Goal: Task Accomplishment & Management: Complete application form

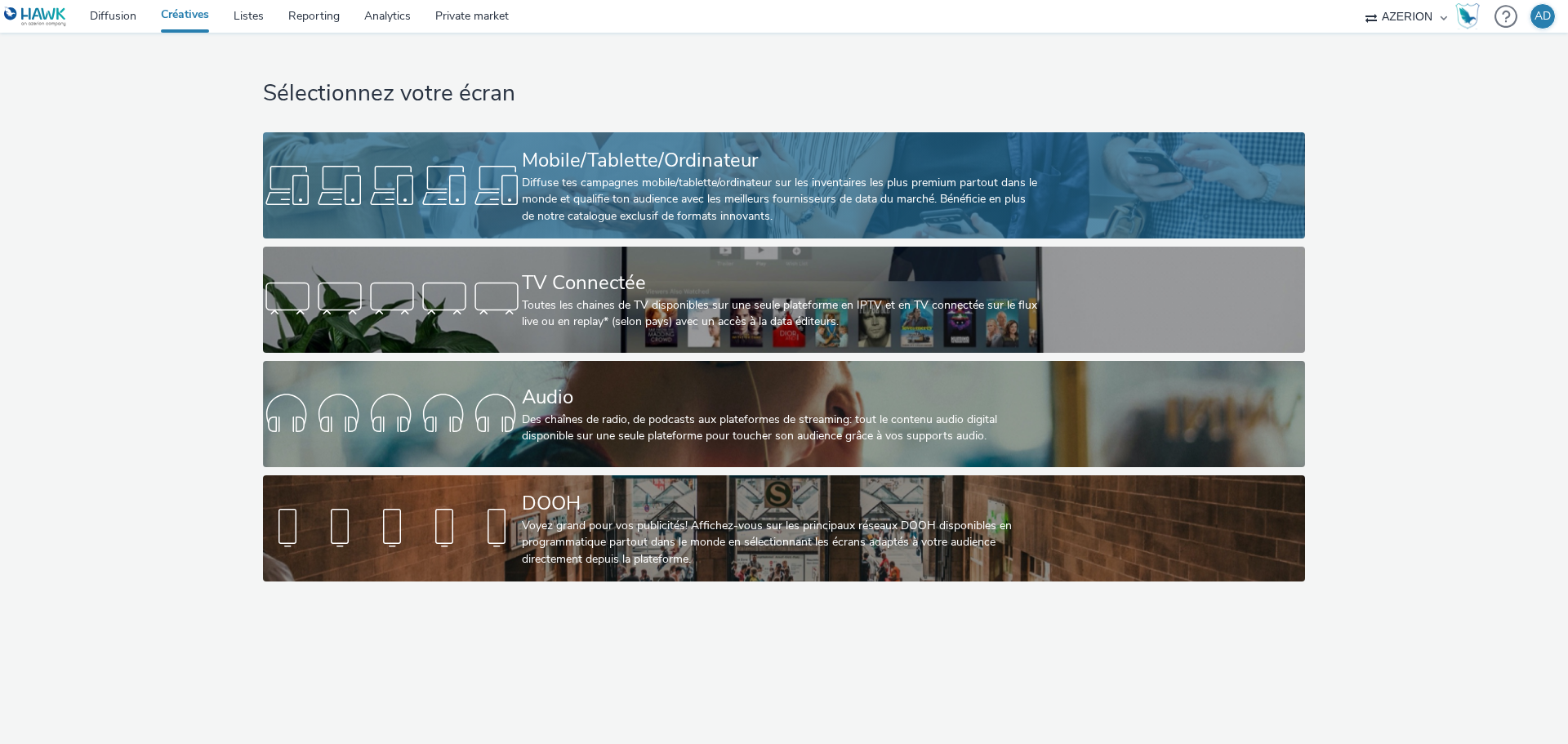
click at [640, 199] on div "Diffuse tes campagnes mobile/tablette/ordinateur sur les inventaires les plus p…" at bounding box center [781, 200] width 518 height 50
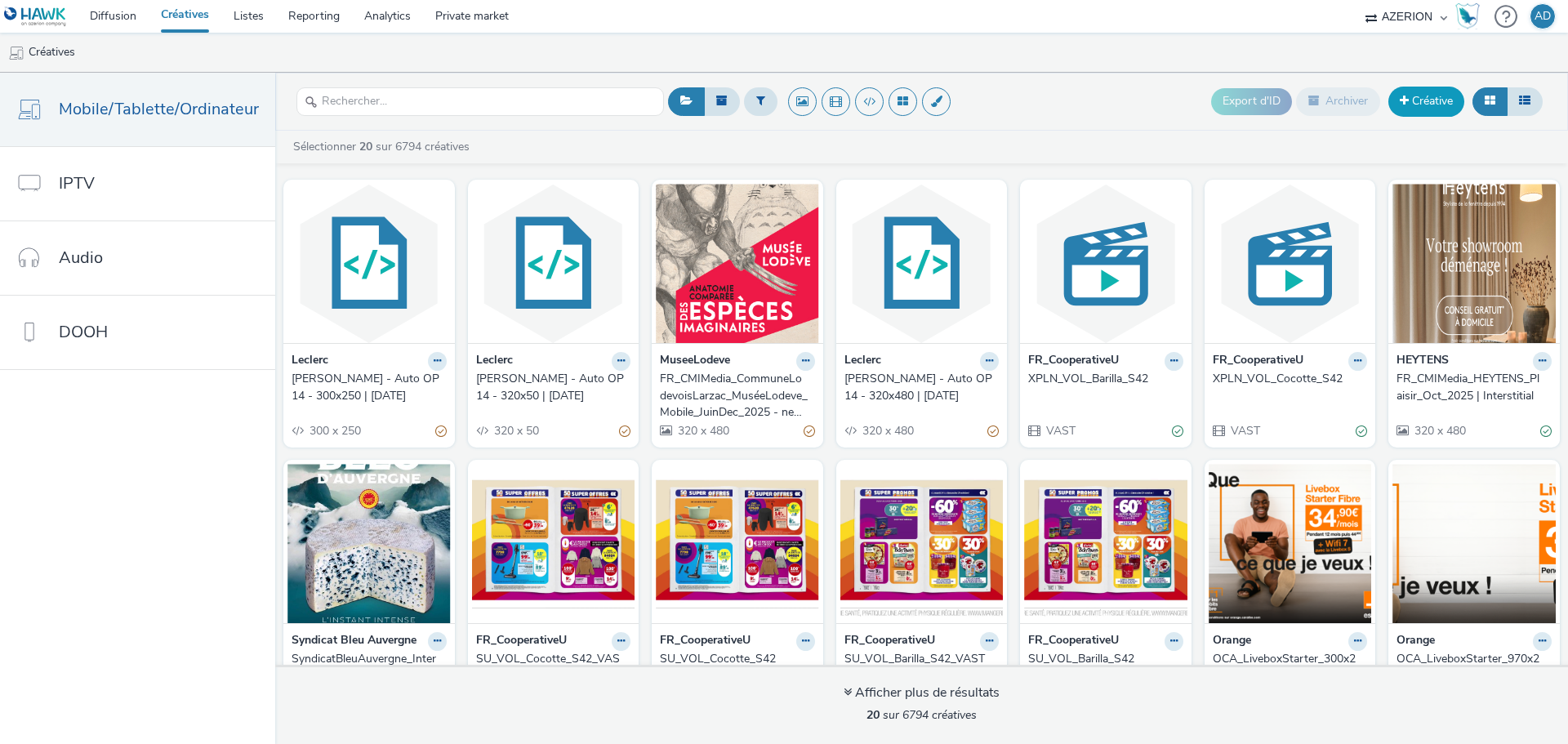
click at [1445, 105] on link "Créative" at bounding box center [1427, 101] width 76 height 29
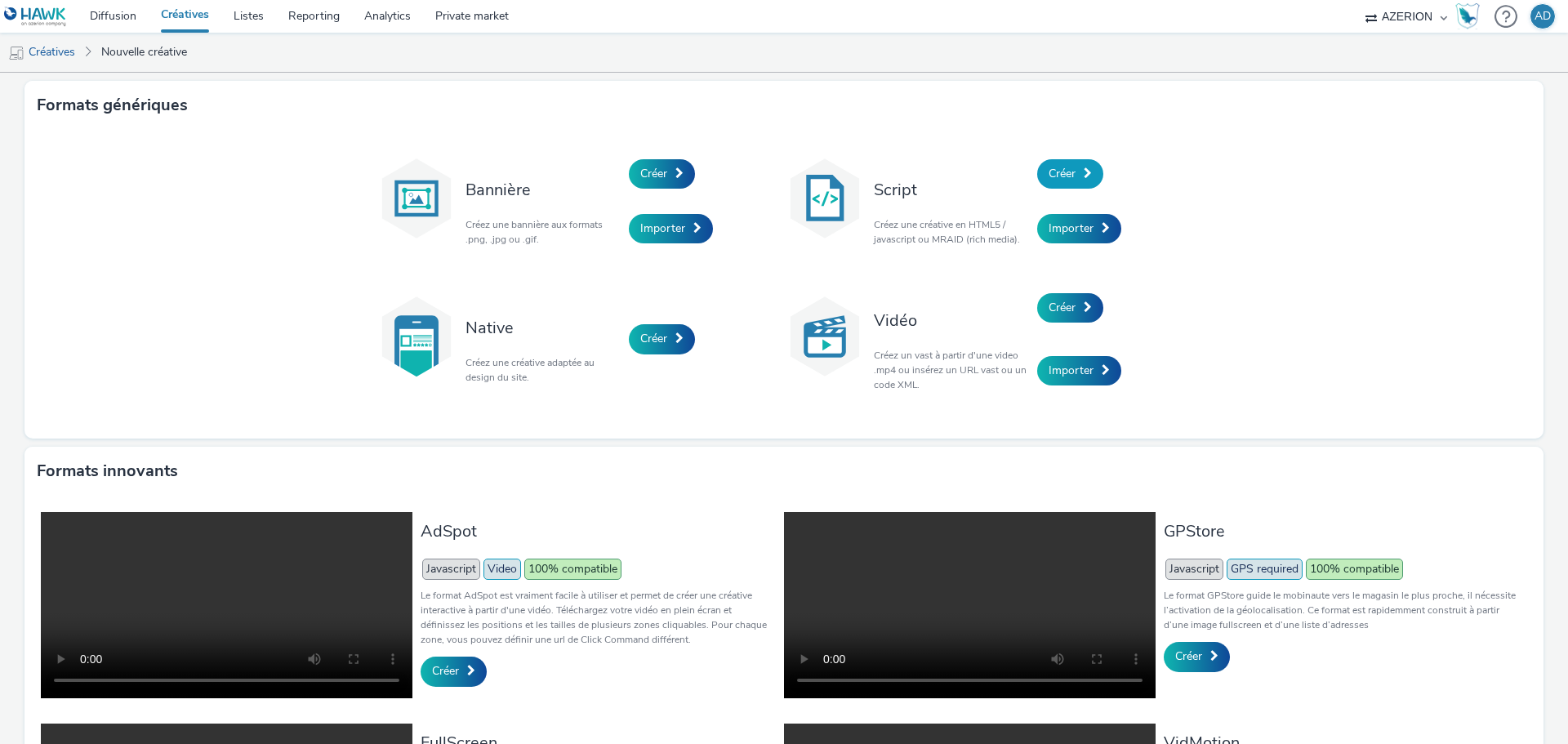
click at [1069, 178] on span "Créer" at bounding box center [1062, 173] width 27 height 15
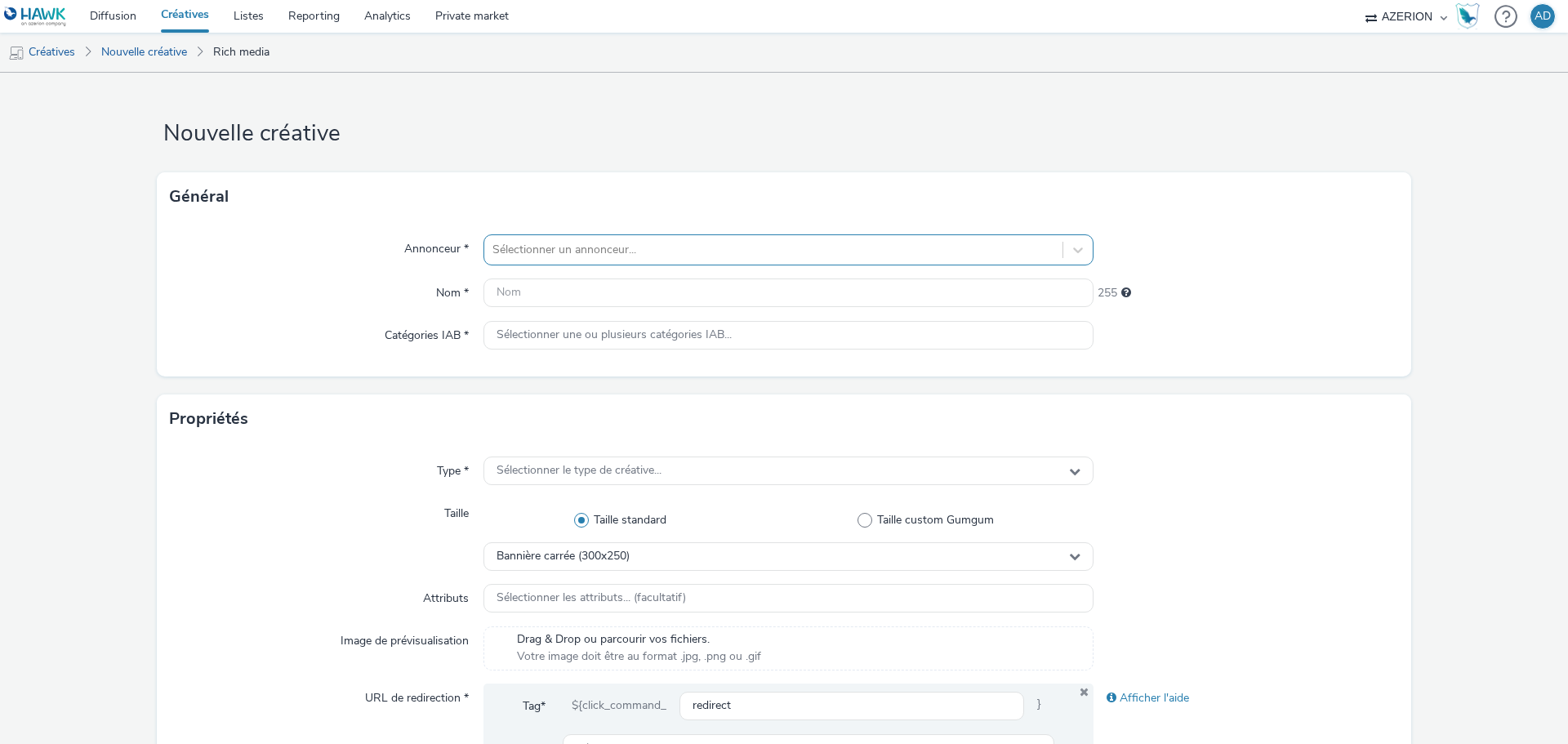
click at [576, 253] on div at bounding box center [773, 250] width 562 height 20
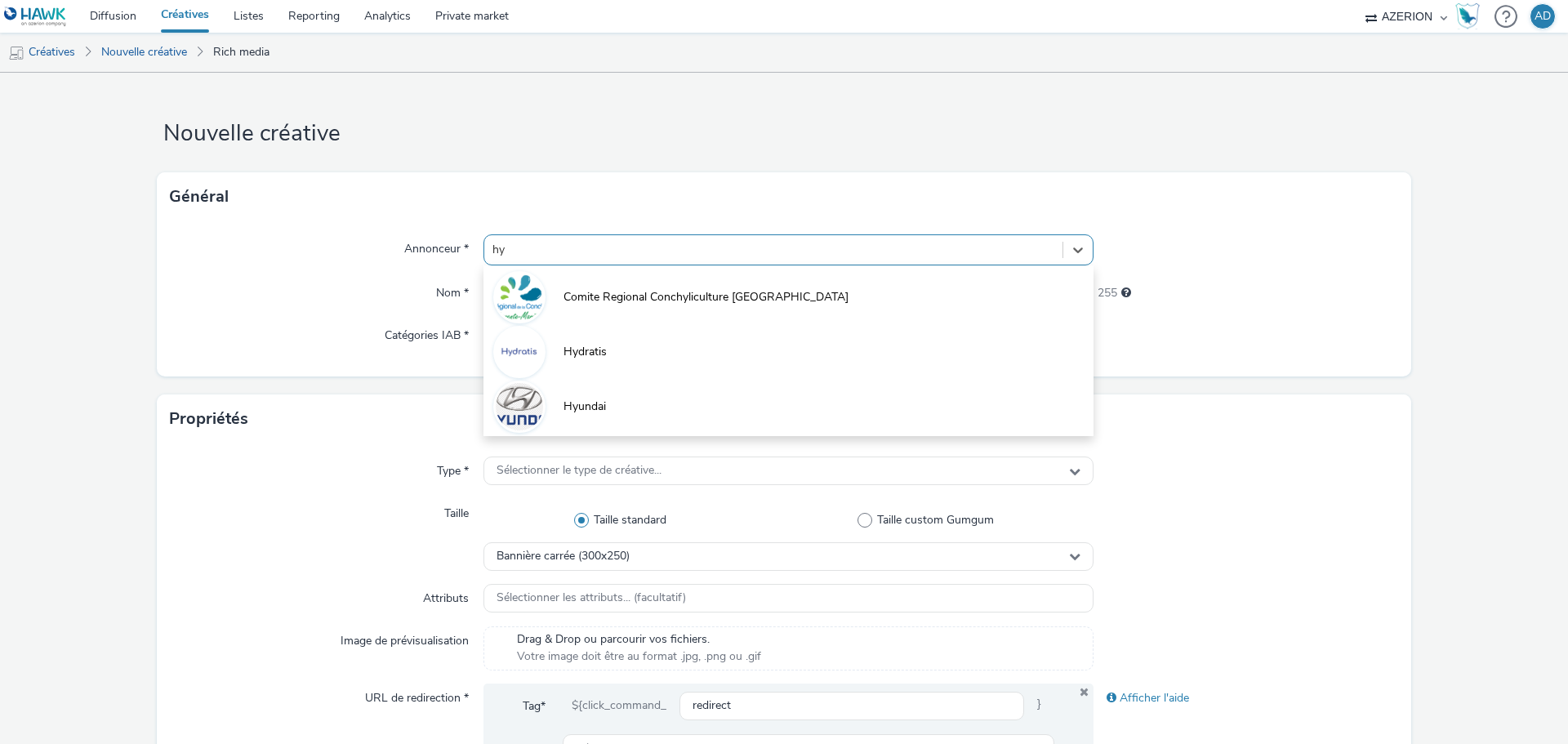
type input "hyd"
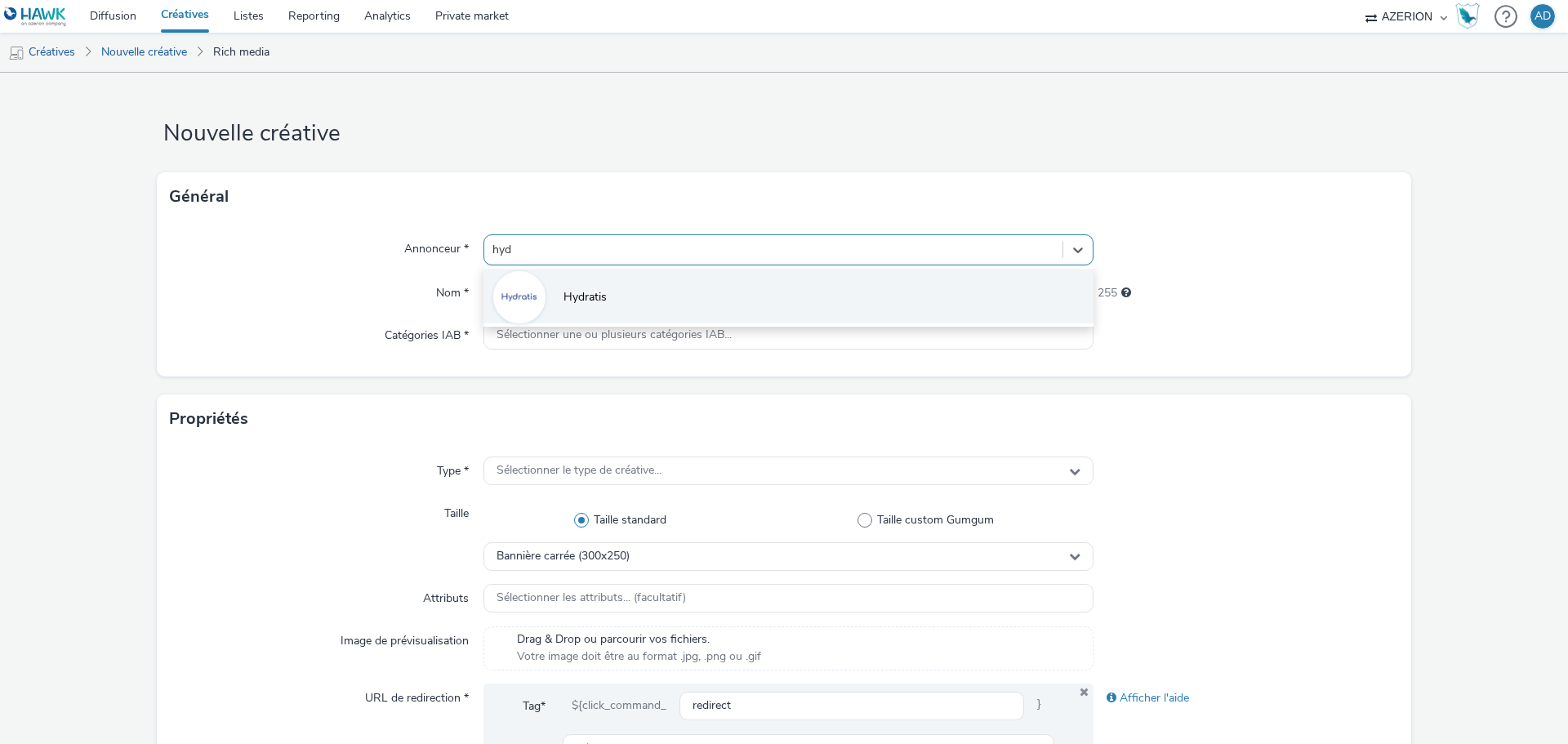
click at [594, 295] on span "Hydratis" at bounding box center [586, 297] width 43 height 16
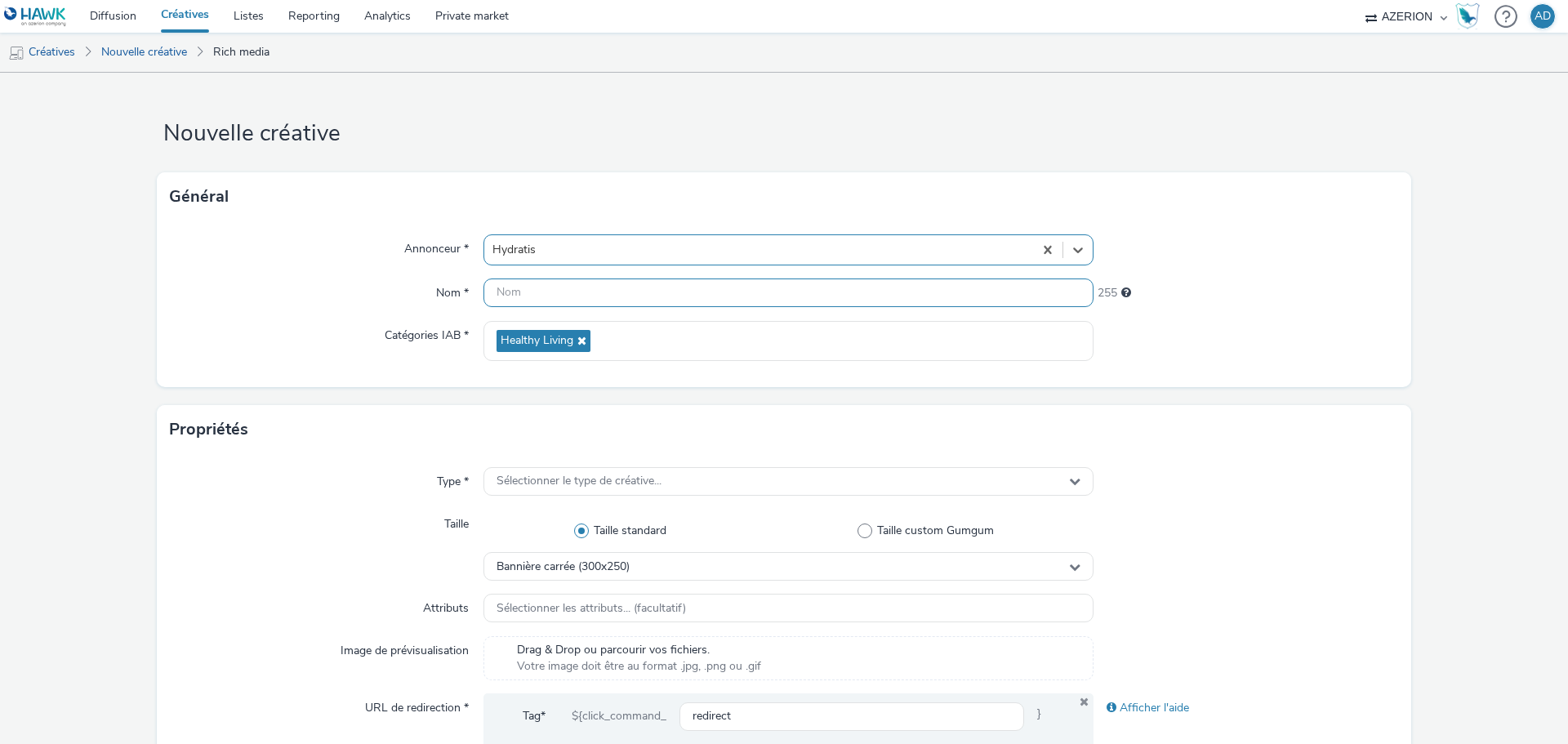
click at [572, 295] on input "text" at bounding box center [788, 293] width 610 height 28
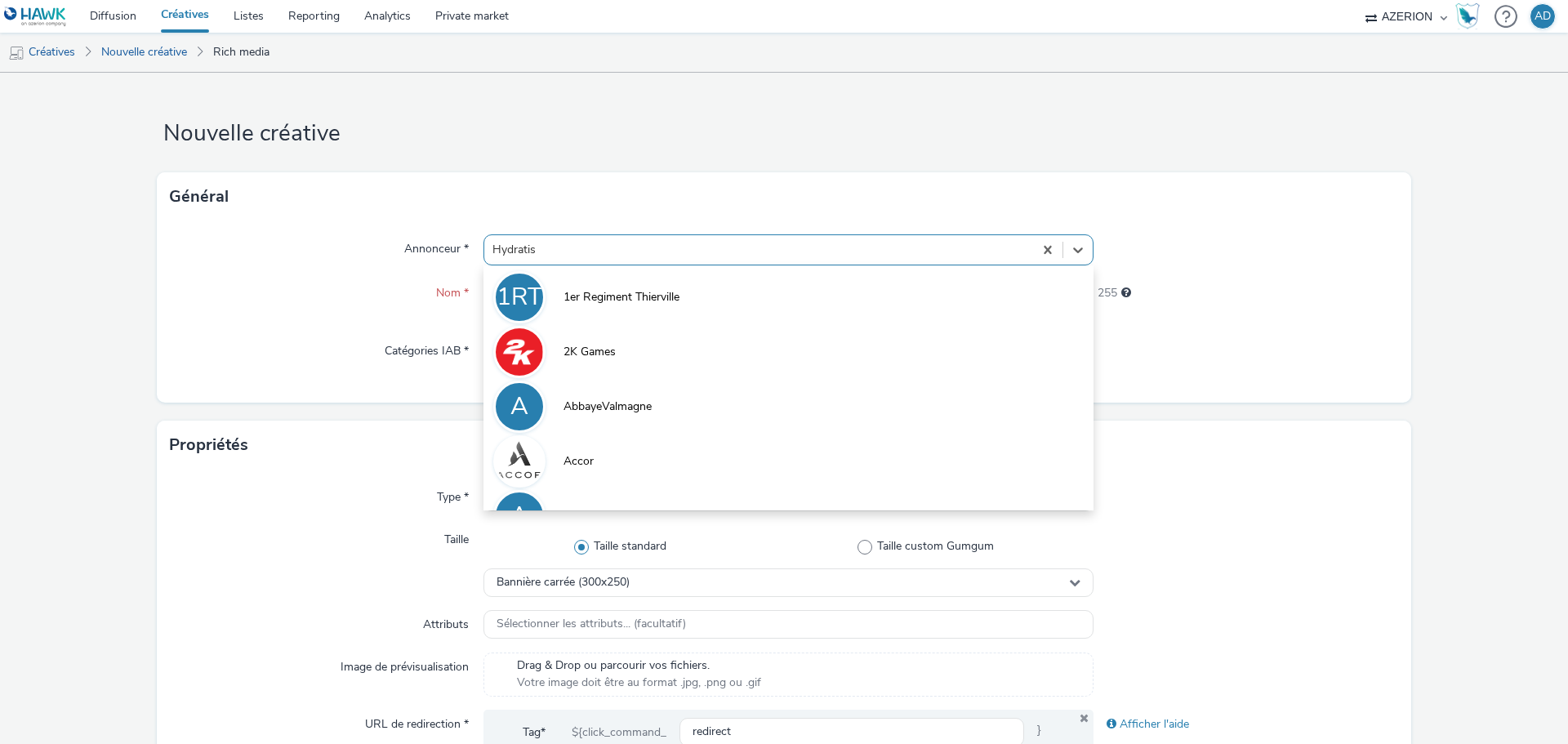
drag, startPoint x: 538, startPoint y: 249, endPoint x: 502, endPoint y: 248, distance: 36.0
click at [502, 248] on div at bounding box center [759, 250] width 533 height 20
click at [580, 204] on div "Général" at bounding box center [784, 197] width 1254 height 49
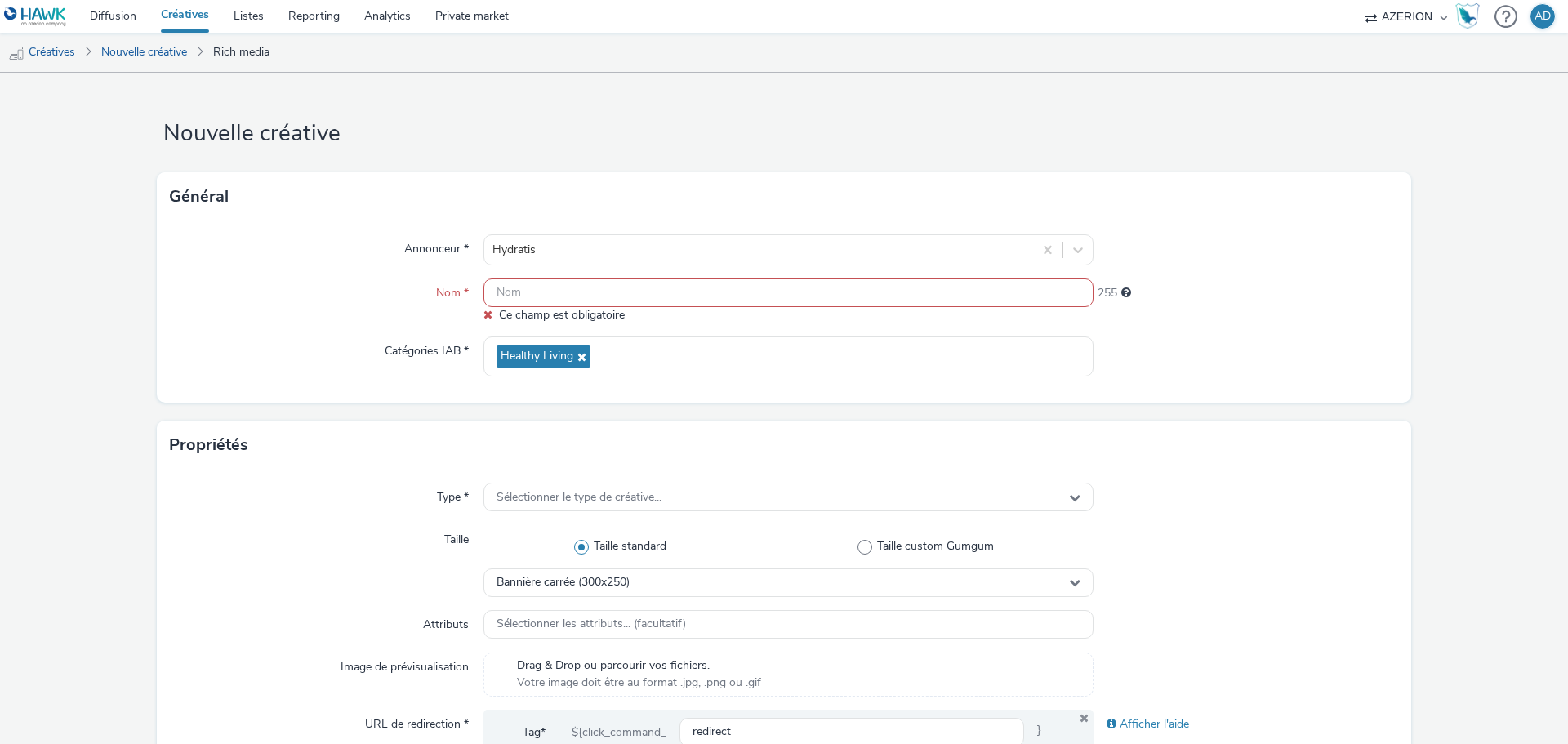
click at [527, 293] on input "text" at bounding box center [788, 293] width 610 height 28
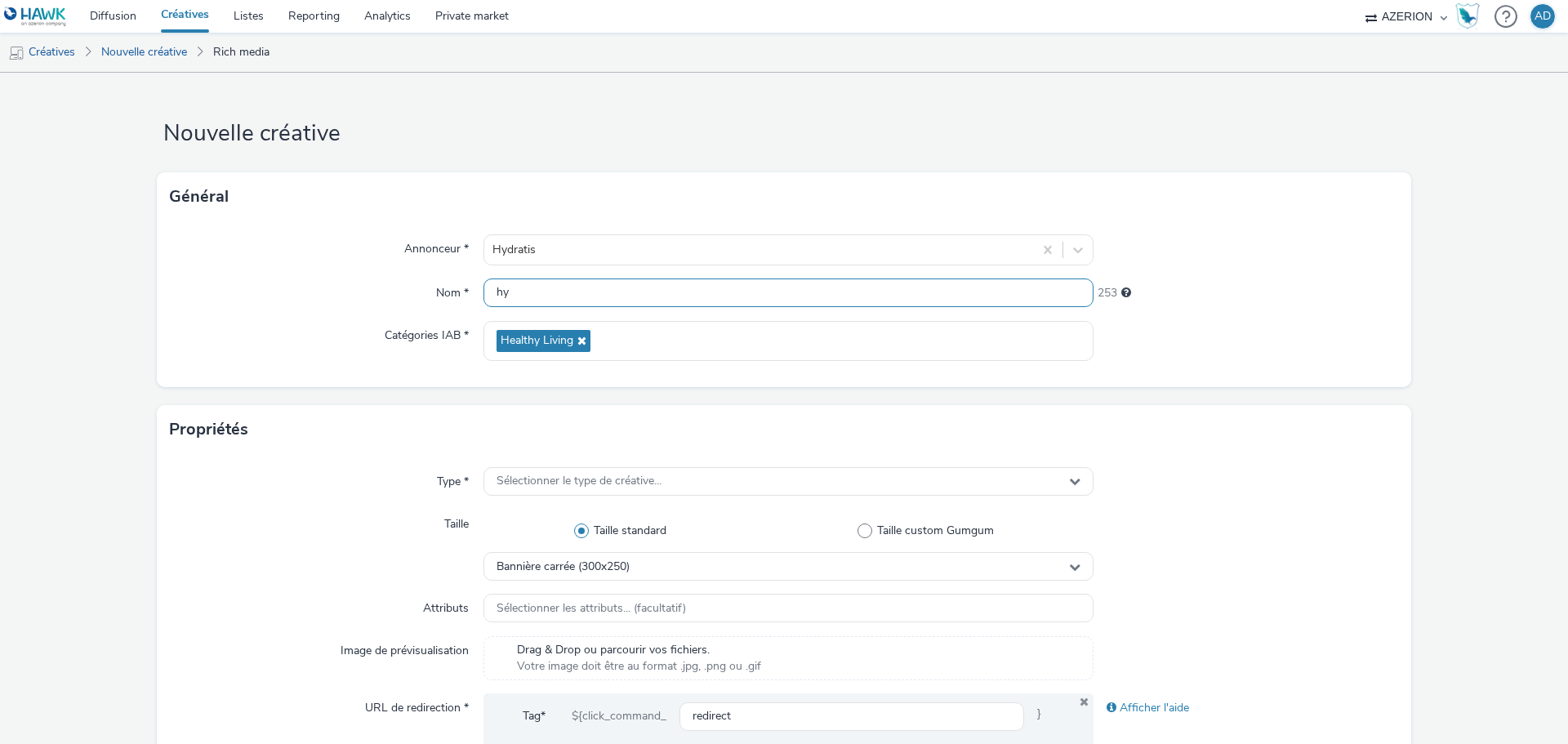
type input "h"
click at [601, 291] on input "INTER_Hydratis" at bounding box center [788, 293] width 610 height 28
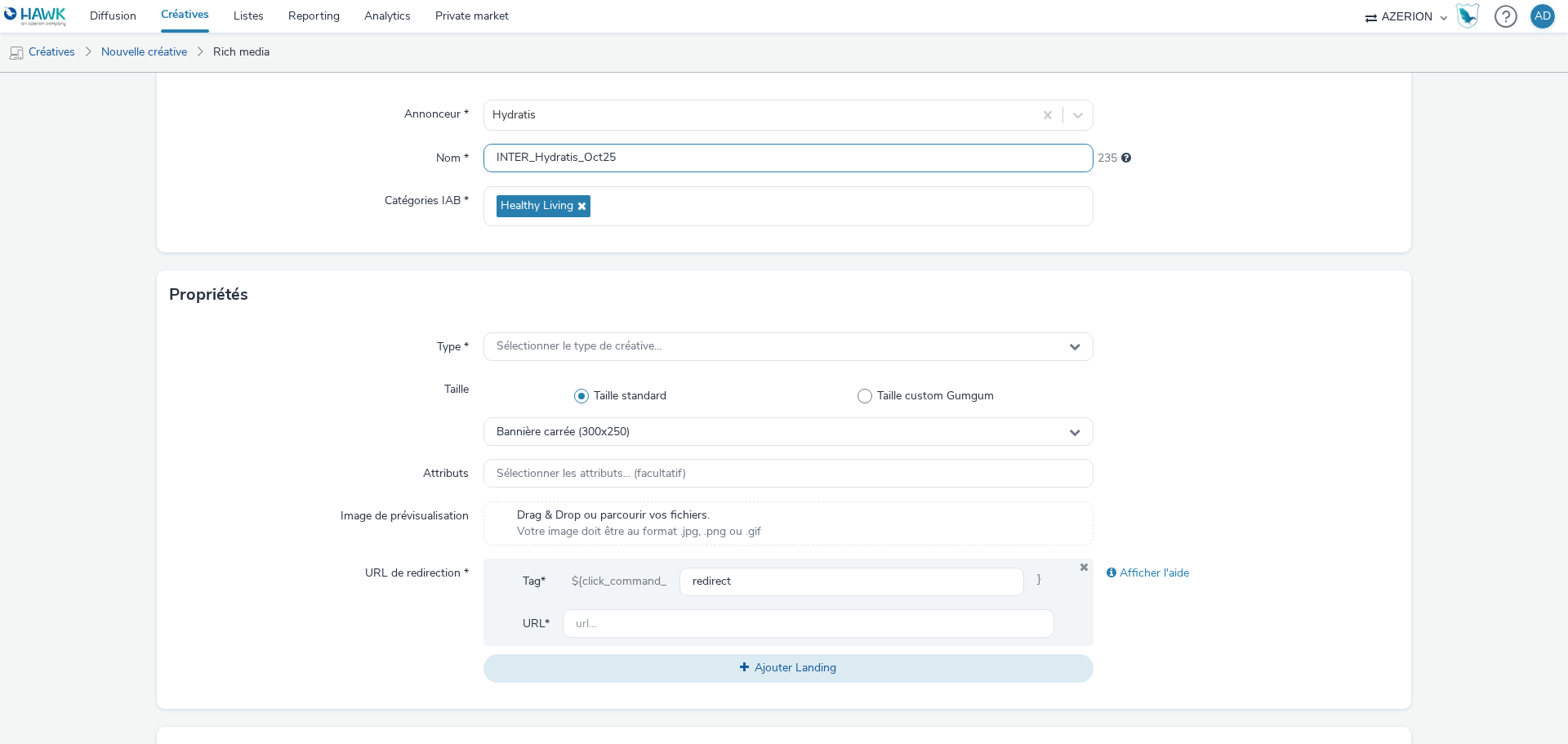
scroll to position [163, 0]
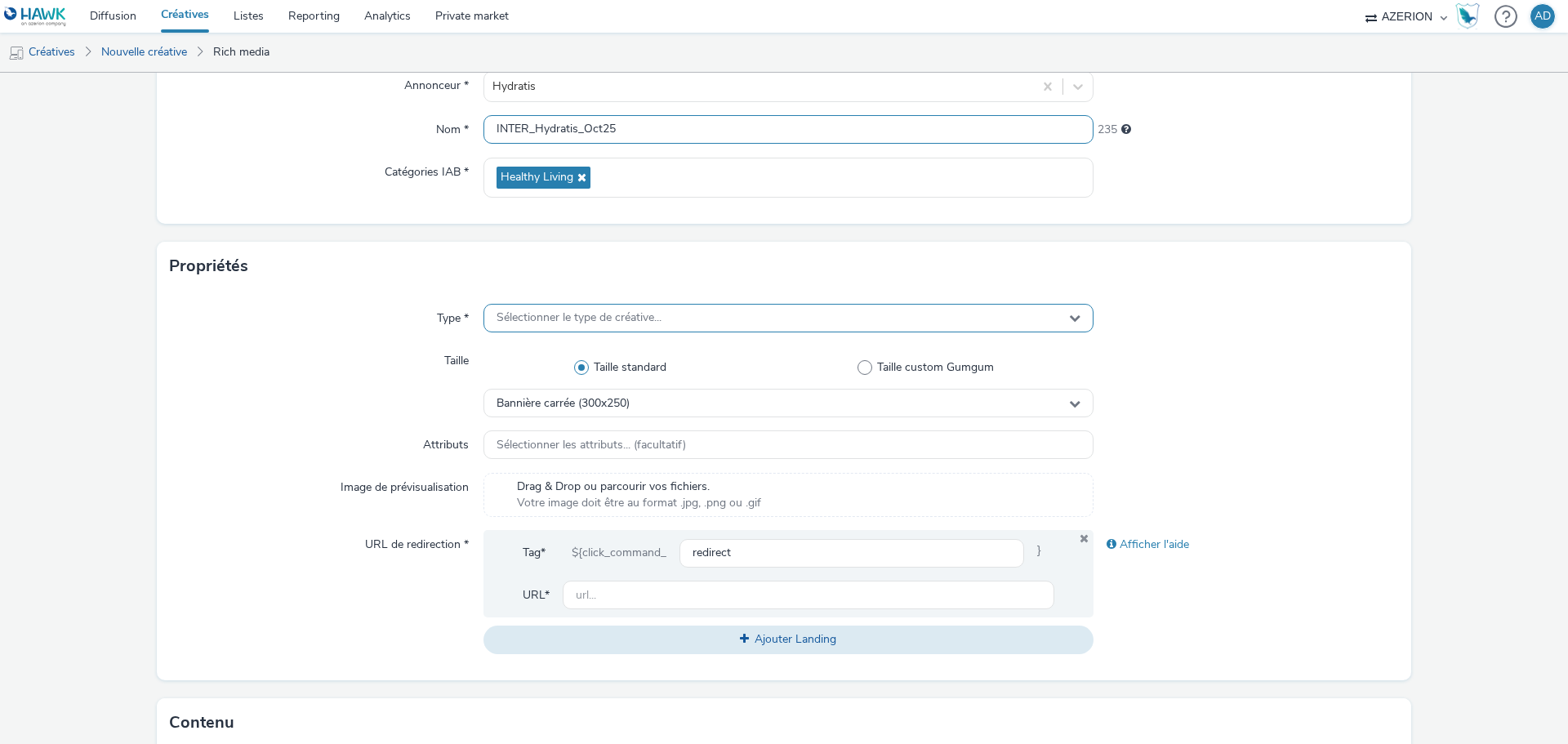
type input "INTER_Hydratis_Oct25"
click at [663, 326] on div "Sélectionner le type de créative..." at bounding box center [788, 318] width 610 height 28
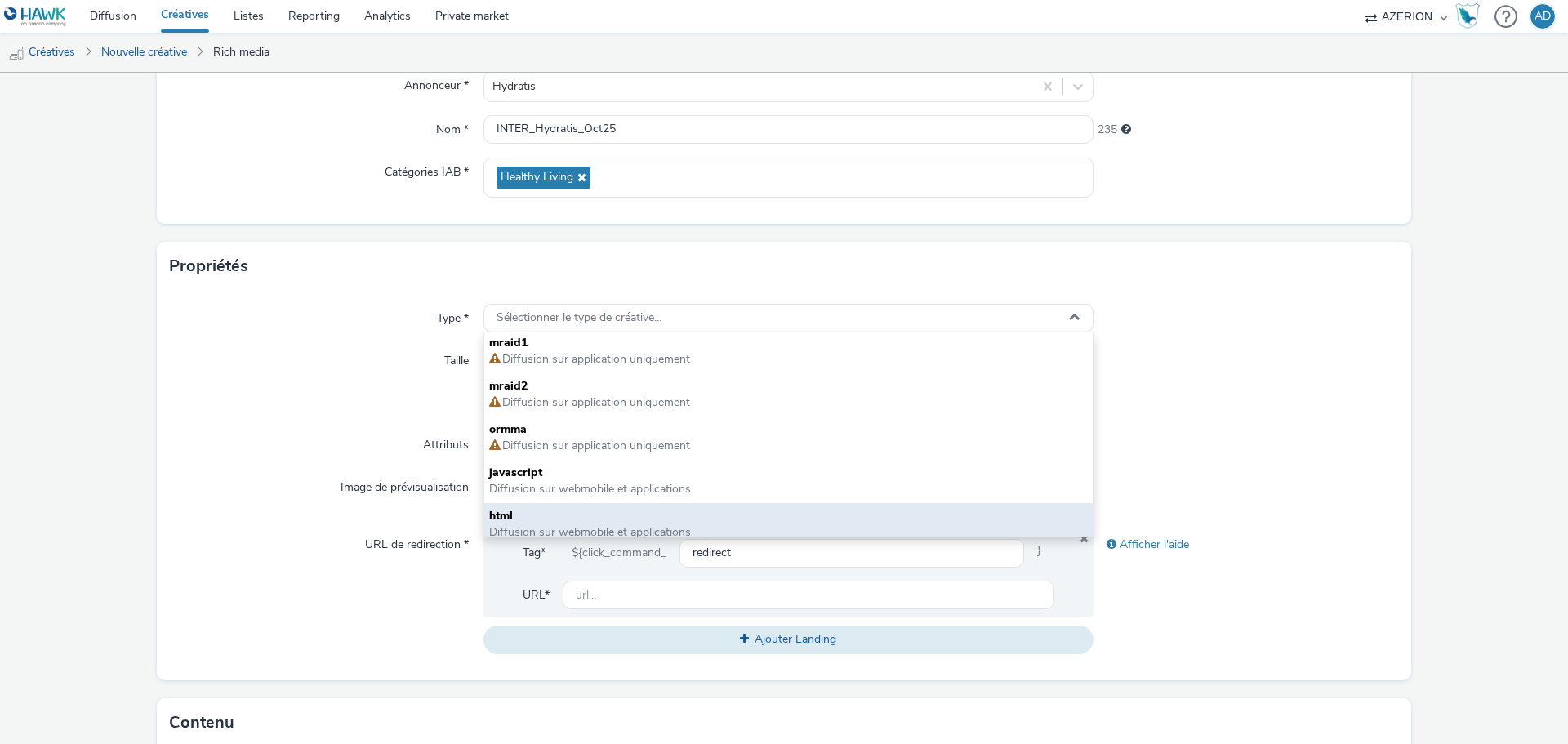
scroll to position [0, 0]
click at [639, 522] on span "html" at bounding box center [789, 518] width 599 height 16
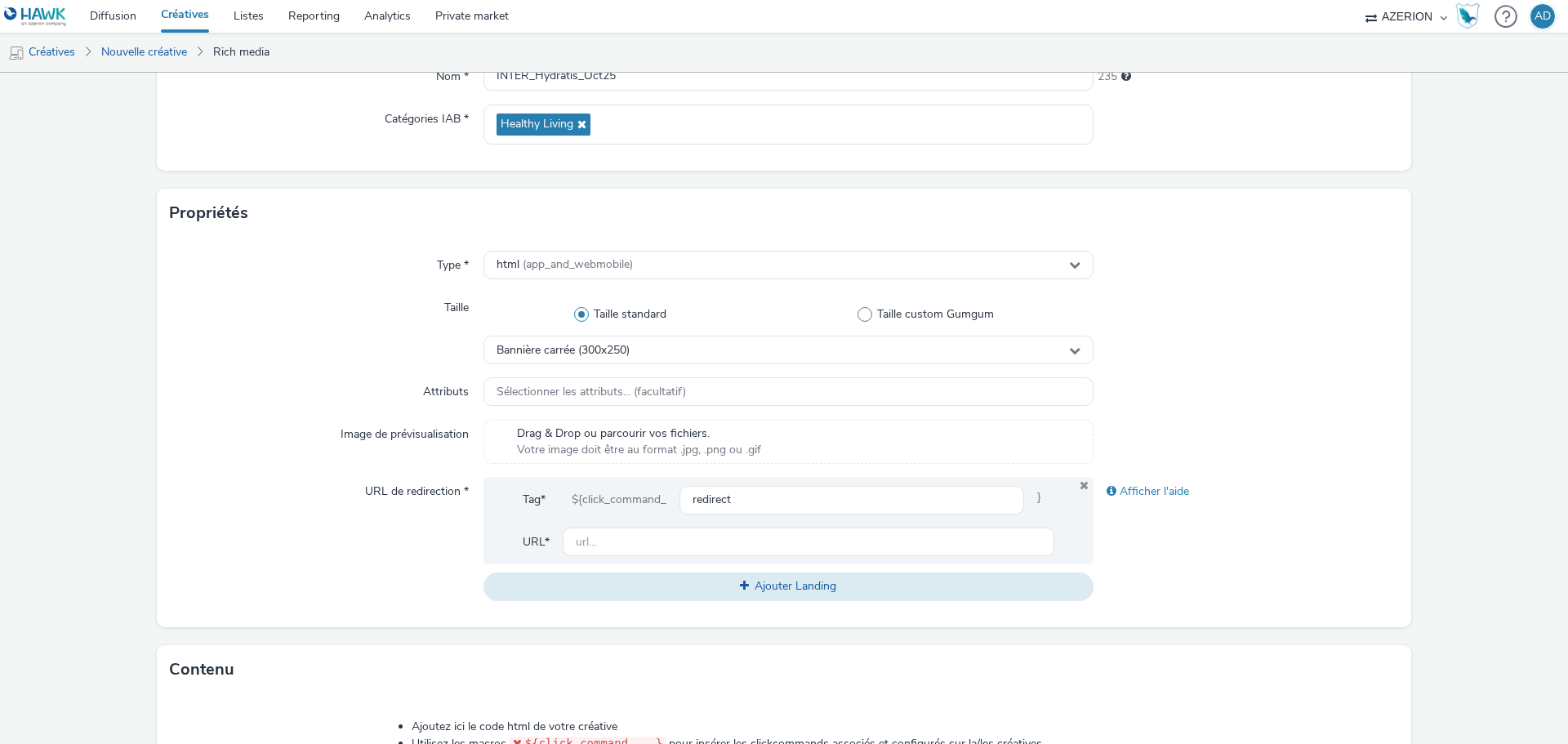
scroll to position [245, 0]
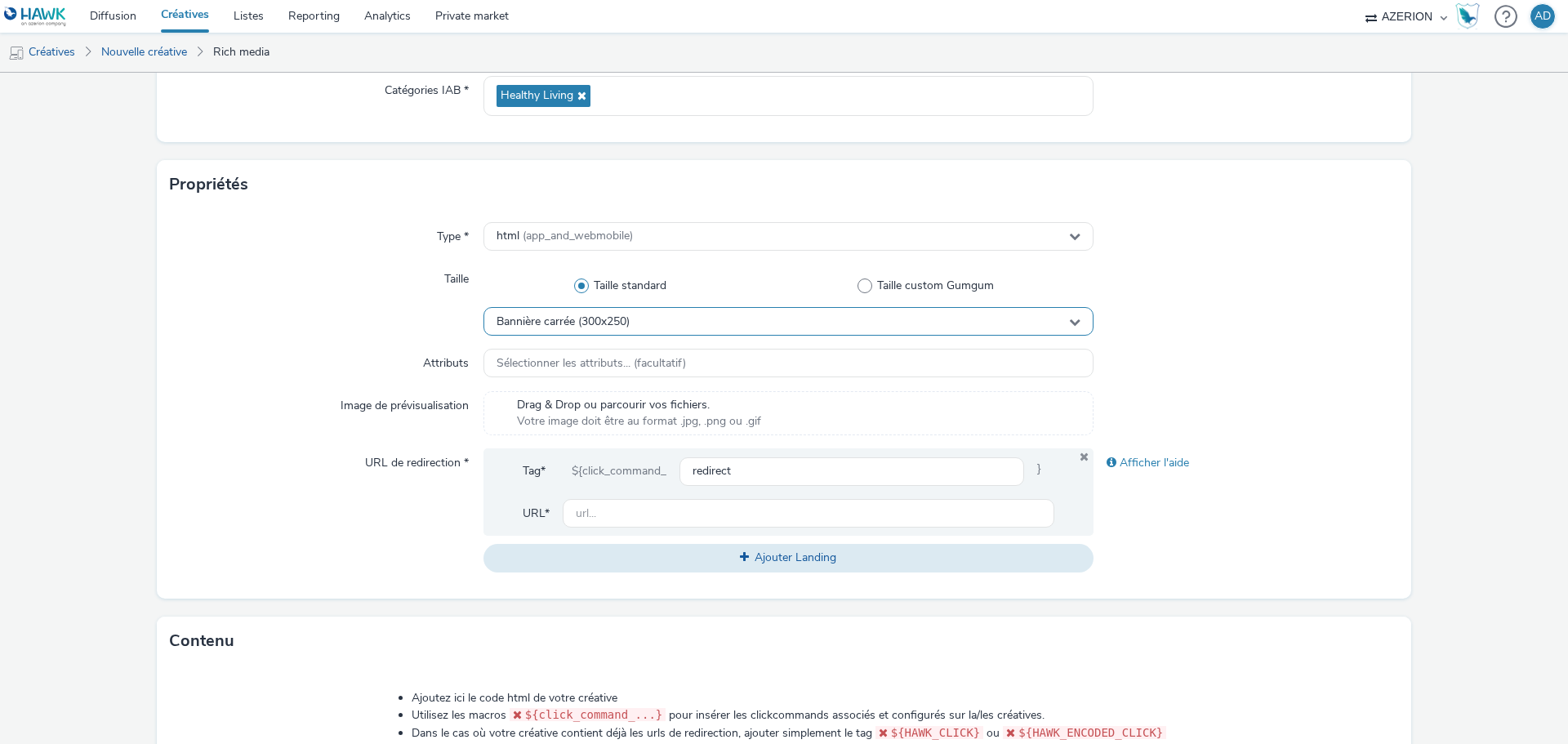
click at [617, 321] on span "Bannière carrée (300x250)" at bounding box center [562, 322] width 133 height 14
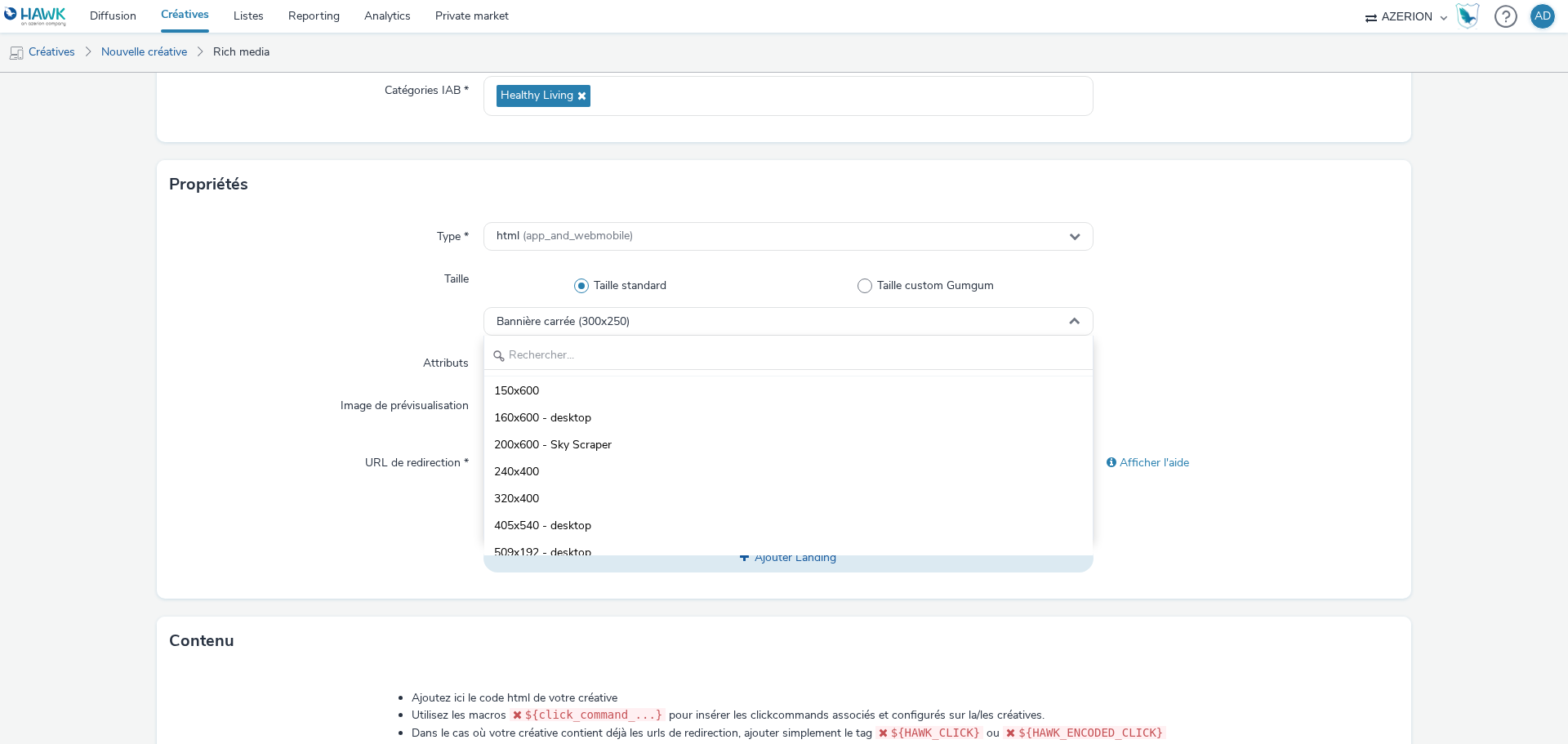
scroll to position [163, 0]
click at [595, 352] on input "text" at bounding box center [788, 356] width 608 height 28
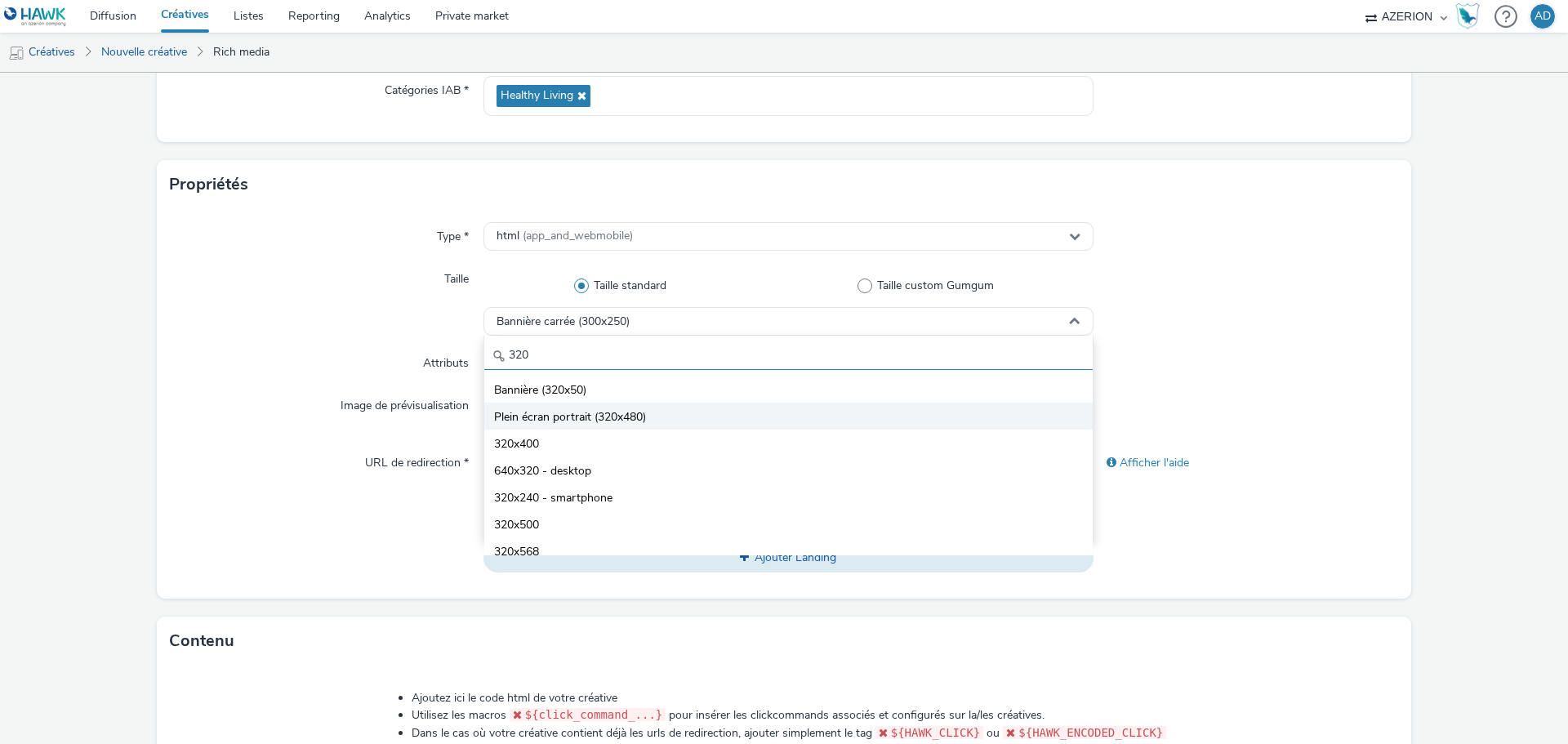
type input "320"
click at [615, 419] on span "Plein écran portrait (320x480)" at bounding box center [570, 417] width 152 height 16
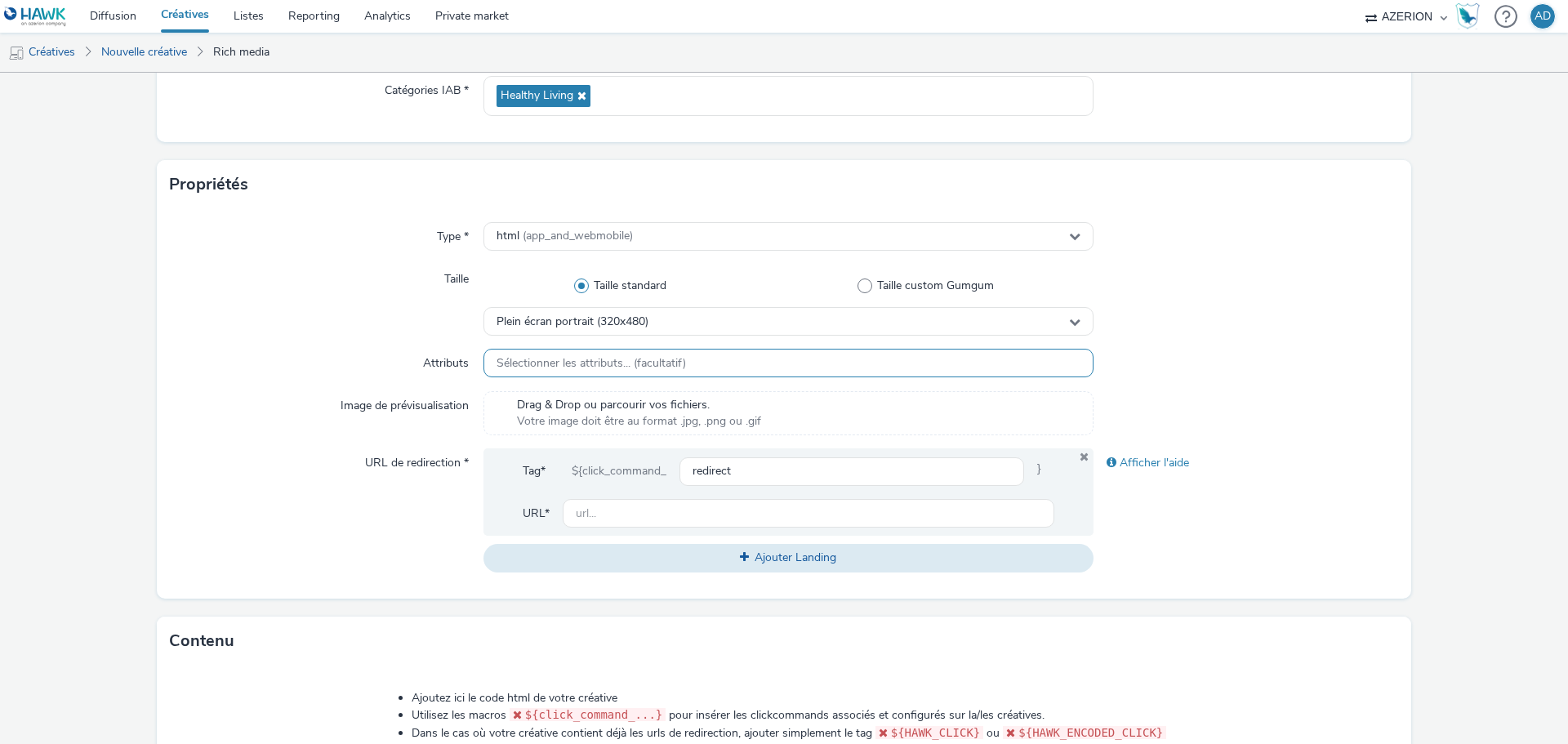
click at [615, 367] on span "Sélectionner les attributs... (facultatif)" at bounding box center [590, 364] width 189 height 14
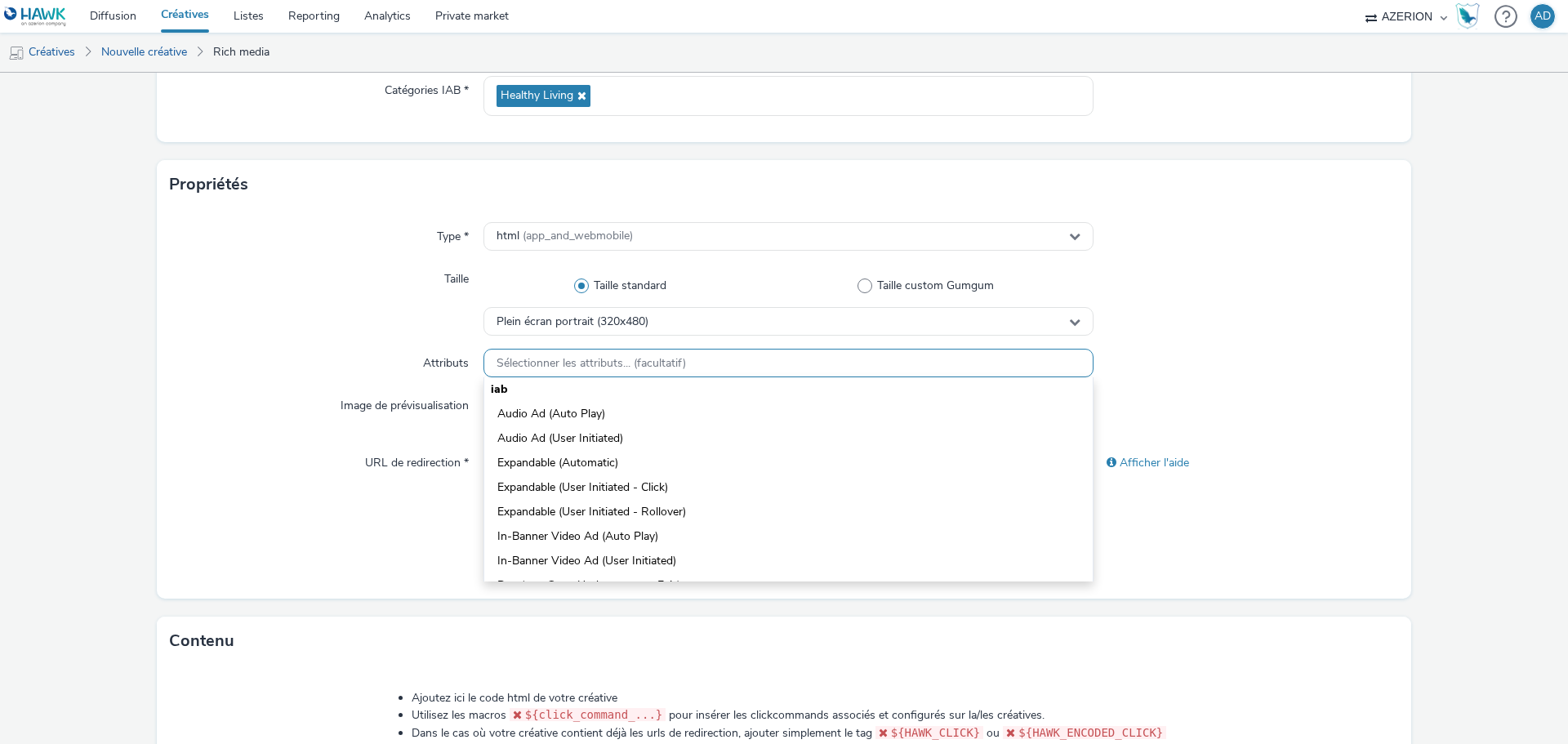
click at [615, 367] on span "Sélectionner les attributs... (facultatif)" at bounding box center [590, 364] width 189 height 14
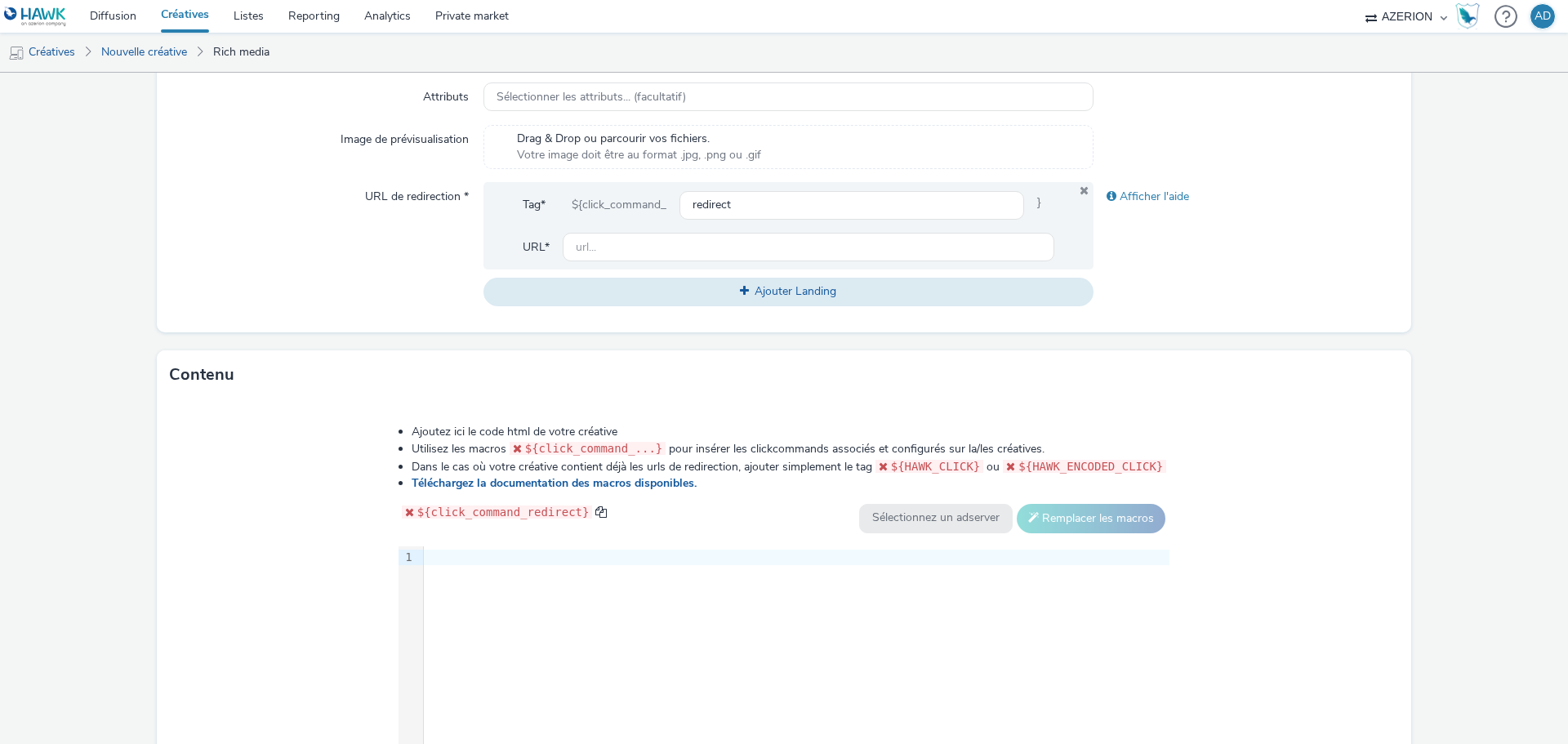
scroll to position [668, 0]
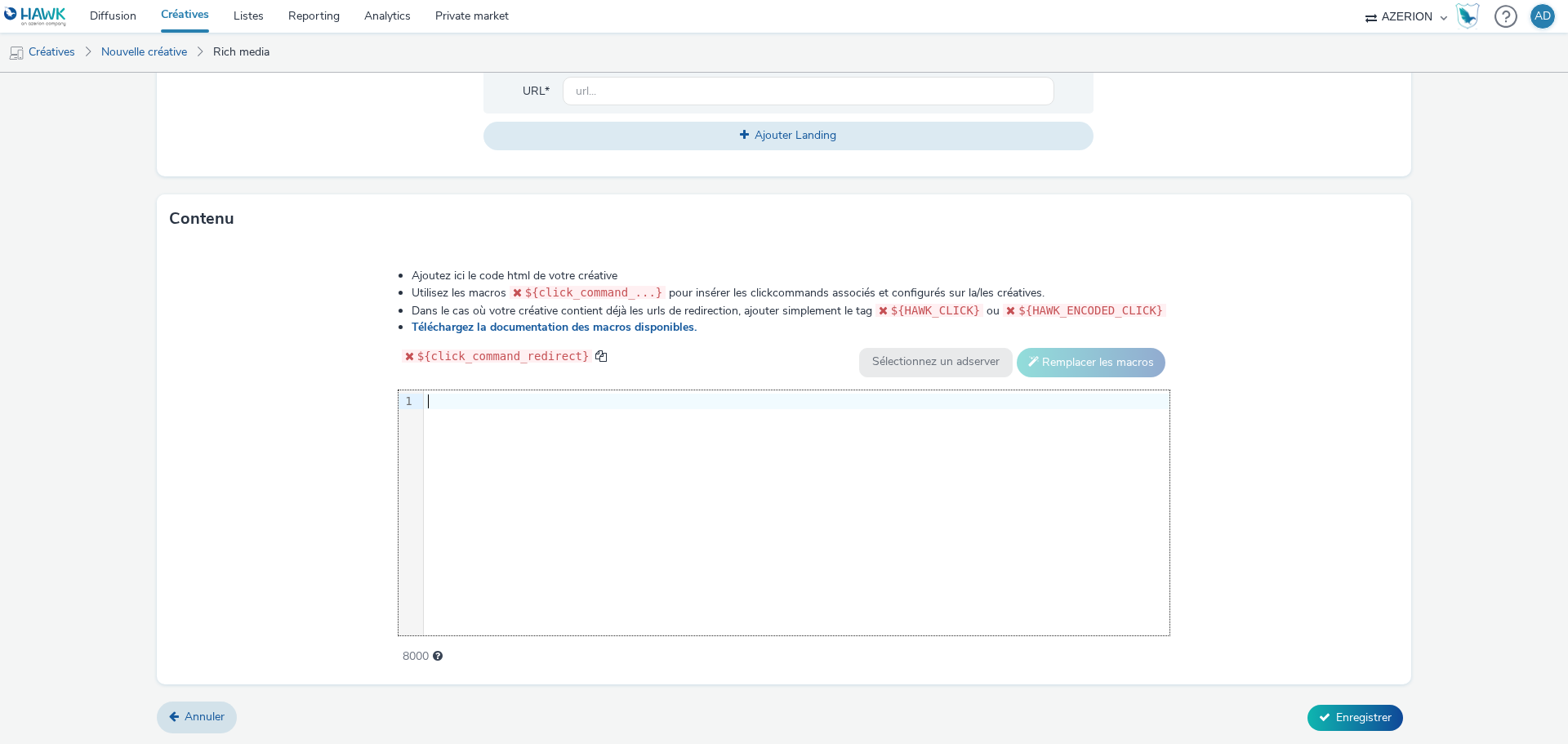
click at [453, 398] on div at bounding box center [797, 401] width 746 height 16
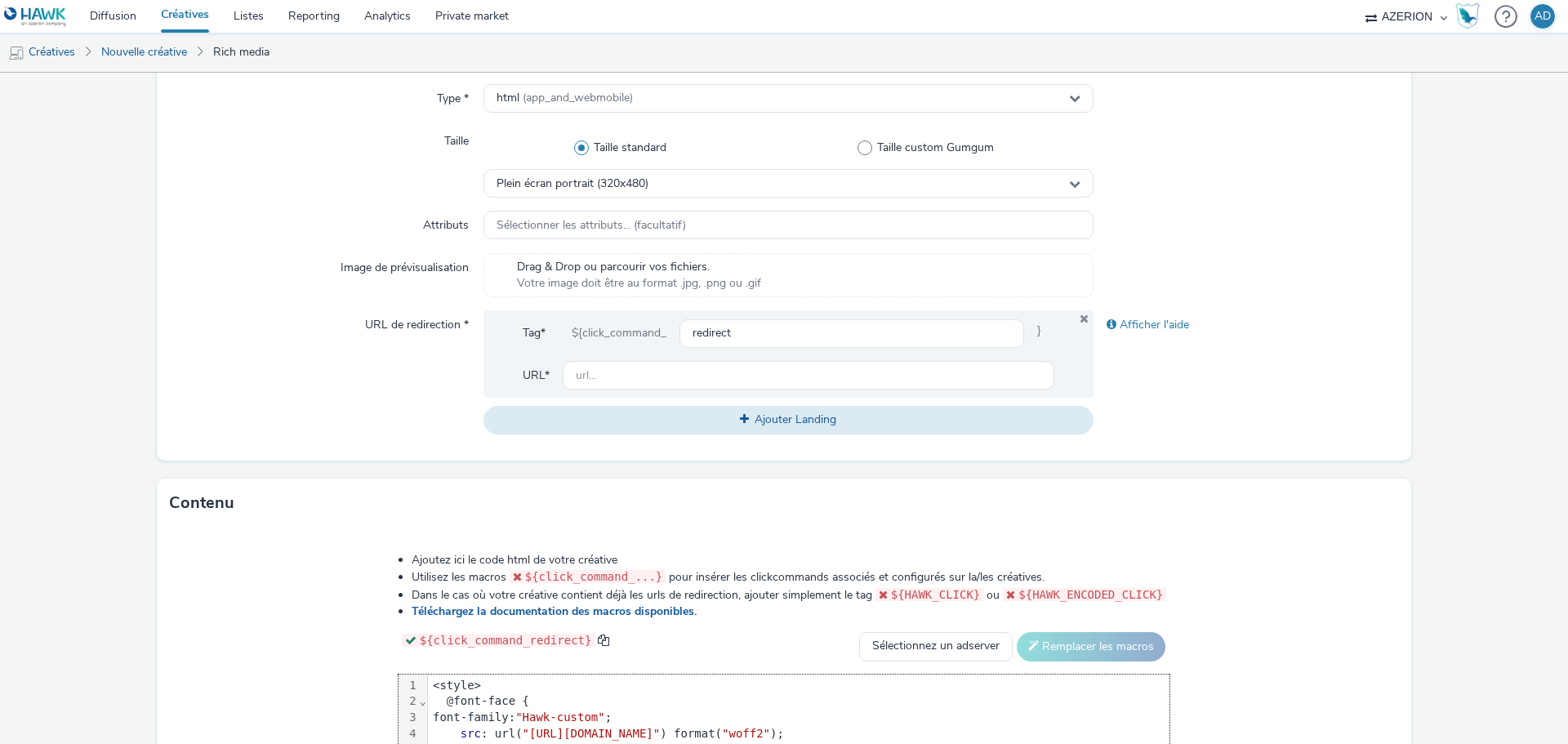
scroll to position [341, 0]
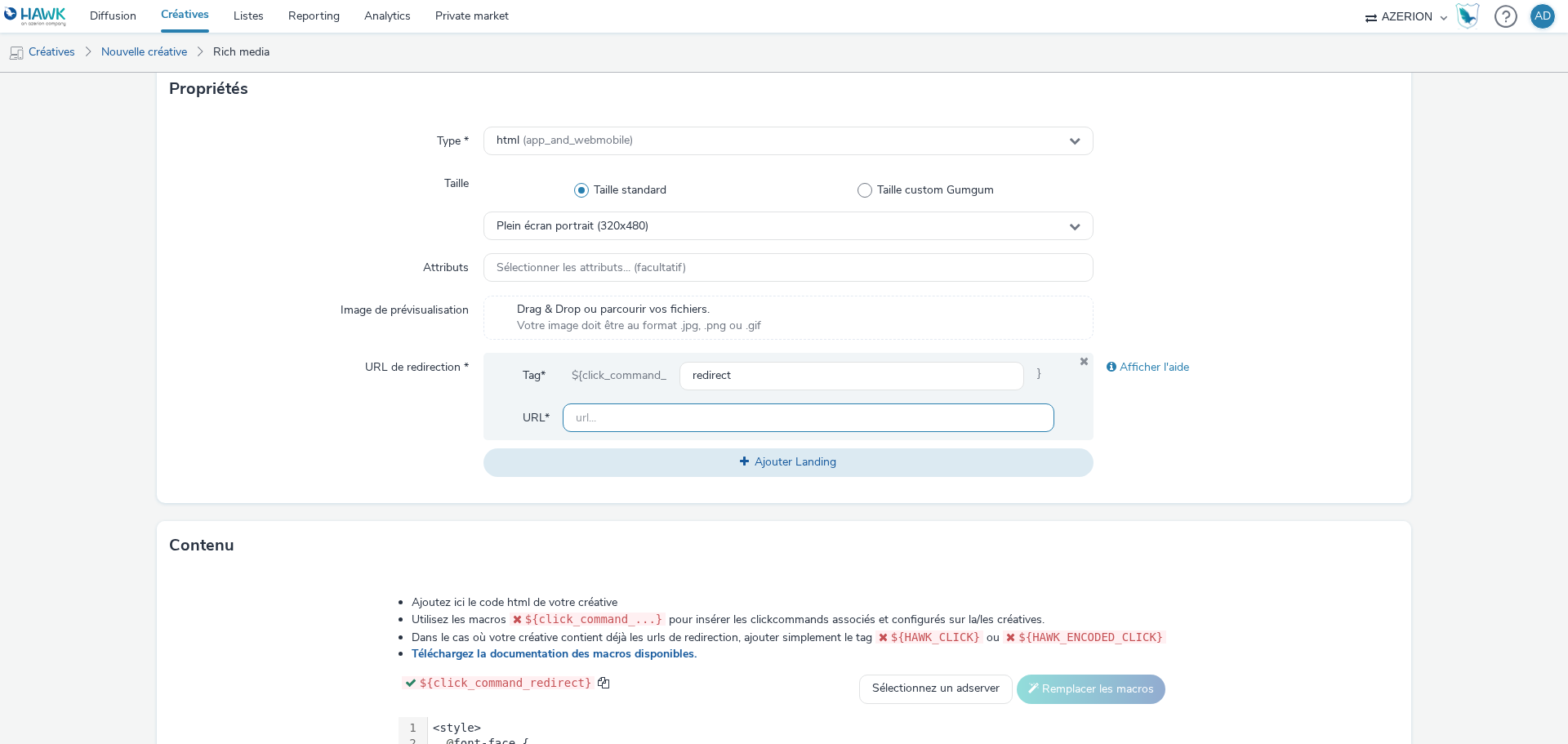
click at [631, 411] on input "text" at bounding box center [809, 417] width 492 height 28
paste input "[URL][DOMAIN_NAME]"
type input "[URL][DOMAIN_NAME]"
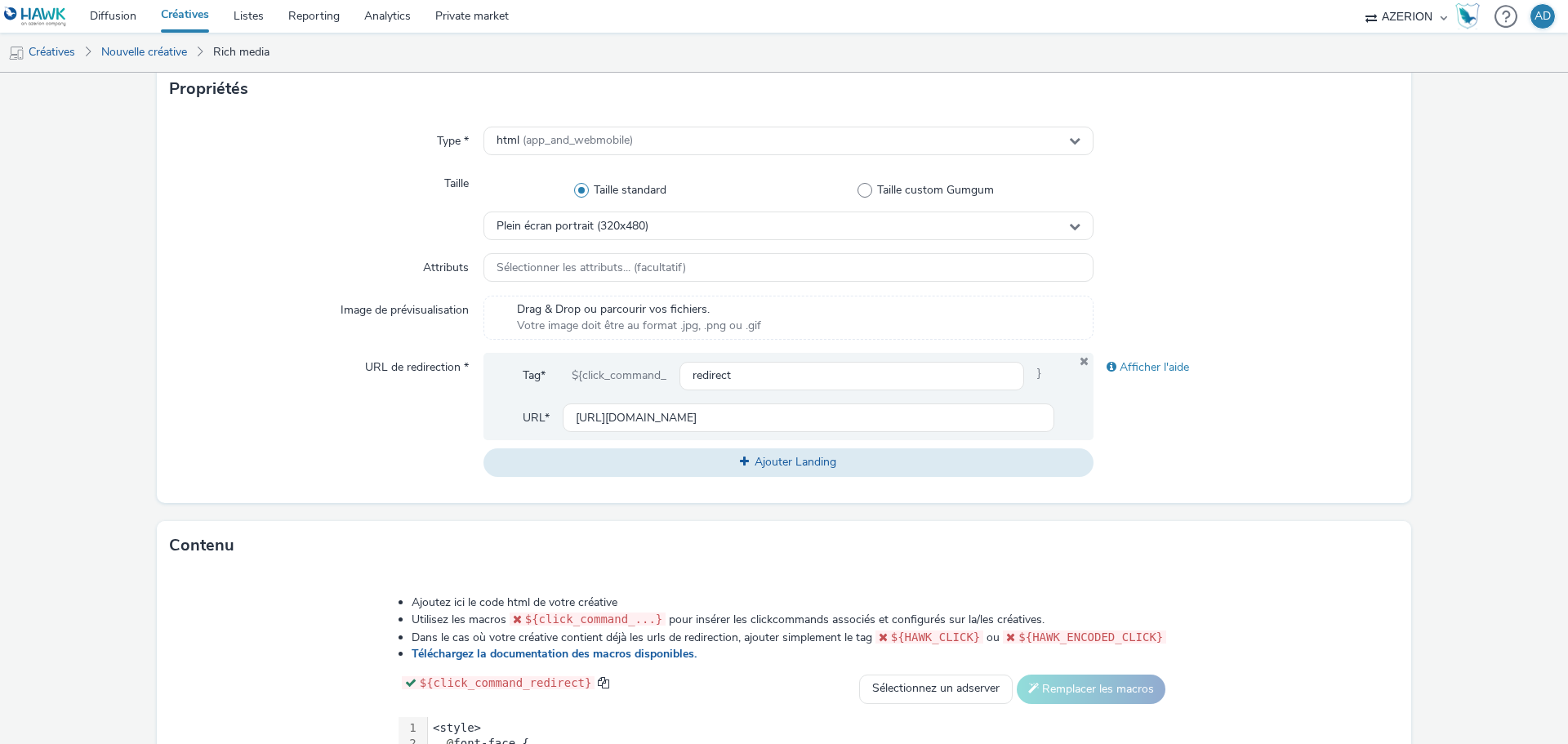
click at [1149, 420] on div "Afficher l'aide" at bounding box center [1246, 414] width 305 height 123
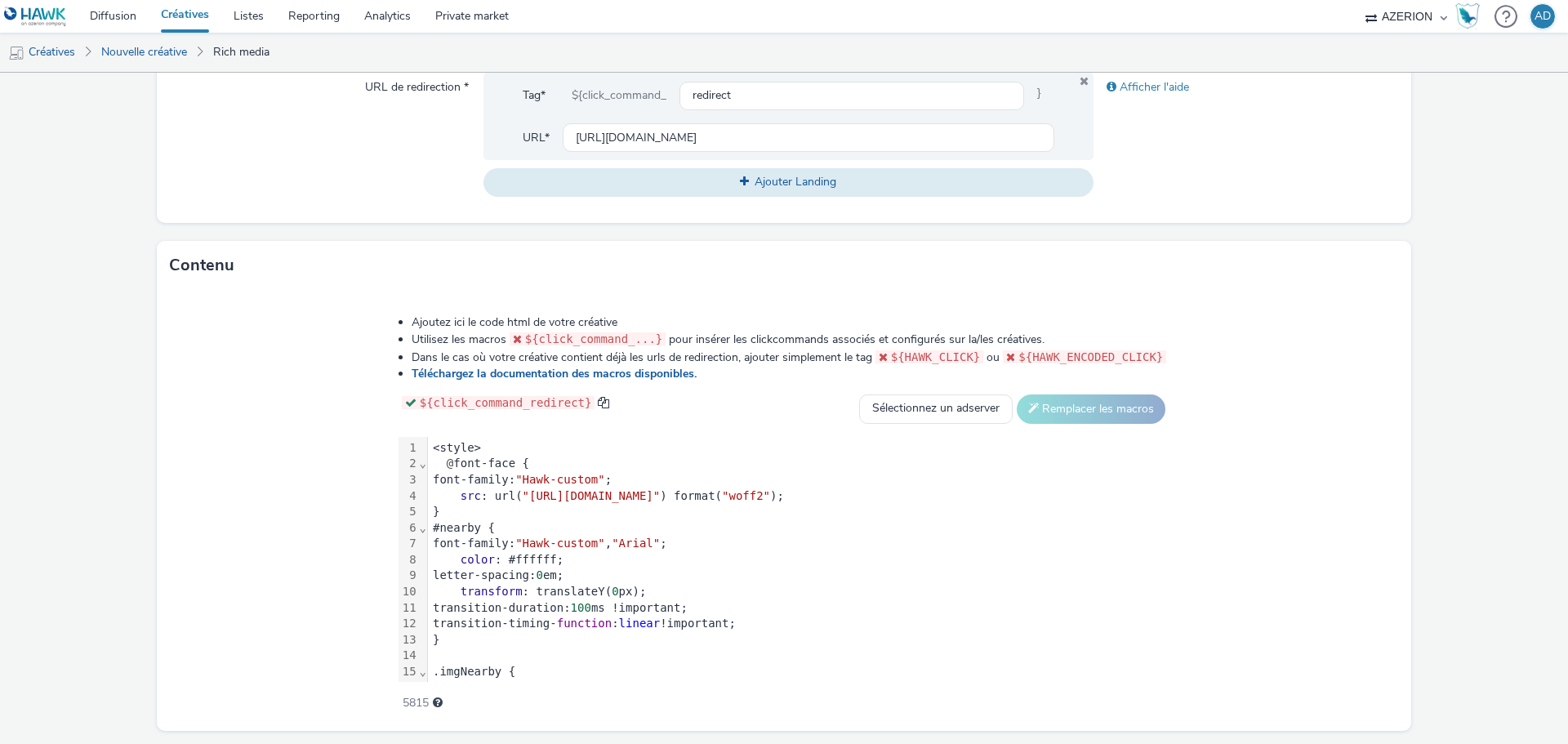
scroll to position [668, 0]
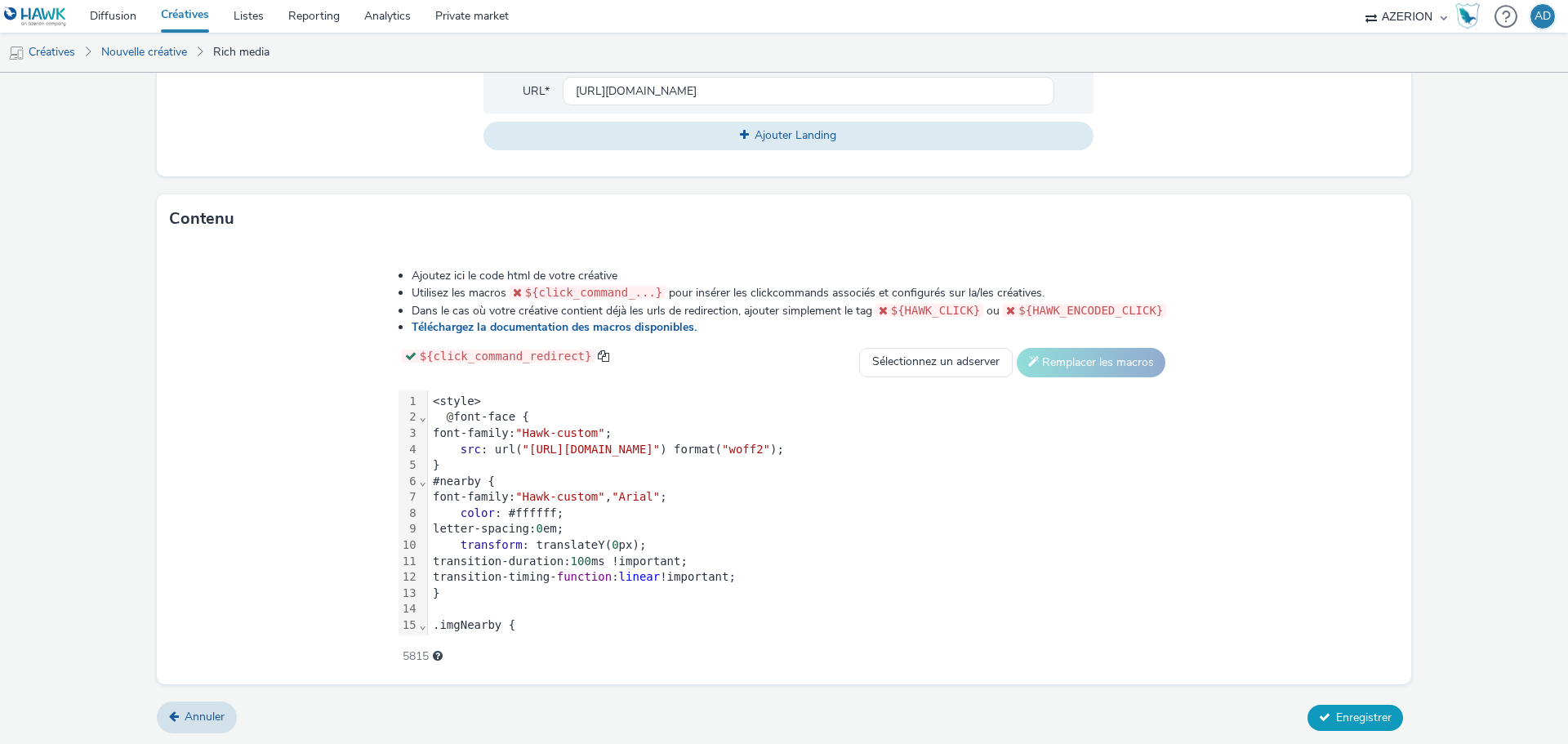
click at [1351, 710] on span "Enregistrer" at bounding box center [1364, 718] width 56 height 15
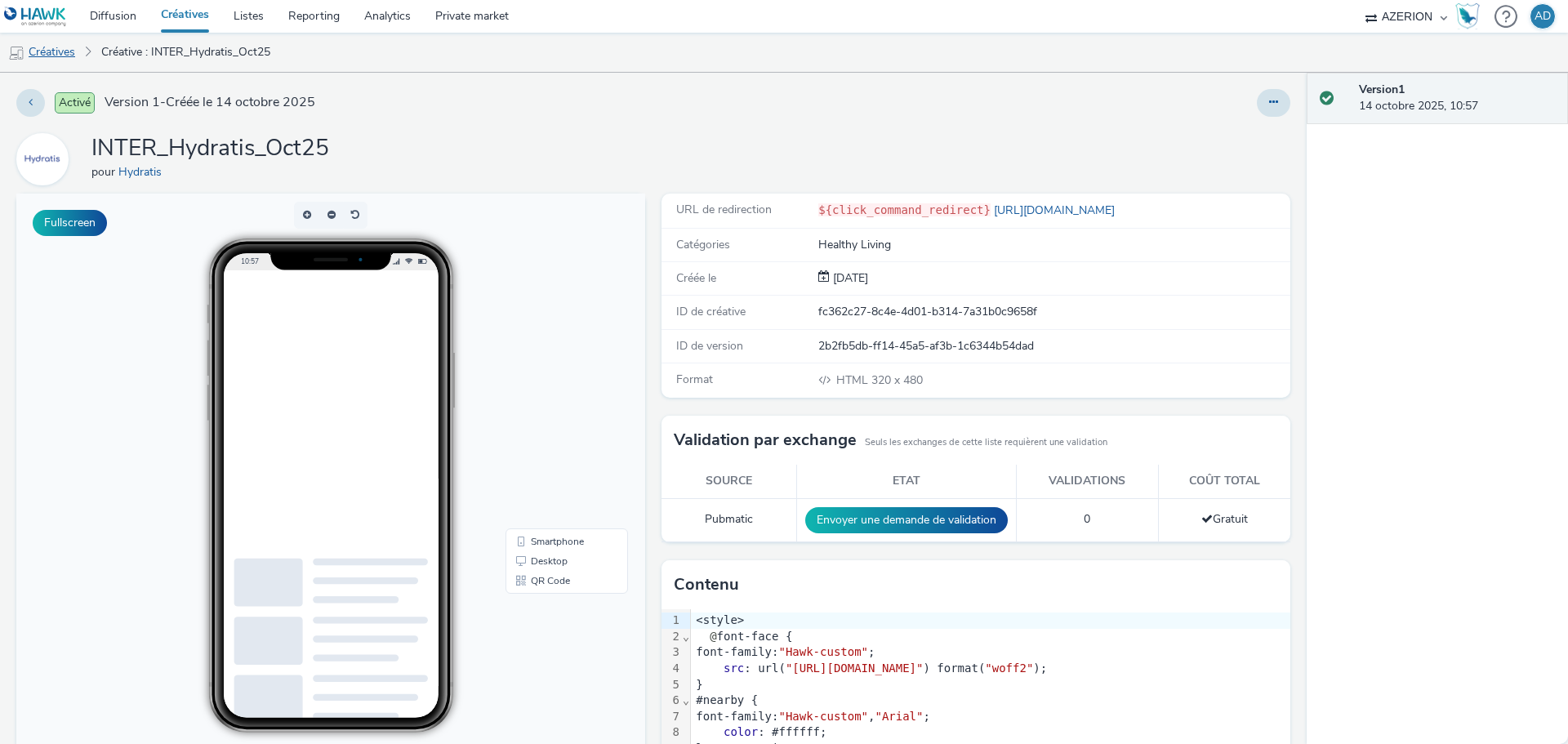
click at [46, 53] on link "Créatives" at bounding box center [41, 53] width 83 height 40
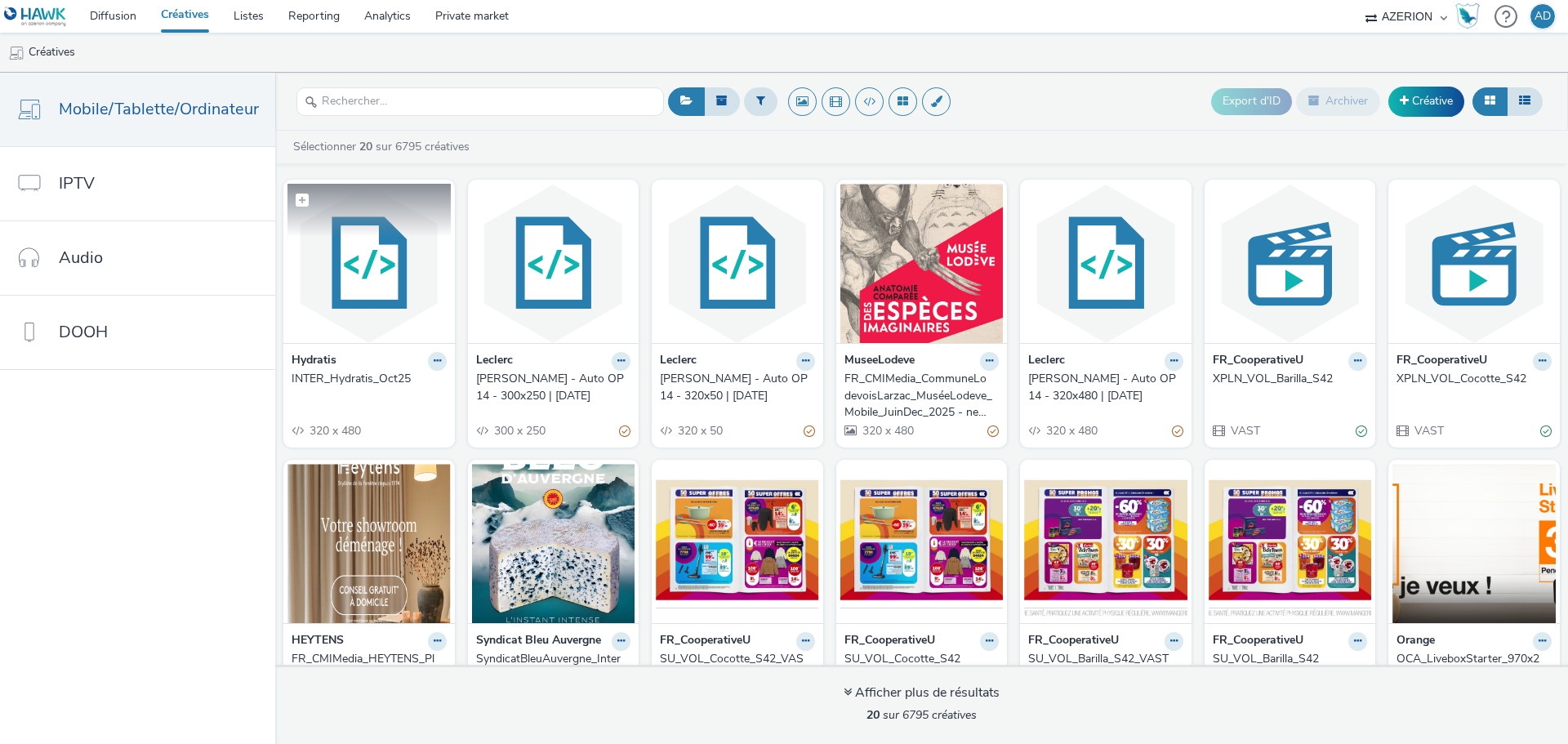
click at [393, 290] on img at bounding box center [368, 263] width 163 height 159
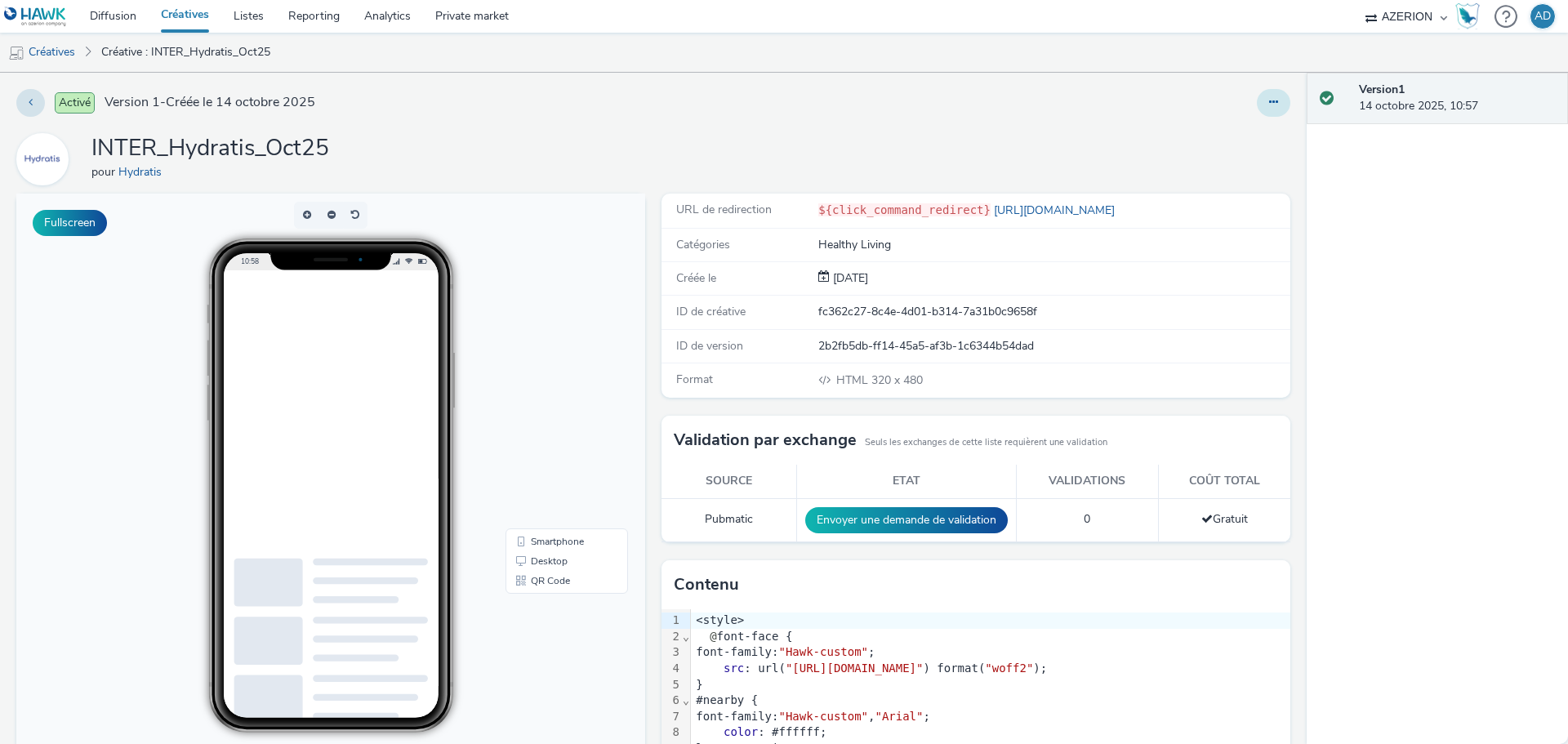
click at [1269, 102] on icon at bounding box center [1274, 102] width 9 height 11
click at [1213, 133] on link "Modifier" at bounding box center [1229, 136] width 122 height 33
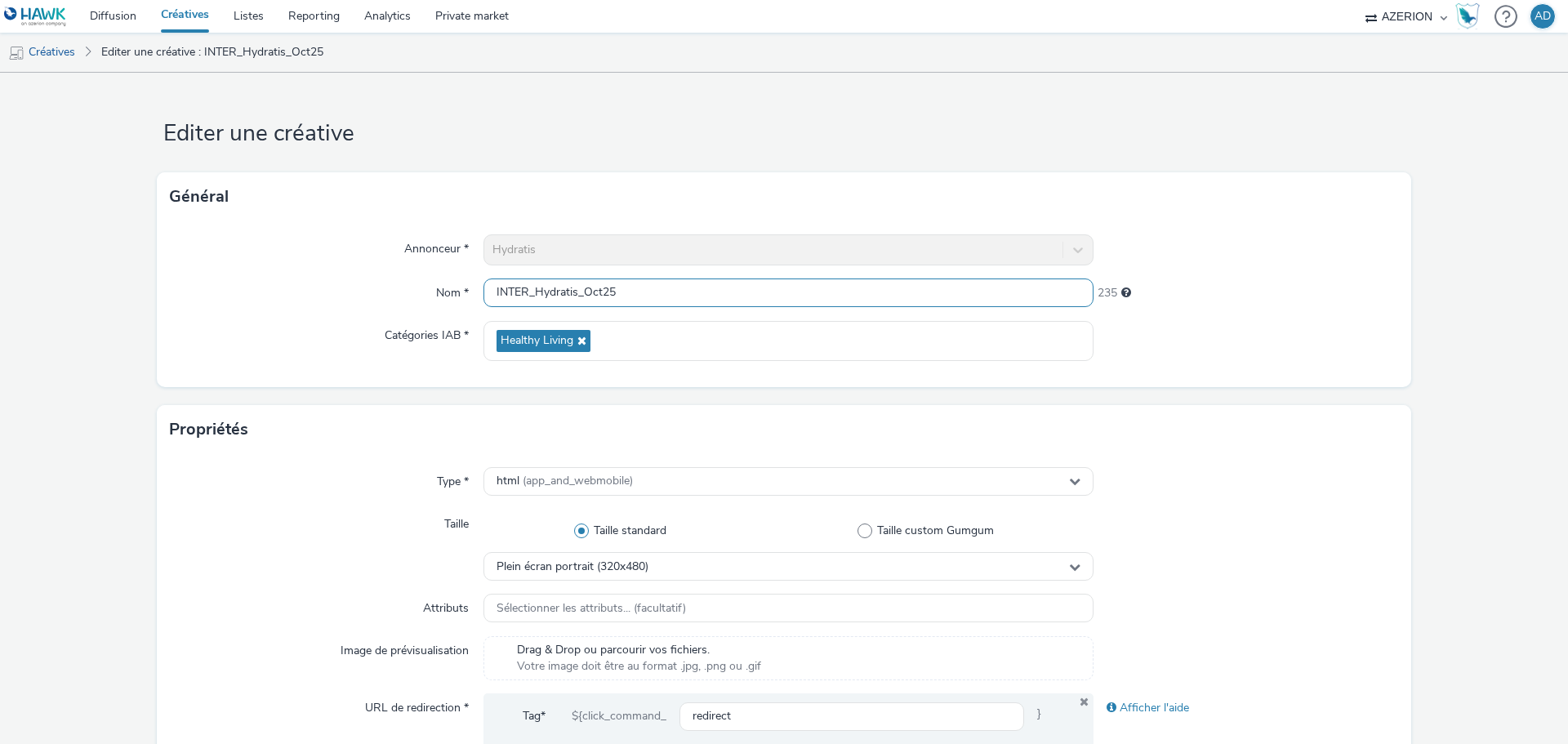
click at [579, 291] on input "INTER_Hydratis_Oct25" at bounding box center [788, 293] width 610 height 28
click at [601, 291] on input "INTER_Hydratis_320*480_Oct25" at bounding box center [788, 293] width 610 height 28
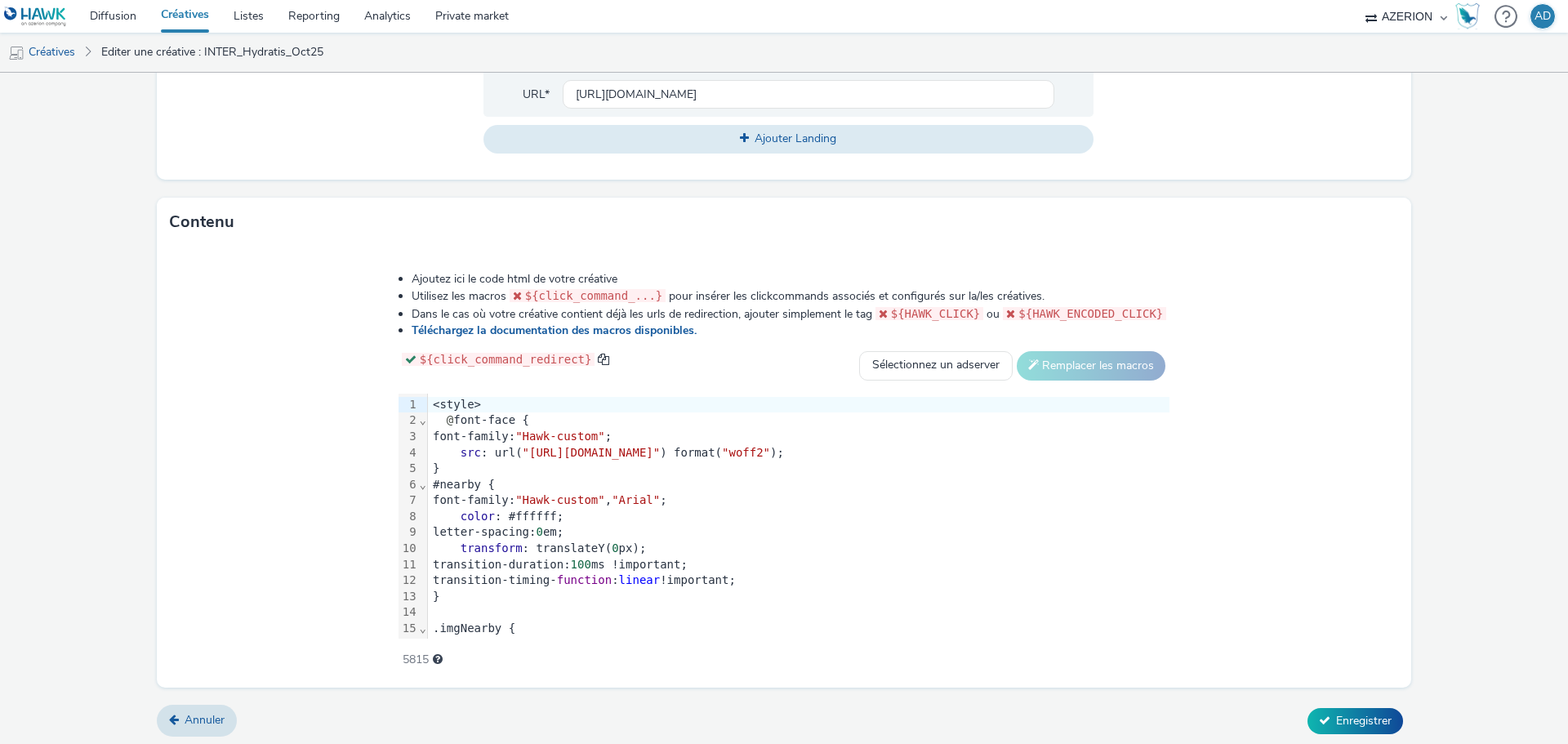
scroll to position [668, 0]
type input "INTER_Hydratis_320x480_Oct25"
click at [1356, 705] on button "Enregistrer" at bounding box center [1355, 719] width 95 height 26
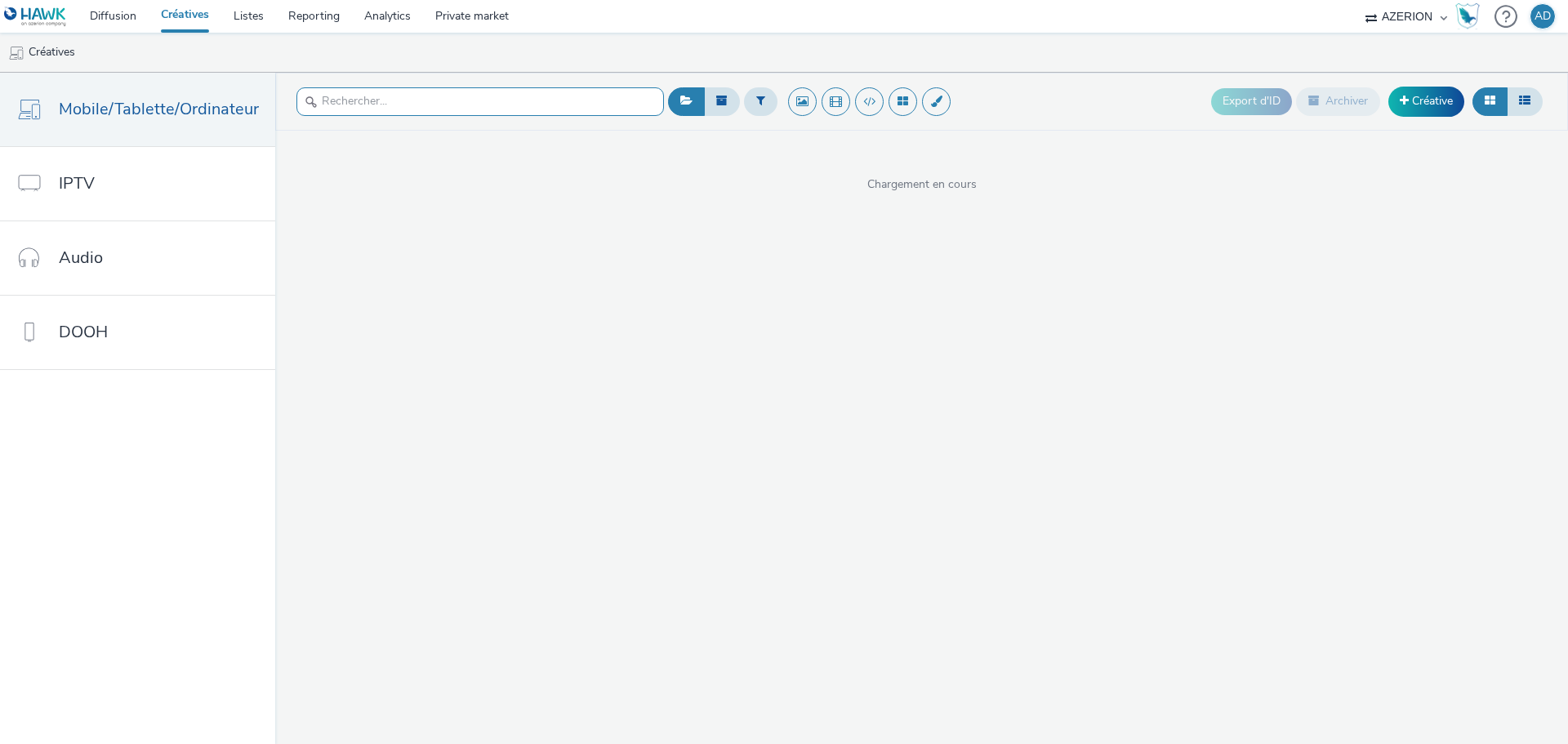
click at [476, 105] on input "text" at bounding box center [480, 102] width 367 height 28
type input "320"
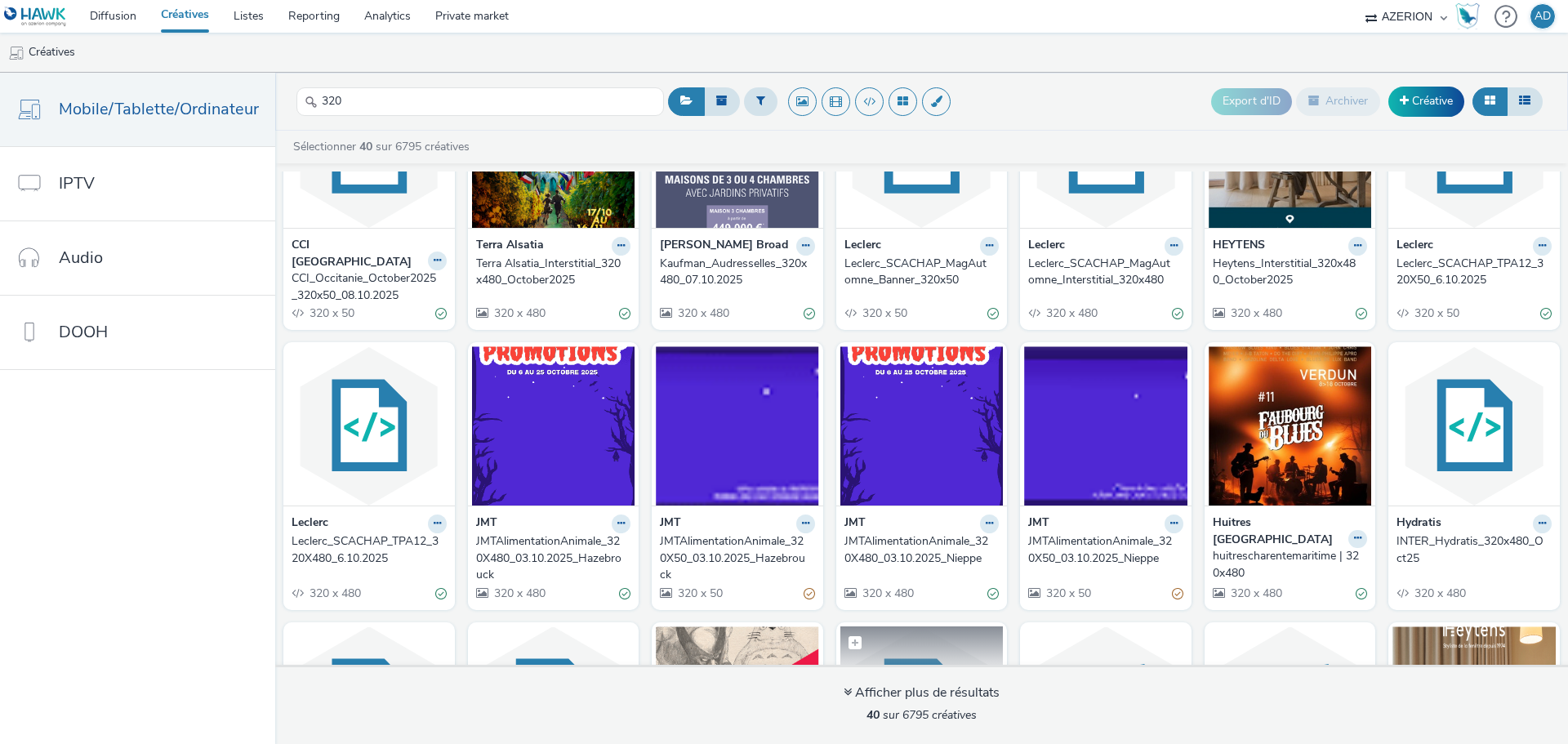
scroll to position [409, 0]
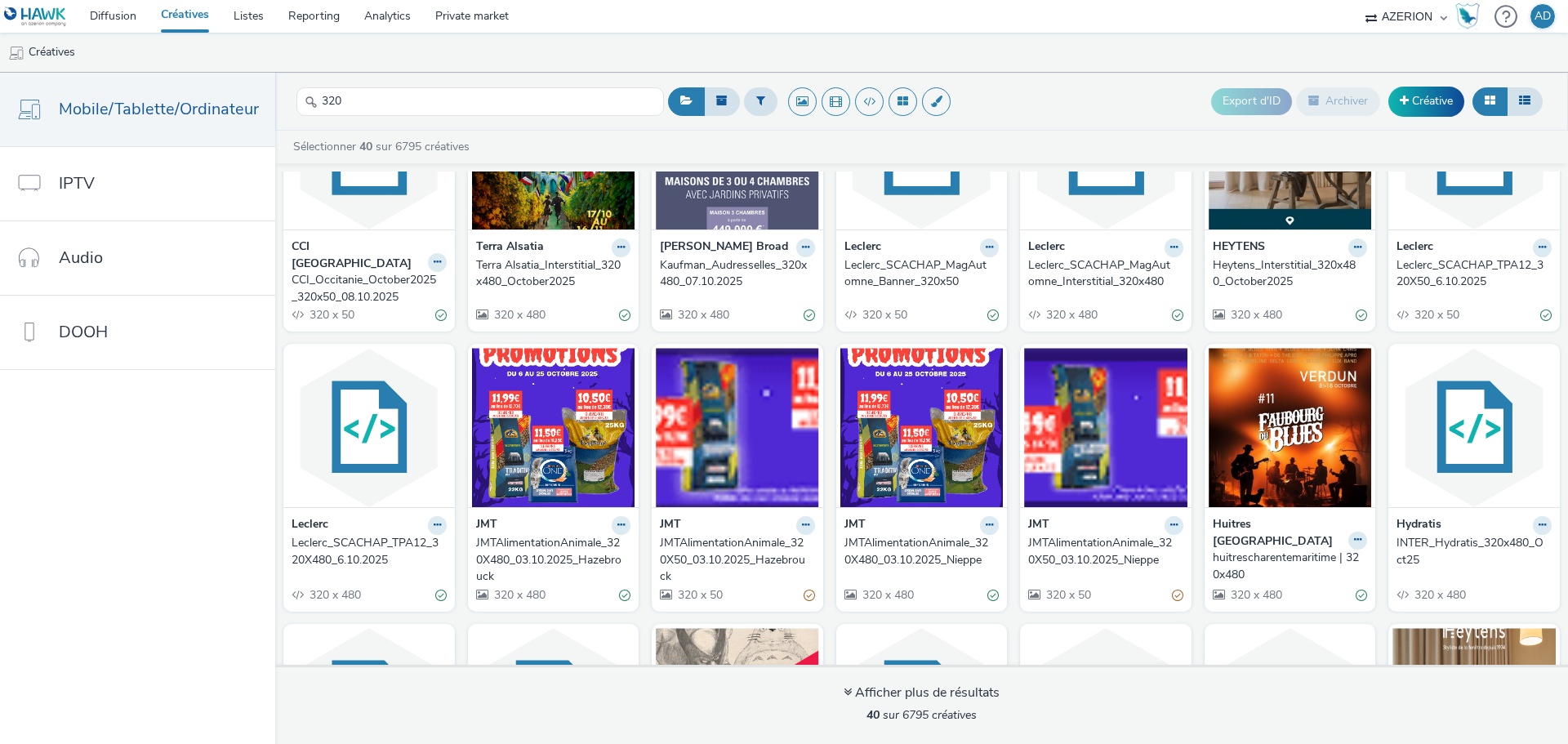
click at [919, 535] on div "JMTAlimentationAnimale_320X480_03.10.2025_Nieppe" at bounding box center [919, 552] width 149 height 34
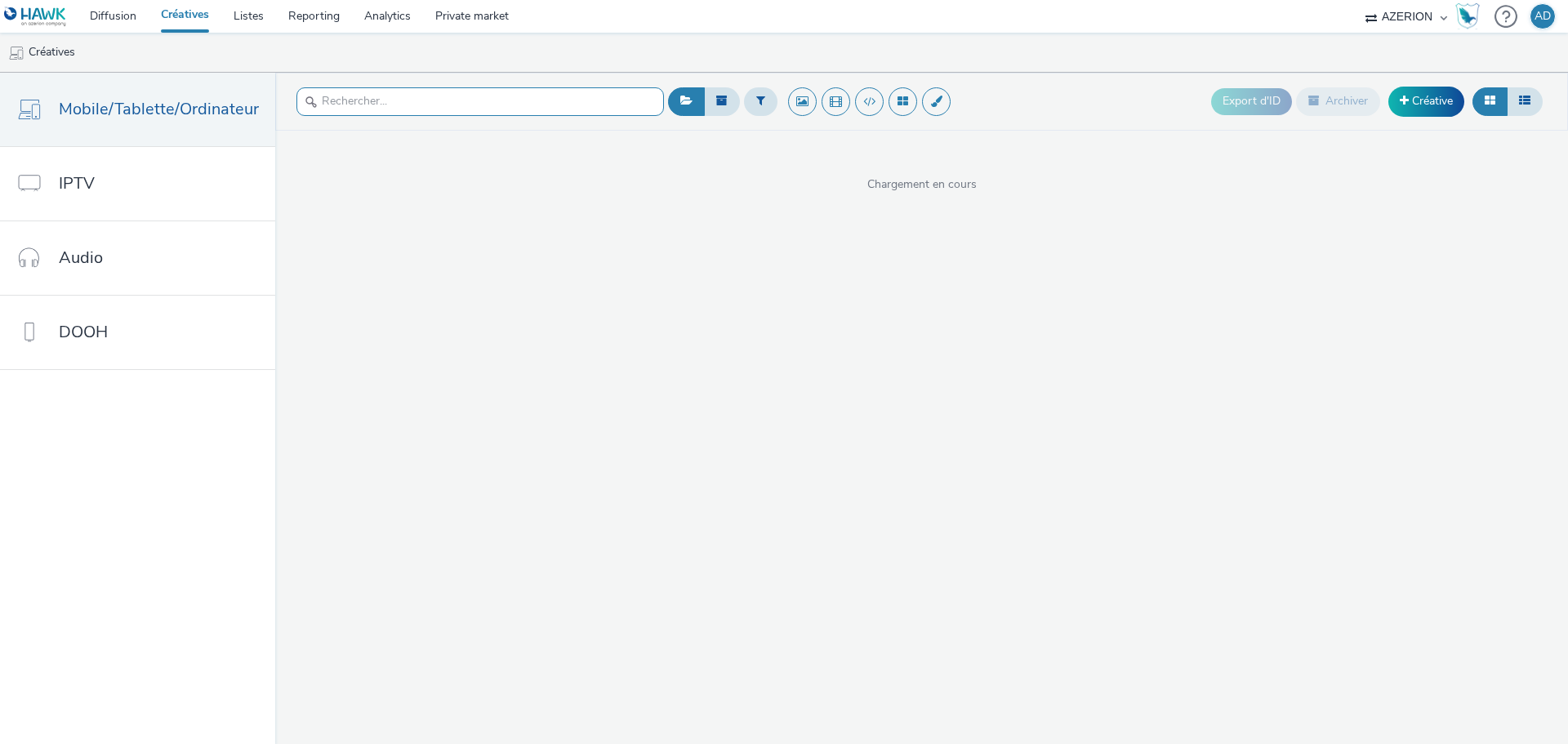
click at [376, 101] on input "text" at bounding box center [480, 102] width 367 height 28
type input "320"
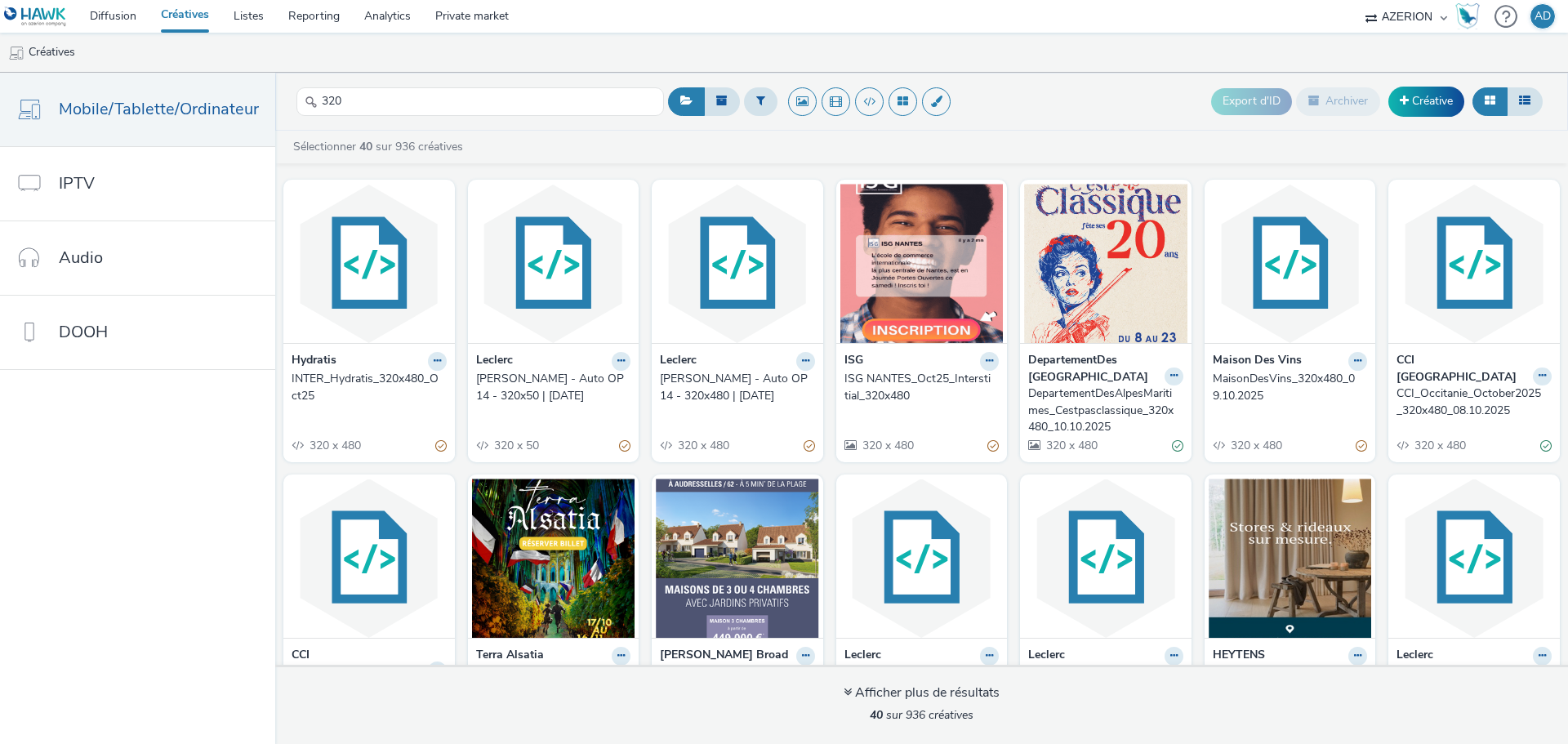
click at [1240, 379] on div "MaisonDesVins_320x480_09.10.2025" at bounding box center [1287, 388] width 149 height 34
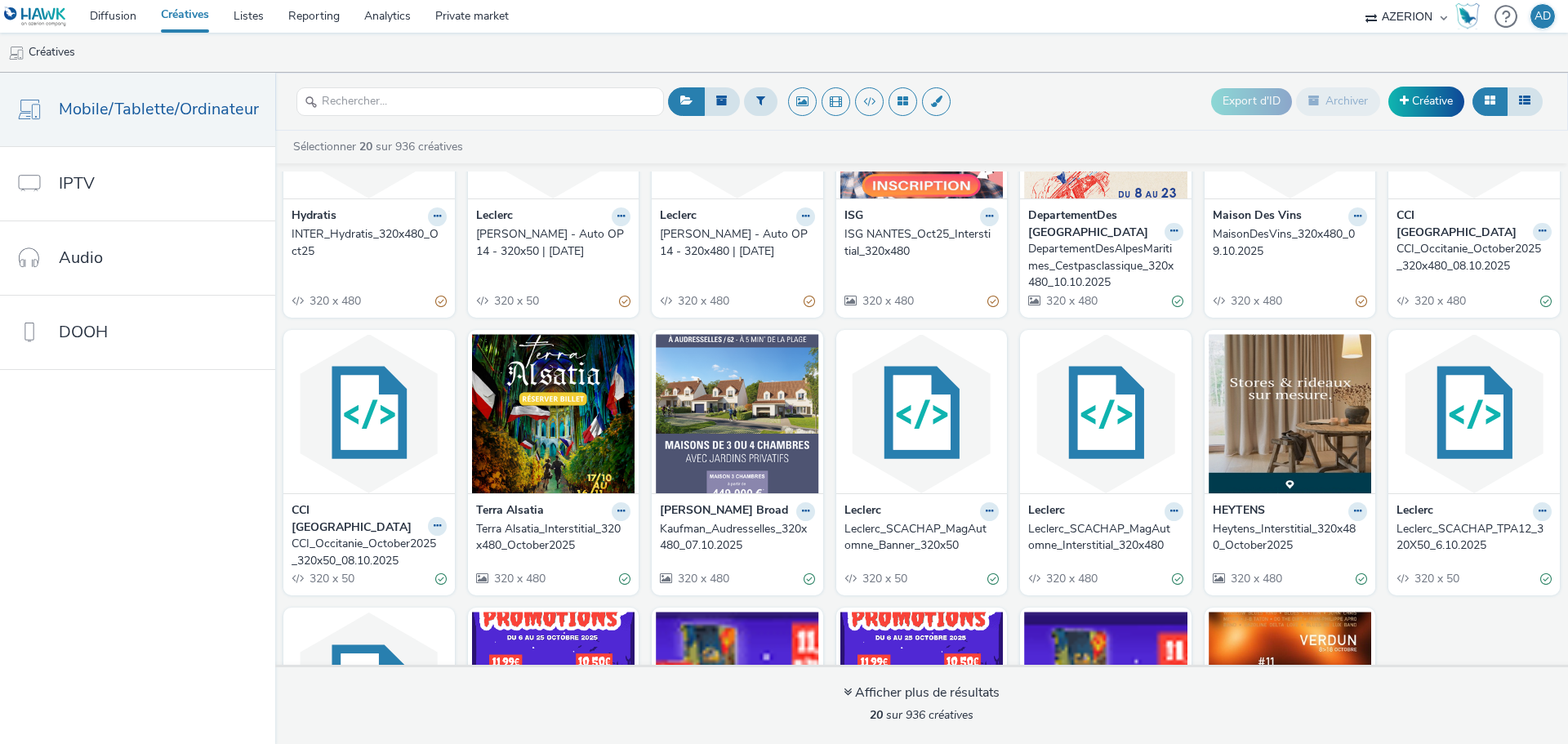
scroll to position [348, 0]
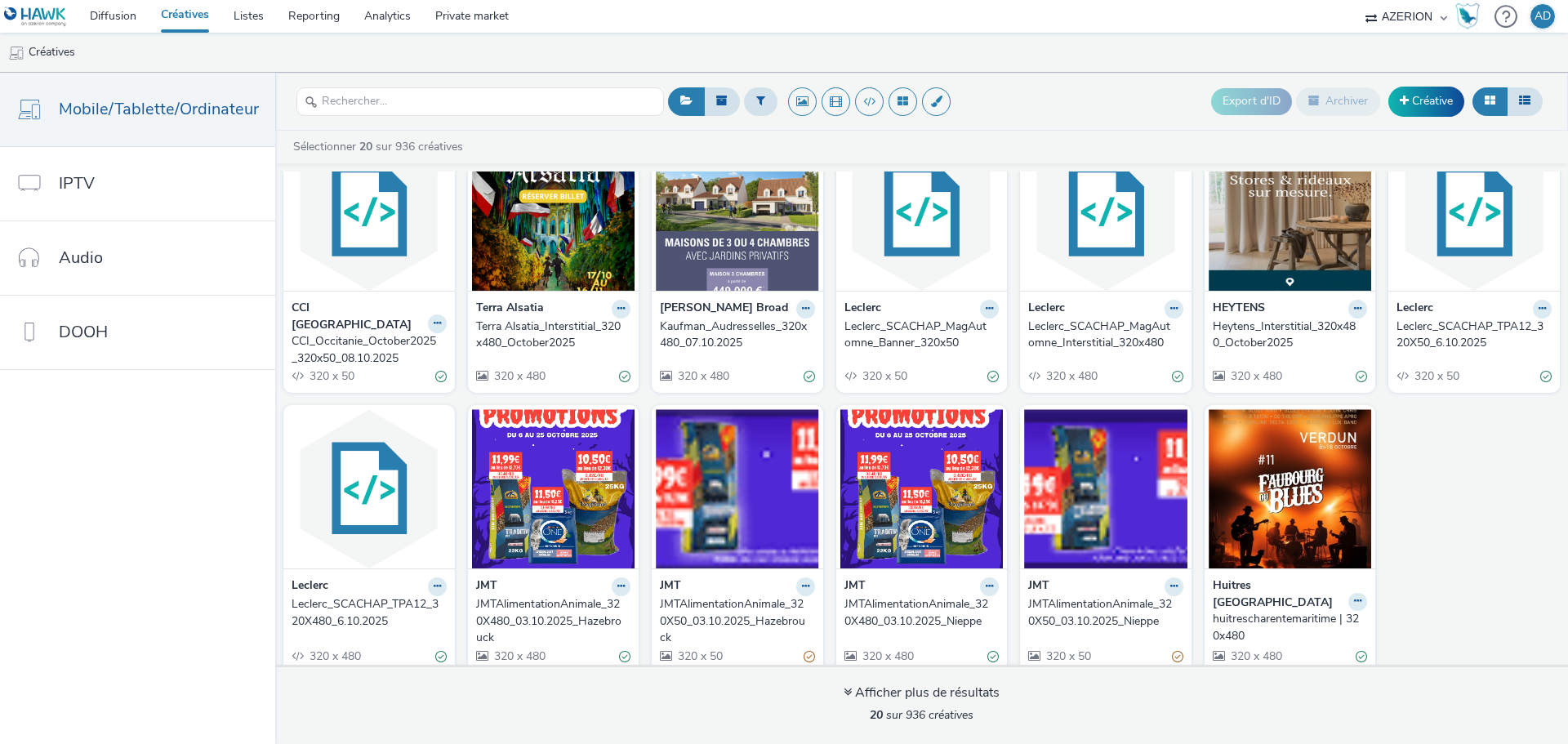
click at [1248, 611] on div "huitrescharentemaritime | 320x480" at bounding box center [1287, 628] width 149 height 34
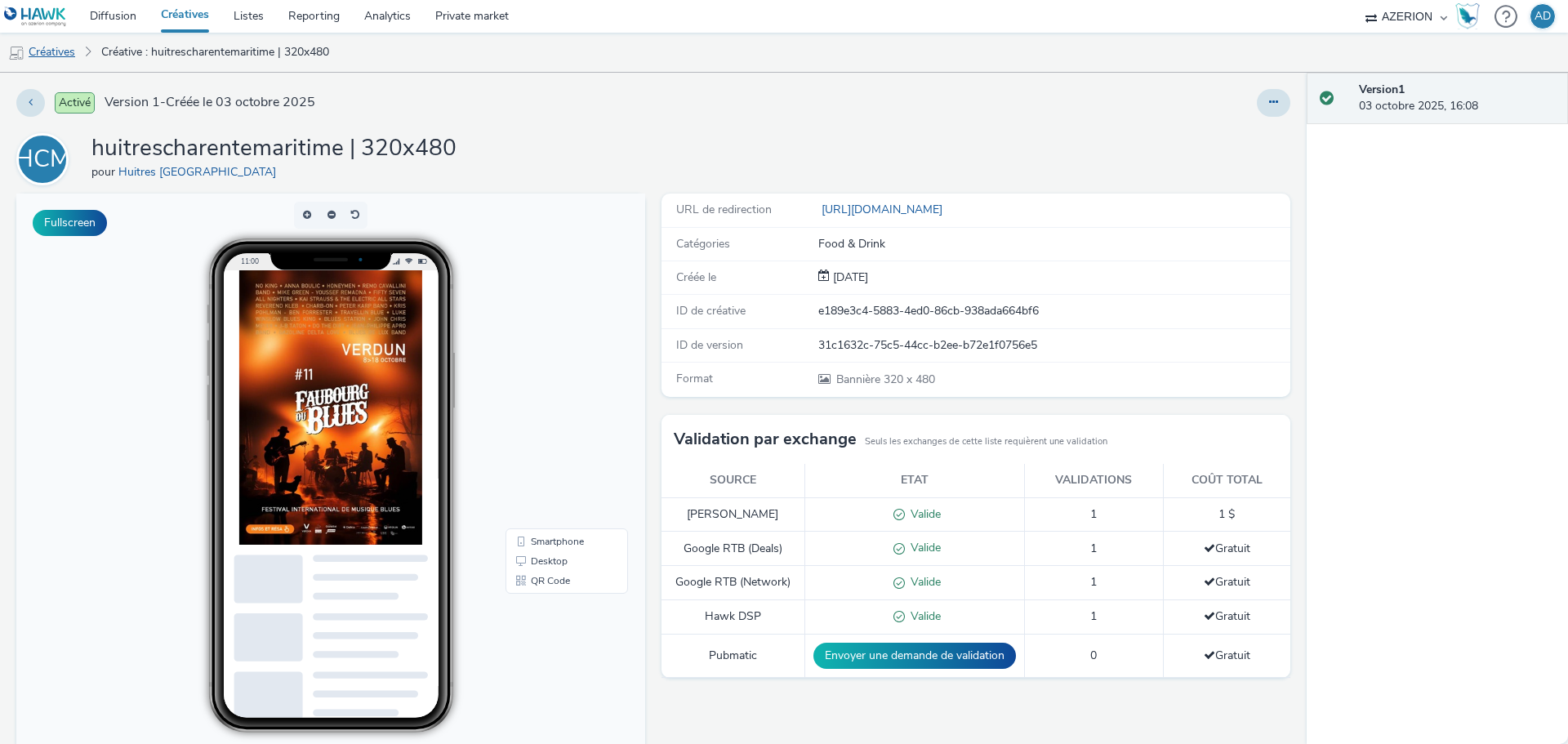
click at [64, 50] on link "Créatives" at bounding box center [41, 53] width 83 height 40
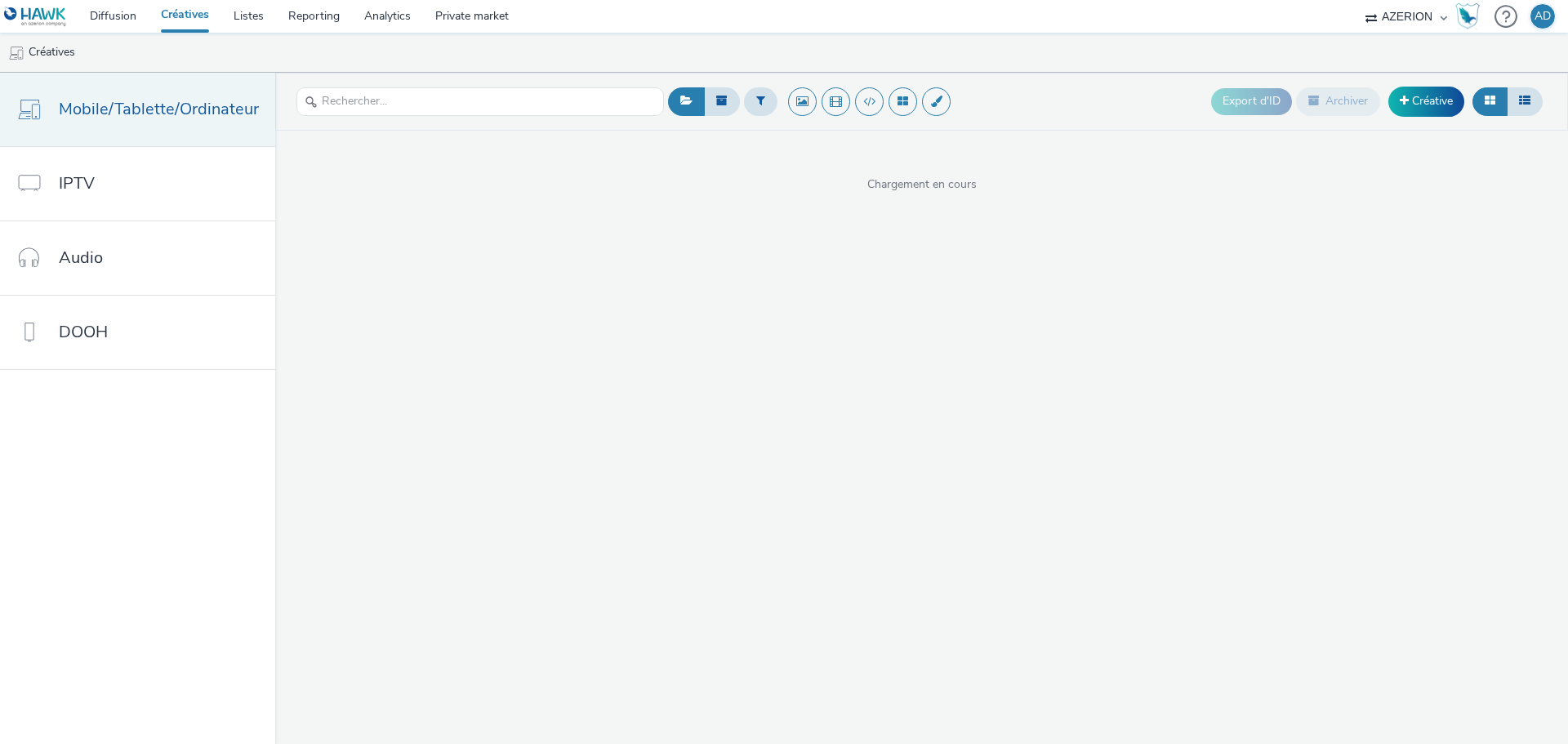
click at [171, 111] on span "Mobile/Tablette/Ordinateur" at bounding box center [158, 108] width 201 height 24
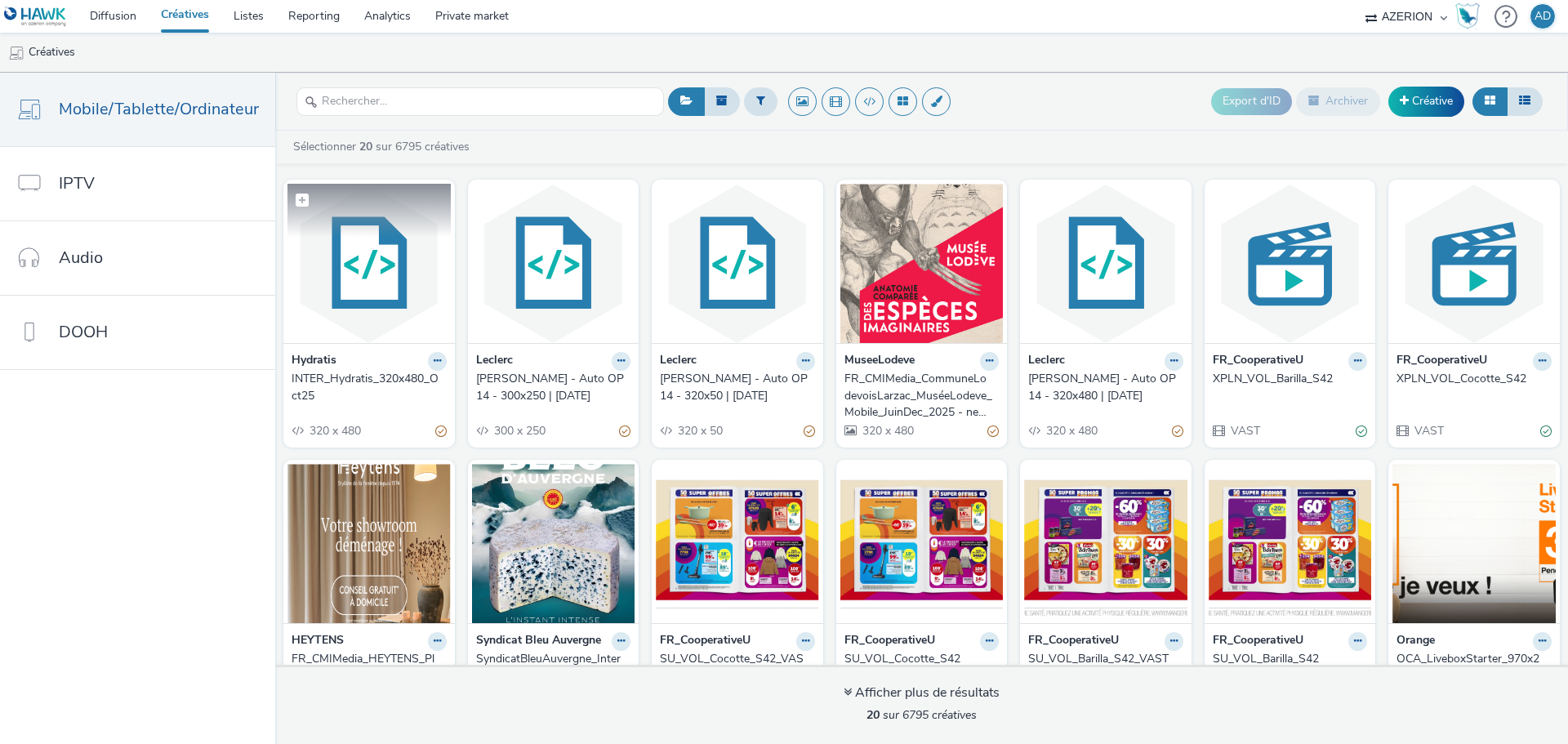
click at [361, 222] on figcaption at bounding box center [368, 210] width 163 height 53
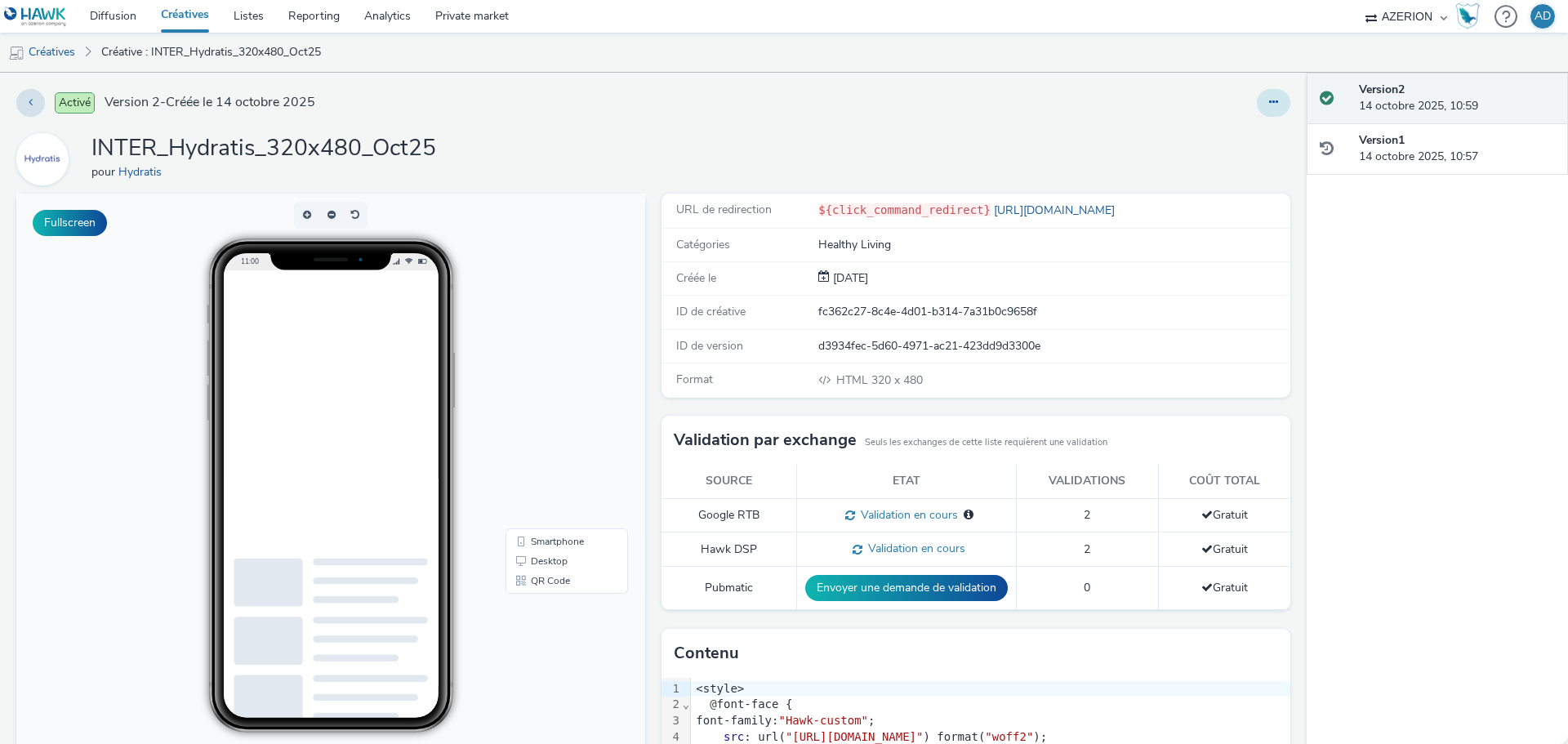
click at [1261, 107] on button at bounding box center [1274, 103] width 34 height 27
click at [1204, 133] on link "Modifier" at bounding box center [1229, 136] width 122 height 33
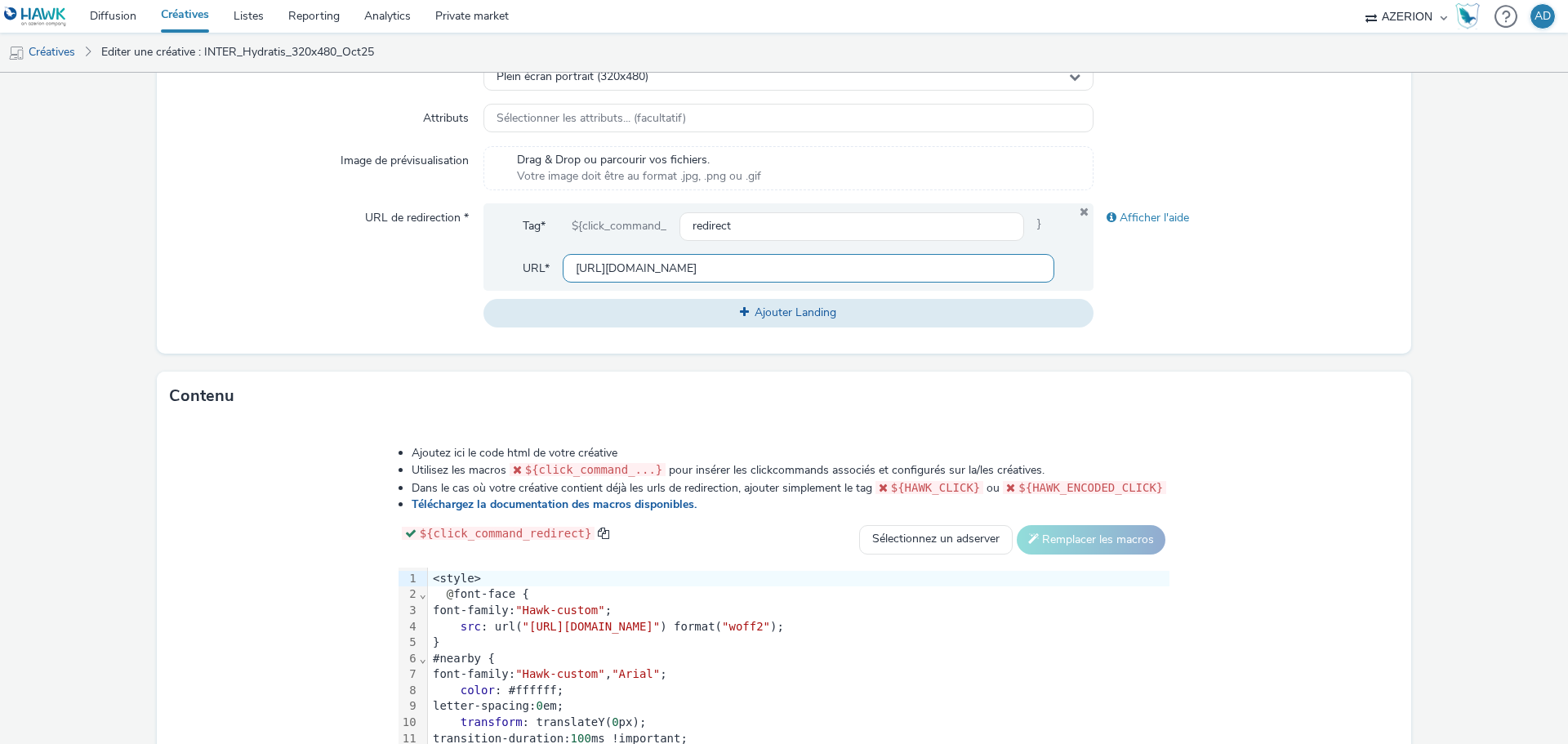
scroll to position [0, 252]
drag, startPoint x: 696, startPoint y: 267, endPoint x: 1126, endPoint y: 284, distance: 430.3
click at [1126, 284] on div "URL de redirection * Tag* ${click_command_ redirect } URL* [URL][DOMAIN_NAME] A…" at bounding box center [784, 265] width 1229 height 123
type input "[URL][DOMAIN_NAME]"
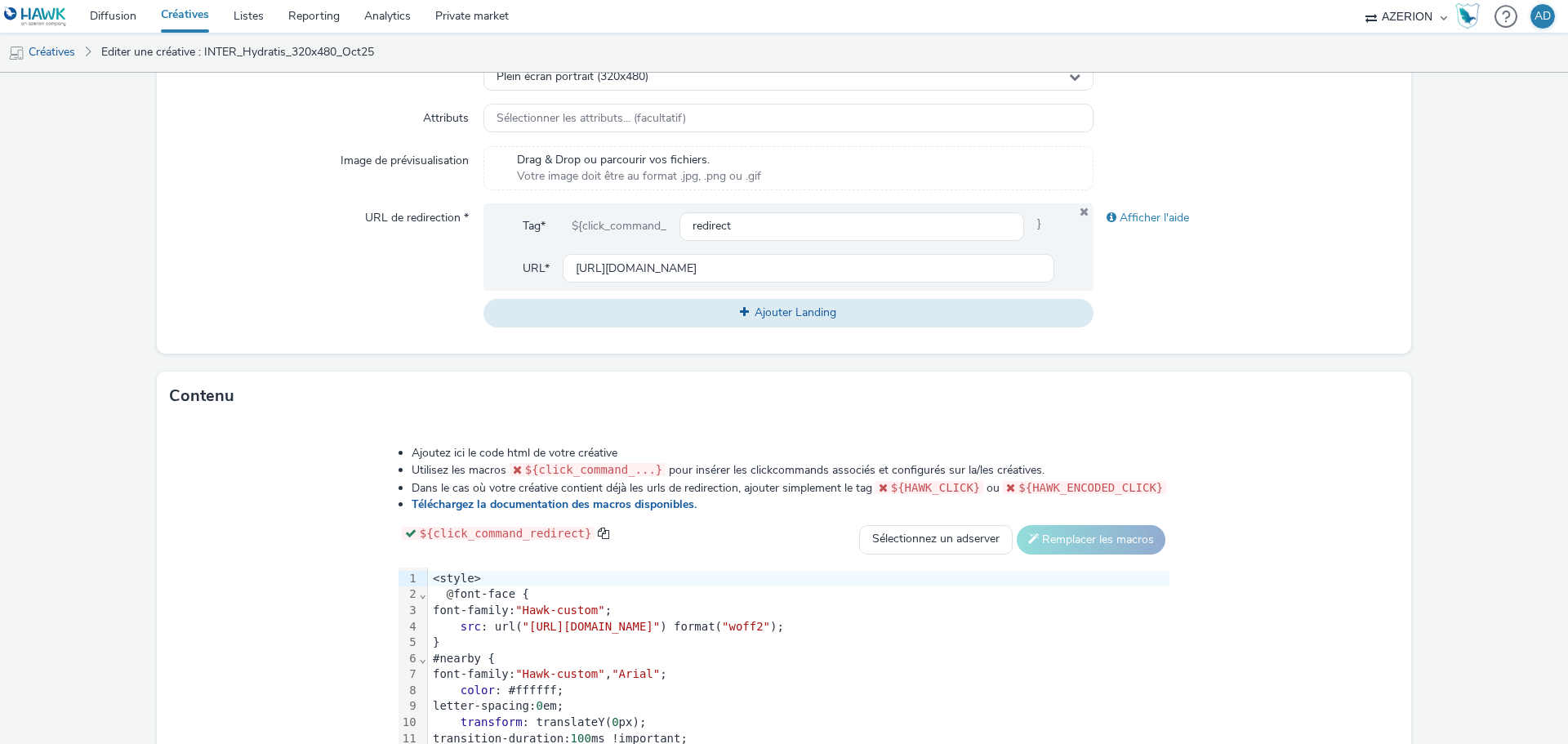
click at [1172, 277] on div "Afficher l'aide" at bounding box center [1246, 265] width 305 height 123
drag, startPoint x: 707, startPoint y: 265, endPoint x: 434, endPoint y: 246, distance: 273.7
click at [434, 246] on div "URL de redirection * Tag* ${click_command_ redirect } URL* [URL][DOMAIN_NAME] A…" at bounding box center [784, 265] width 1229 height 123
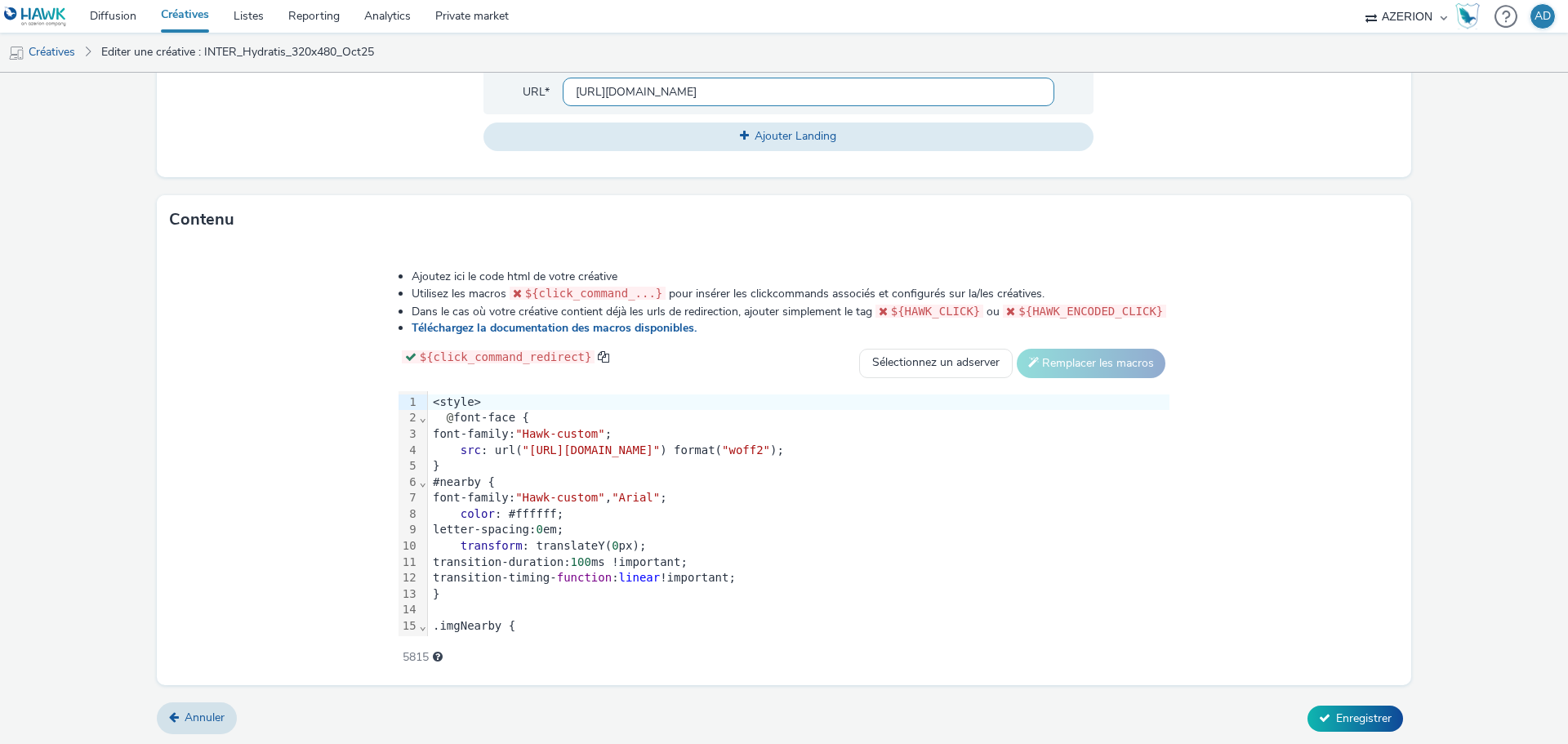
scroll to position [668, 0]
click at [1358, 715] on span "Enregistrer" at bounding box center [1364, 718] width 56 height 15
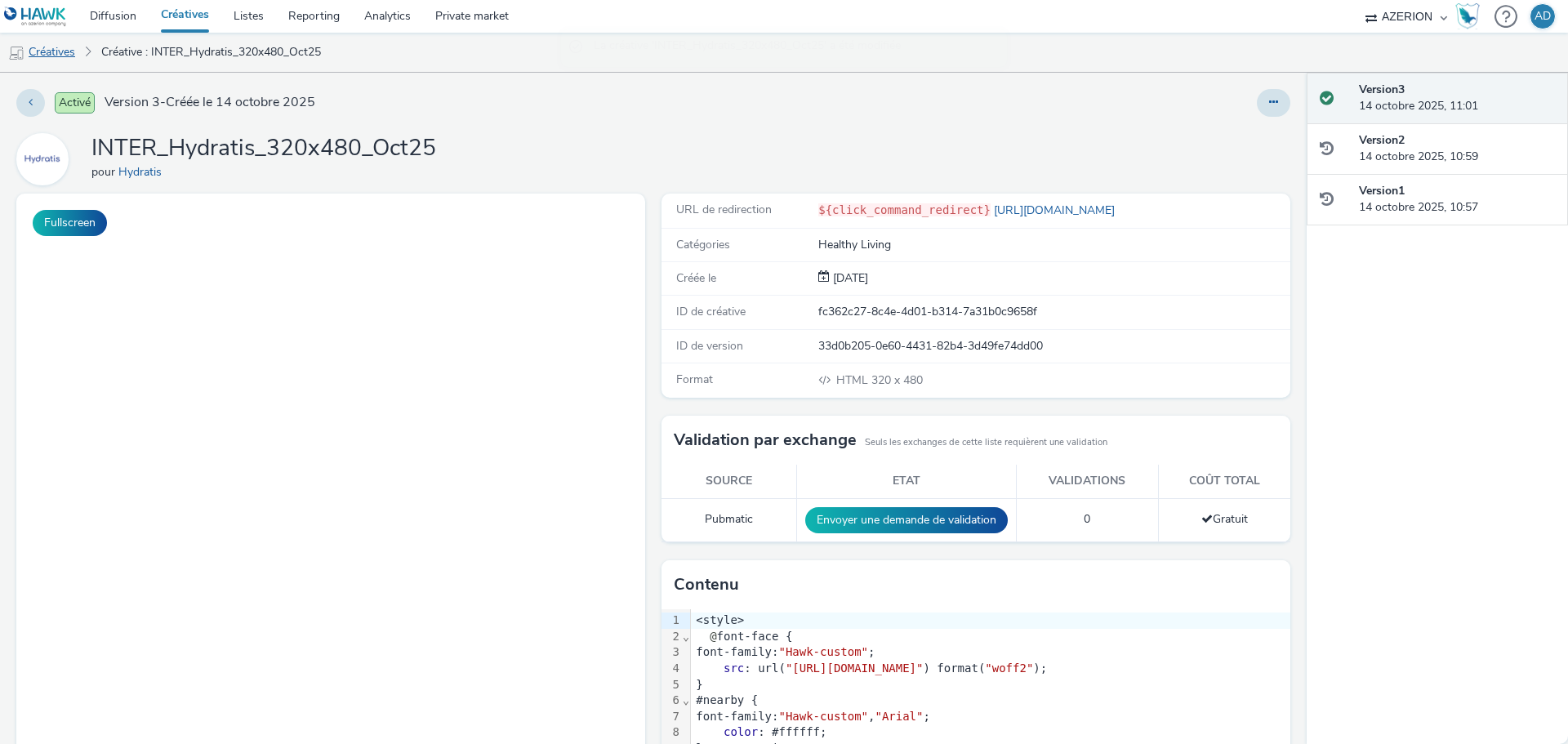
click at [64, 53] on link "Créatives" at bounding box center [41, 53] width 83 height 40
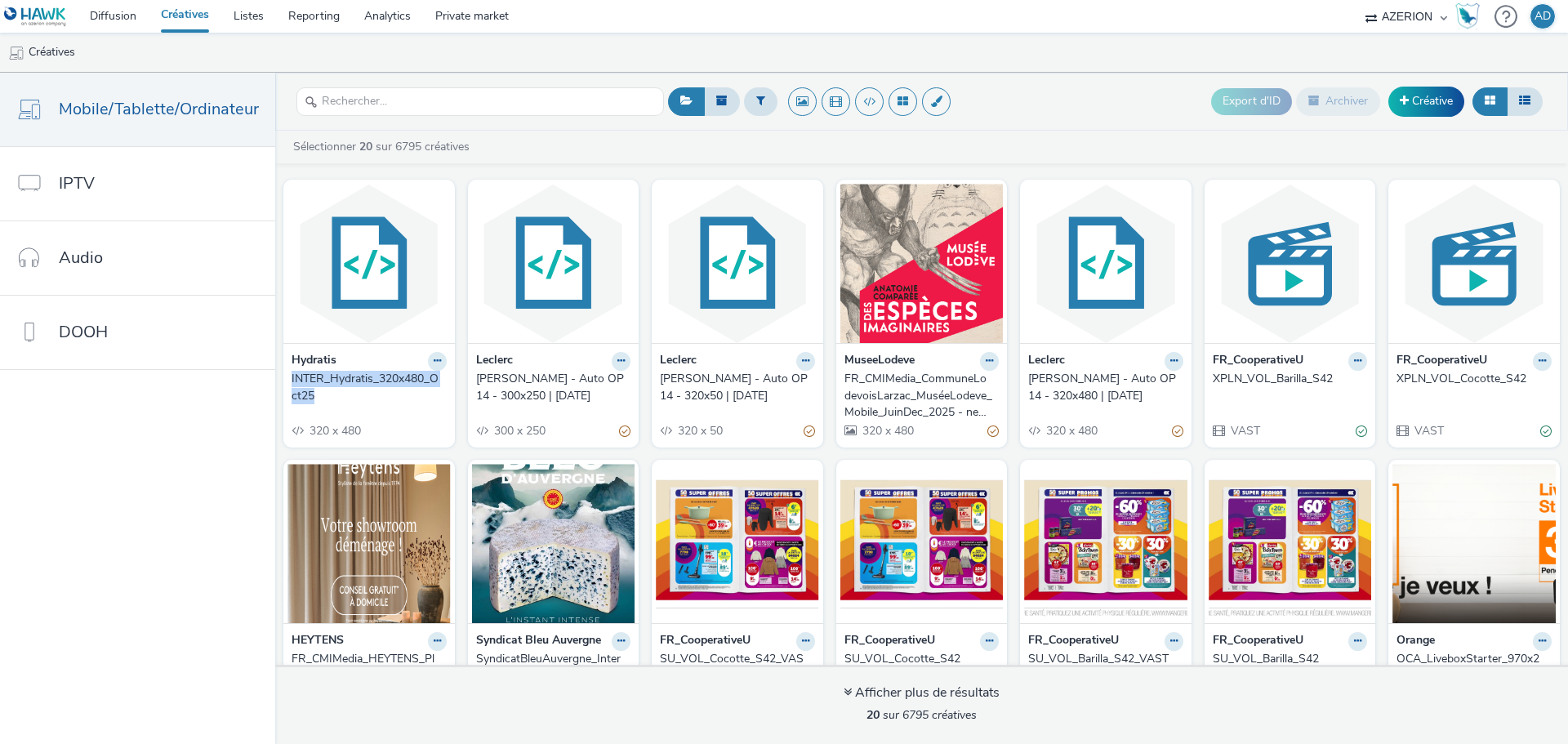
drag, startPoint x: 282, startPoint y: 379, endPoint x: 327, endPoint y: 397, distance: 48.5
click at [327, 397] on div "Hydratis INTER_Hydratis_320x480_Oct25 320 x 480" at bounding box center [369, 395] width 171 height 105
copy div "INTER_Hydratis_320x480_Oct25"
click at [368, 102] on input "text" at bounding box center [480, 102] width 367 height 28
drag, startPoint x: 293, startPoint y: 380, endPoint x: 324, endPoint y: 393, distance: 33.6
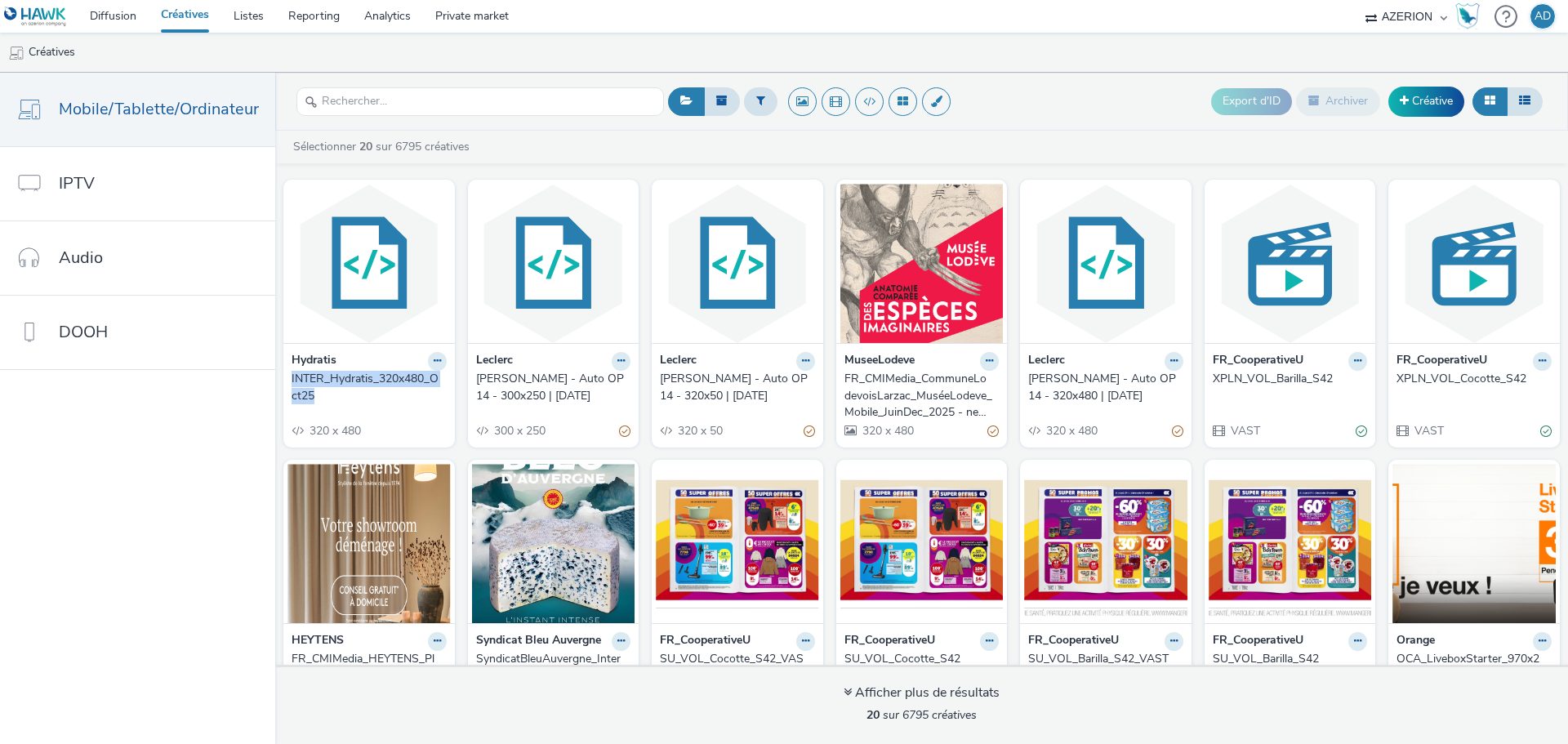
click at [324, 393] on div "Hydratis INTER_Hydratis_320x480_Oct25 320 x 480" at bounding box center [369, 395] width 171 height 105
copy div "INTER_Hydratis_320x480_Oct25"
click at [1432, 101] on link "Créative" at bounding box center [1427, 101] width 76 height 29
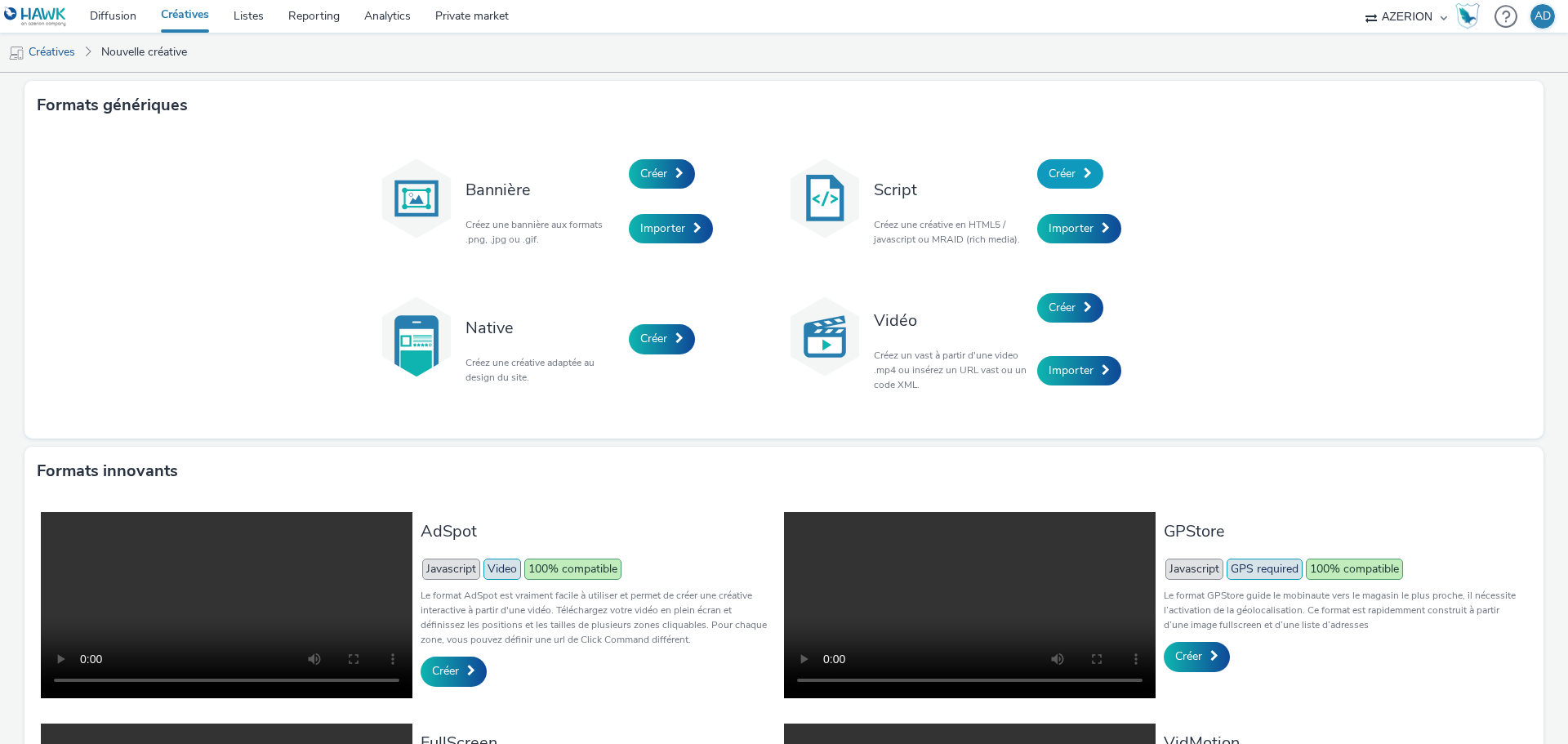
click at [1061, 180] on span "Créer" at bounding box center [1062, 173] width 27 height 15
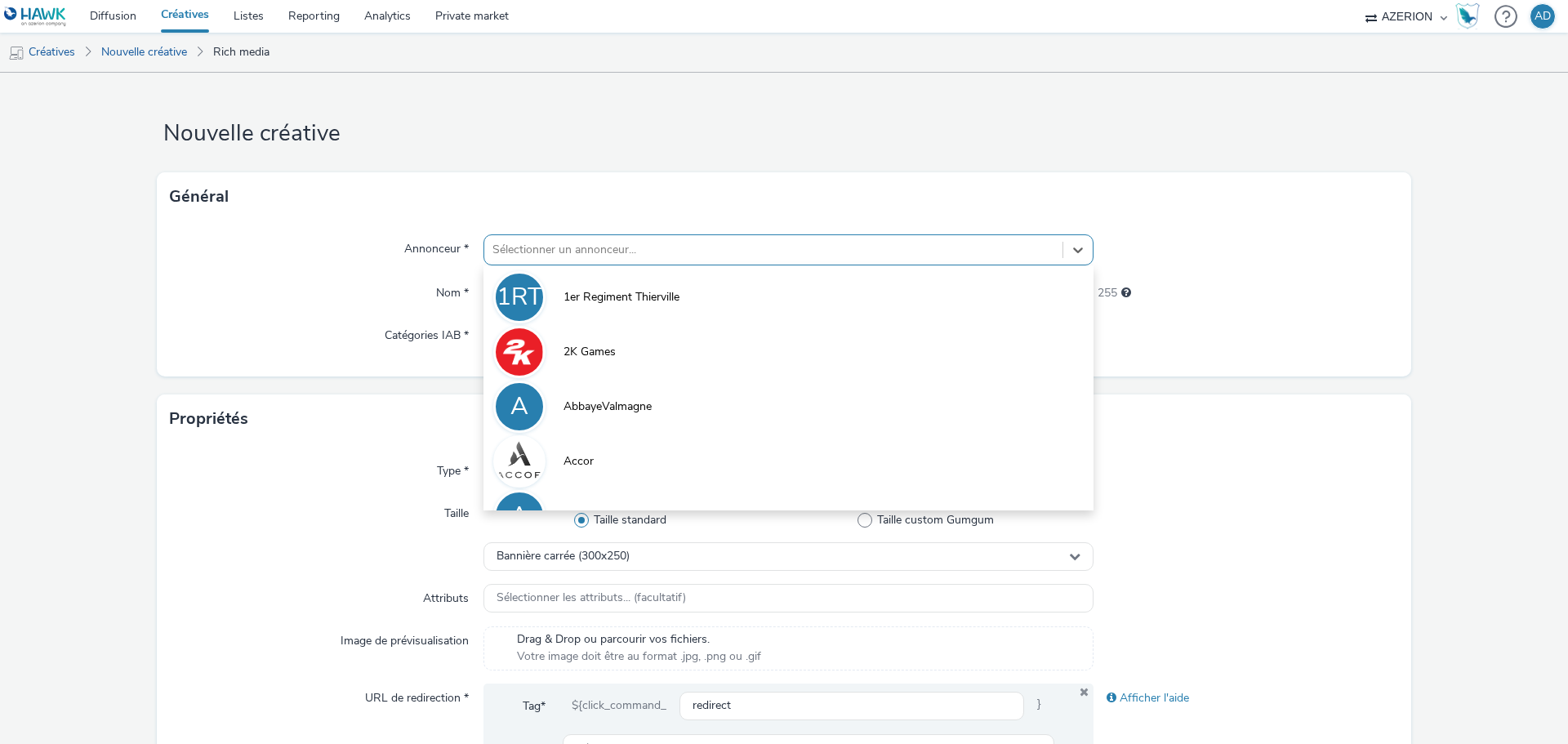
click at [514, 251] on div at bounding box center [773, 250] width 562 height 20
type input "hy"
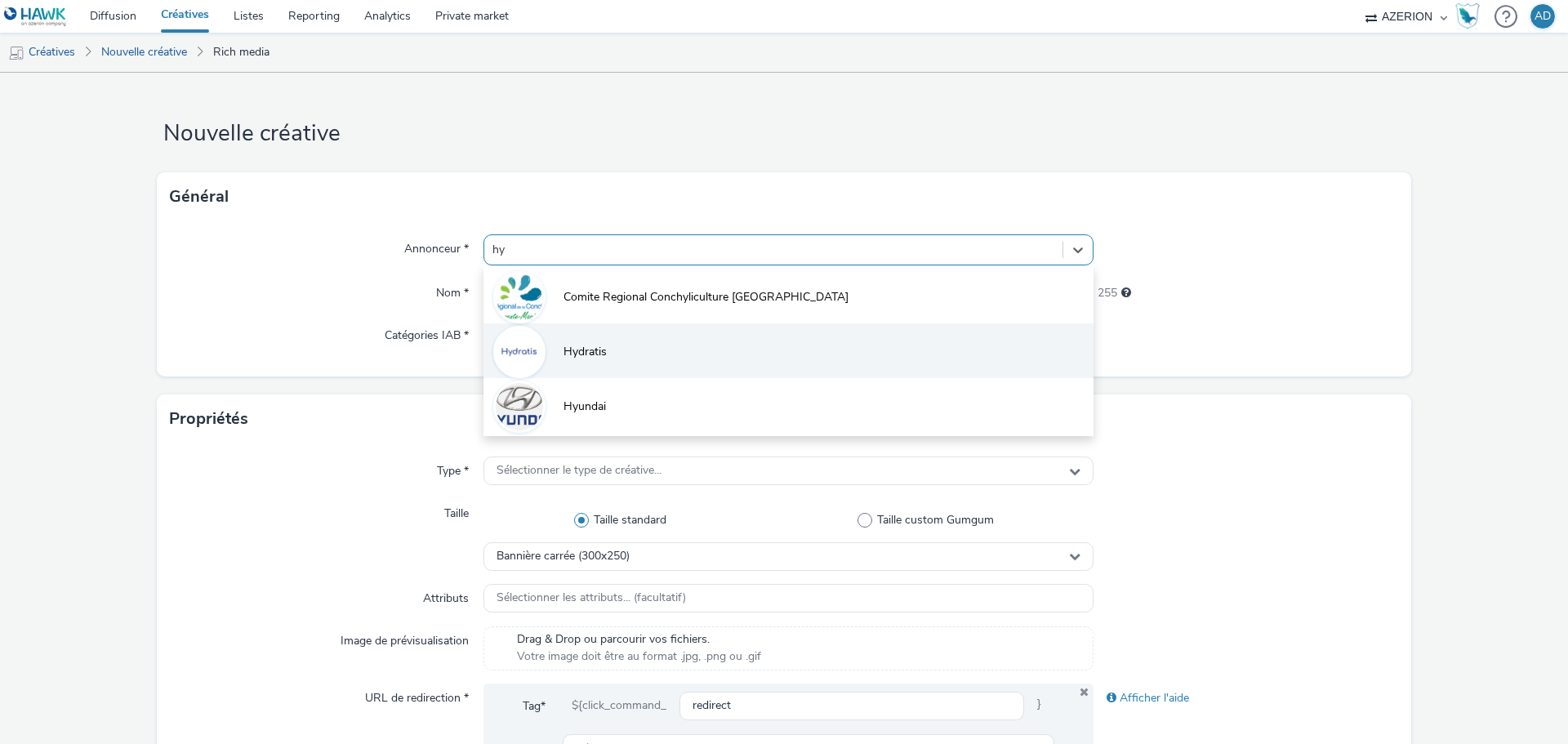
click at [573, 361] on li "Hydratis" at bounding box center [788, 350] width 610 height 55
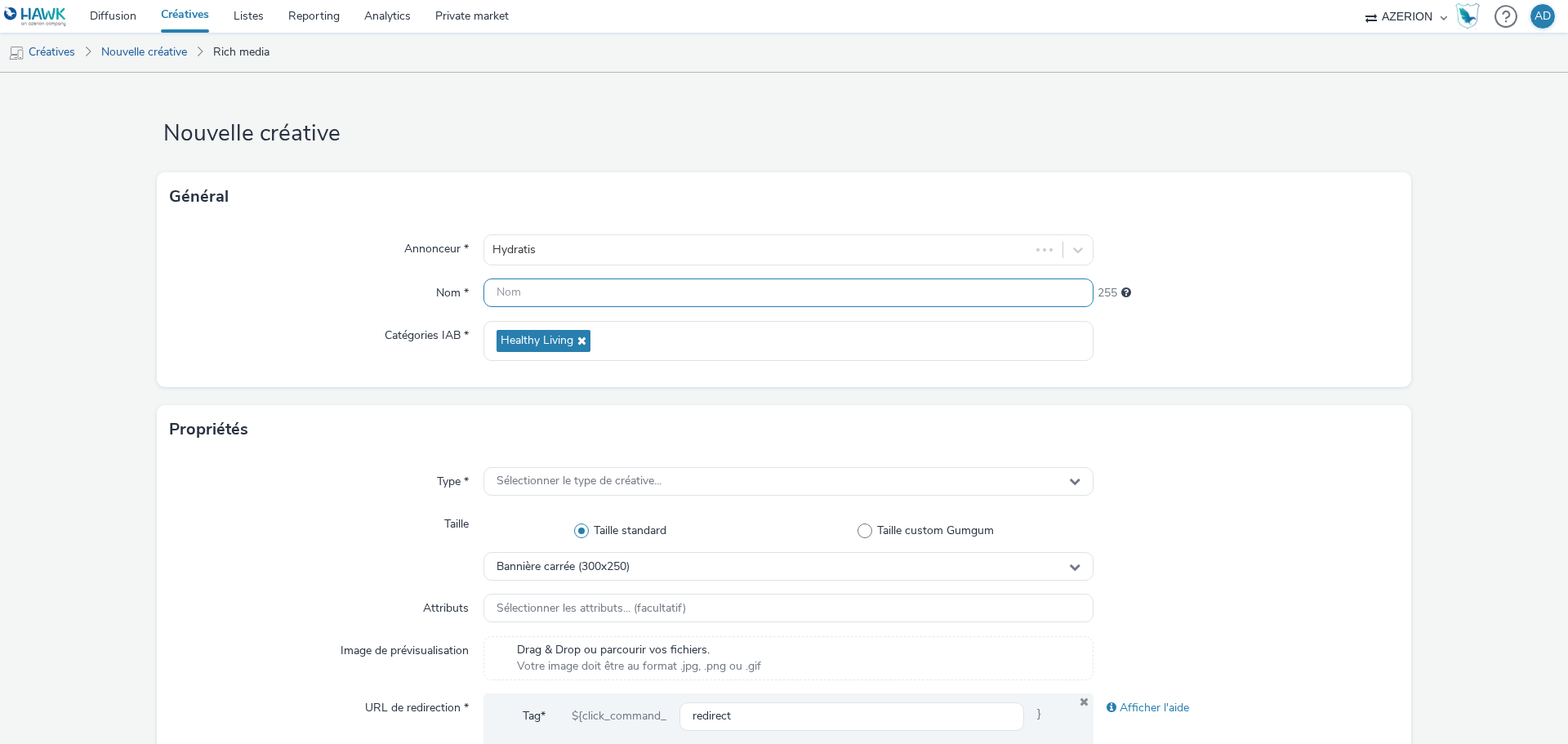
click at [553, 302] on input "text" at bounding box center [788, 293] width 610 height 28
paste input "INTER_Hydratis_320x480_Oct25"
drag, startPoint x: 521, startPoint y: 293, endPoint x: 469, endPoint y: 287, distance: 52.3
click at [469, 287] on div "Nom * INTER_Hydratis_320x480_Oct25 227" at bounding box center [784, 293] width 1229 height 29
drag, startPoint x: 522, startPoint y: 292, endPoint x: 452, endPoint y: 281, distance: 70.9
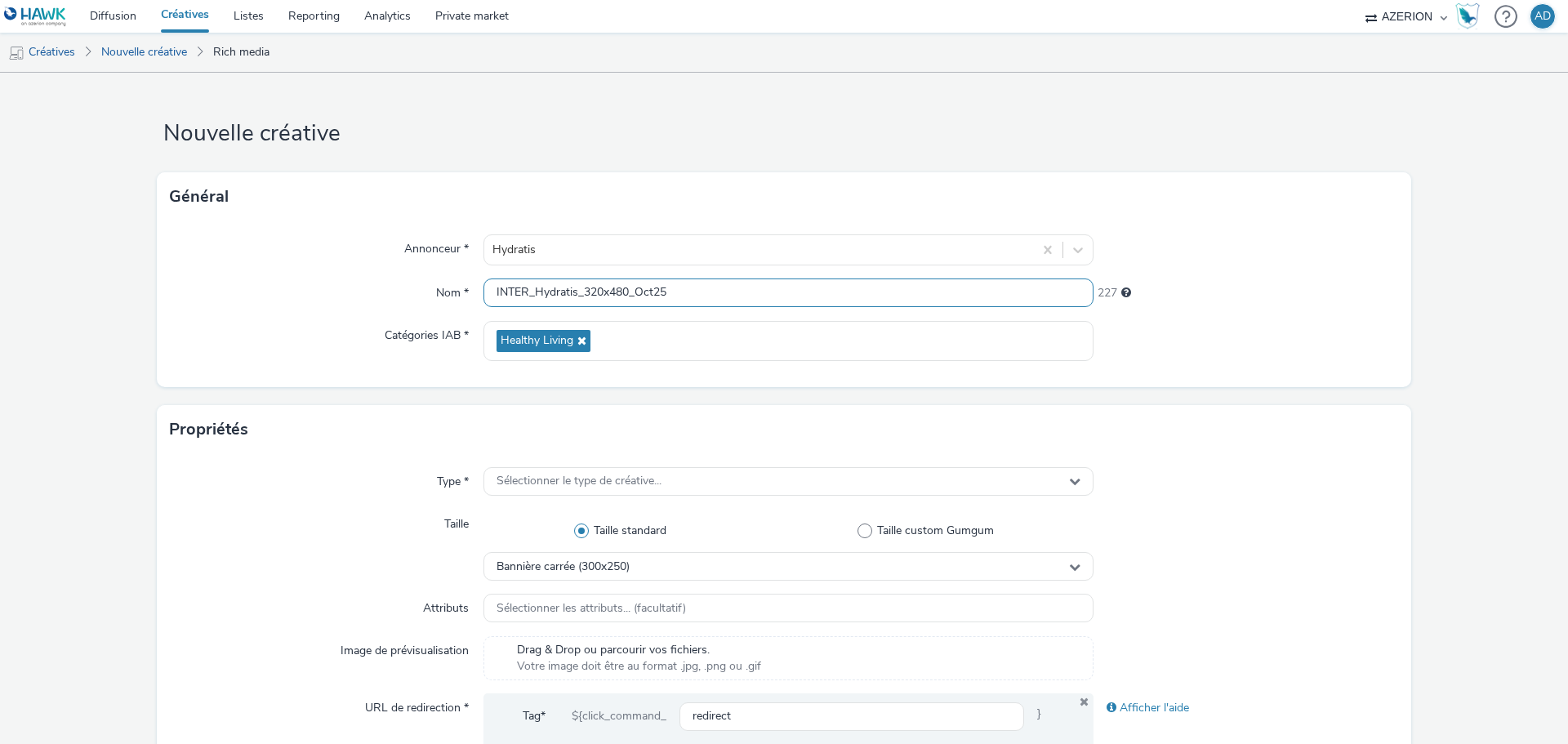
click at [453, 281] on div "Nom * INTER_Hydratis_320x480_Oct25 227" at bounding box center [784, 293] width 1229 height 29
drag, startPoint x: 620, startPoint y: 287, endPoint x: 577, endPoint y: 287, distance: 43.0
click at [577, 287] on input "MPU_Hydratis_320x480_Oct25" at bounding box center [788, 293] width 610 height 28
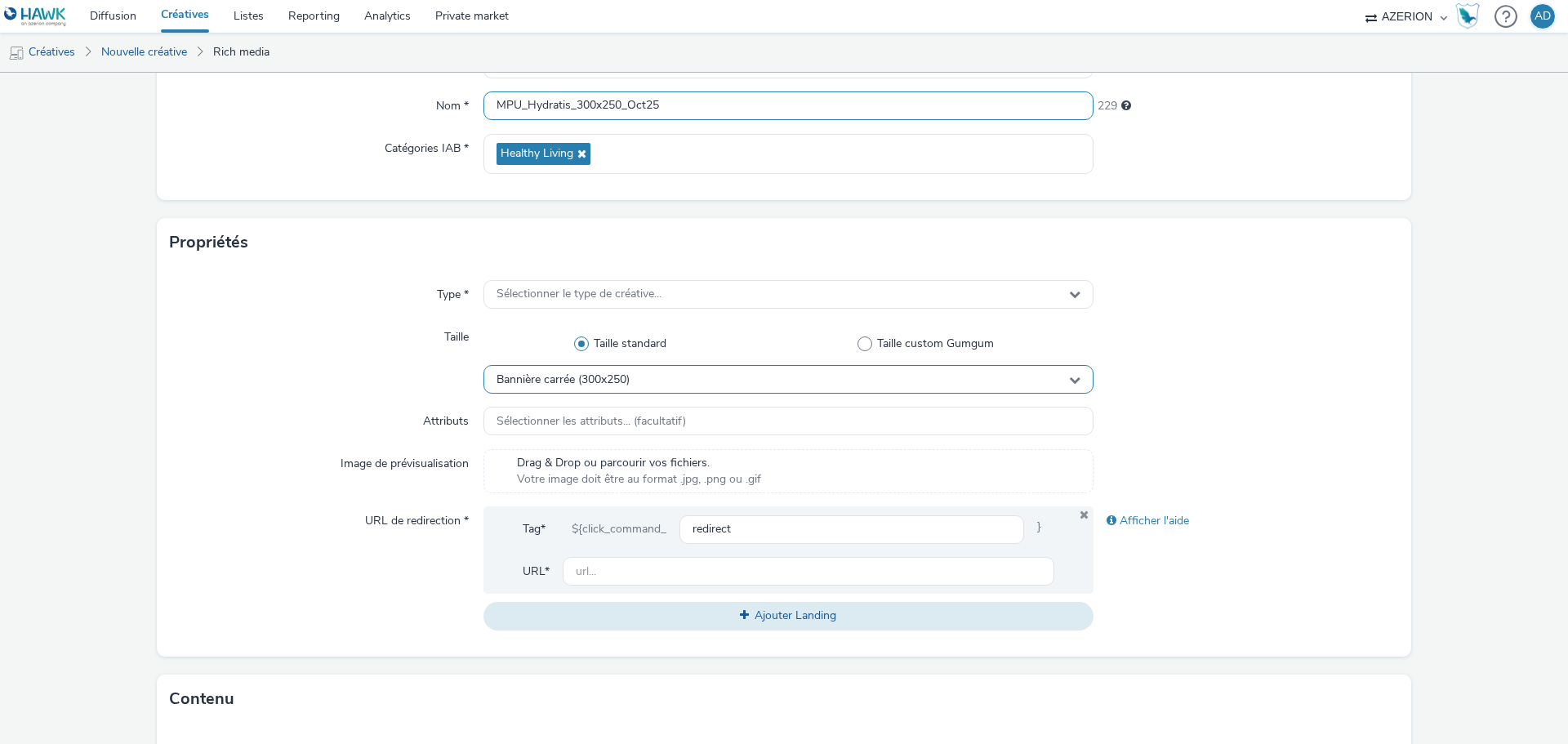
scroll to position [245, 0]
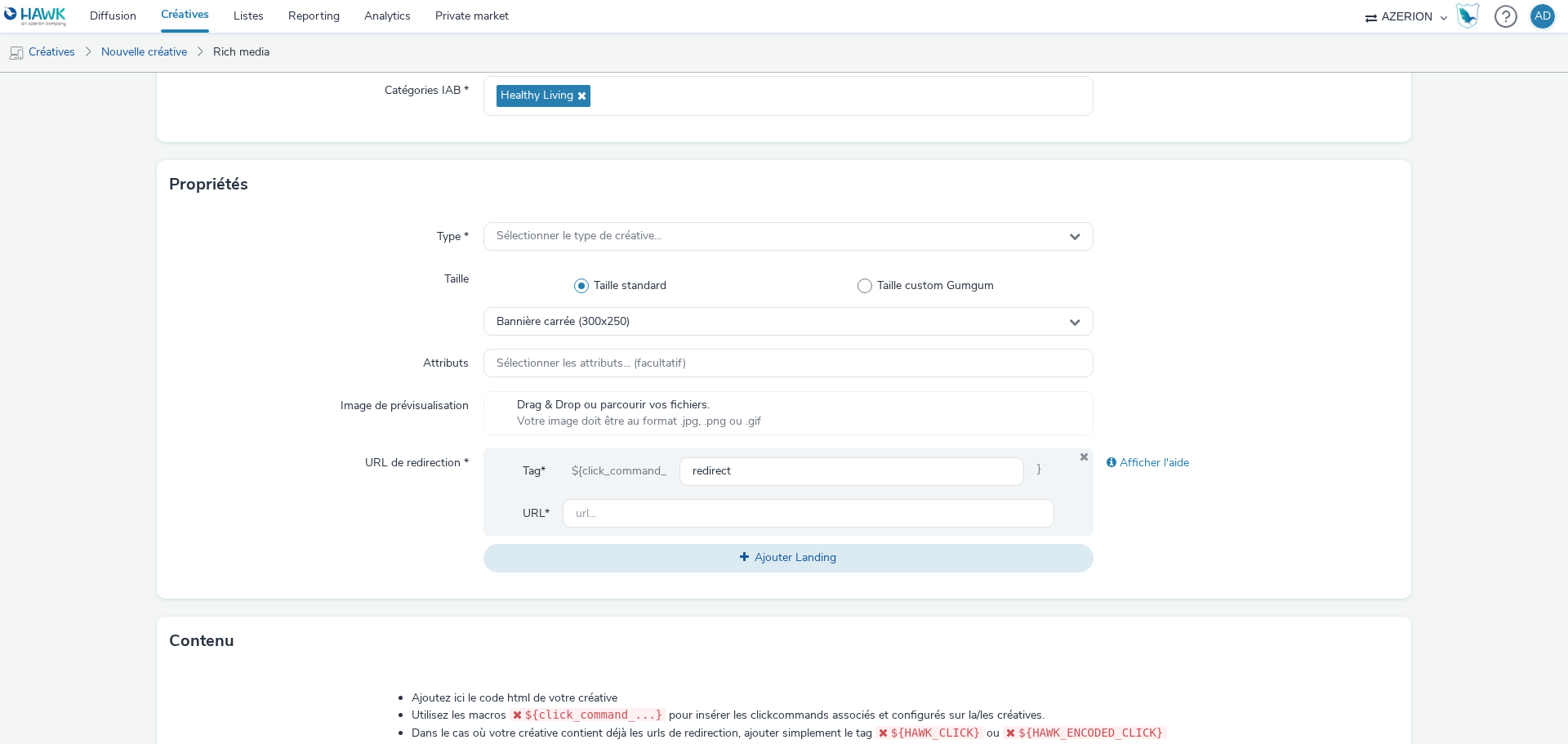
type input "MPU_Hydratis_300x250_Oct25"
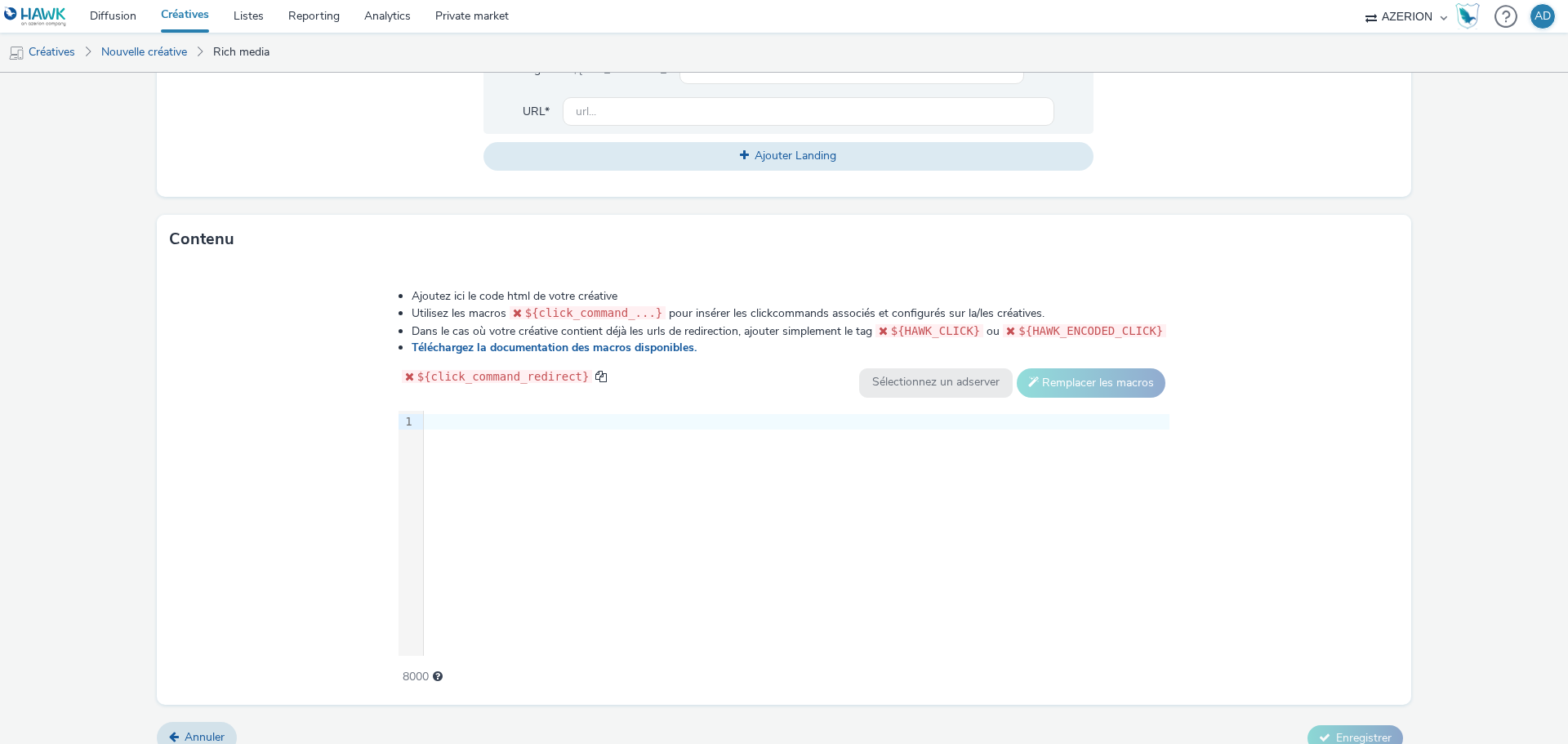
scroll to position [654, 0]
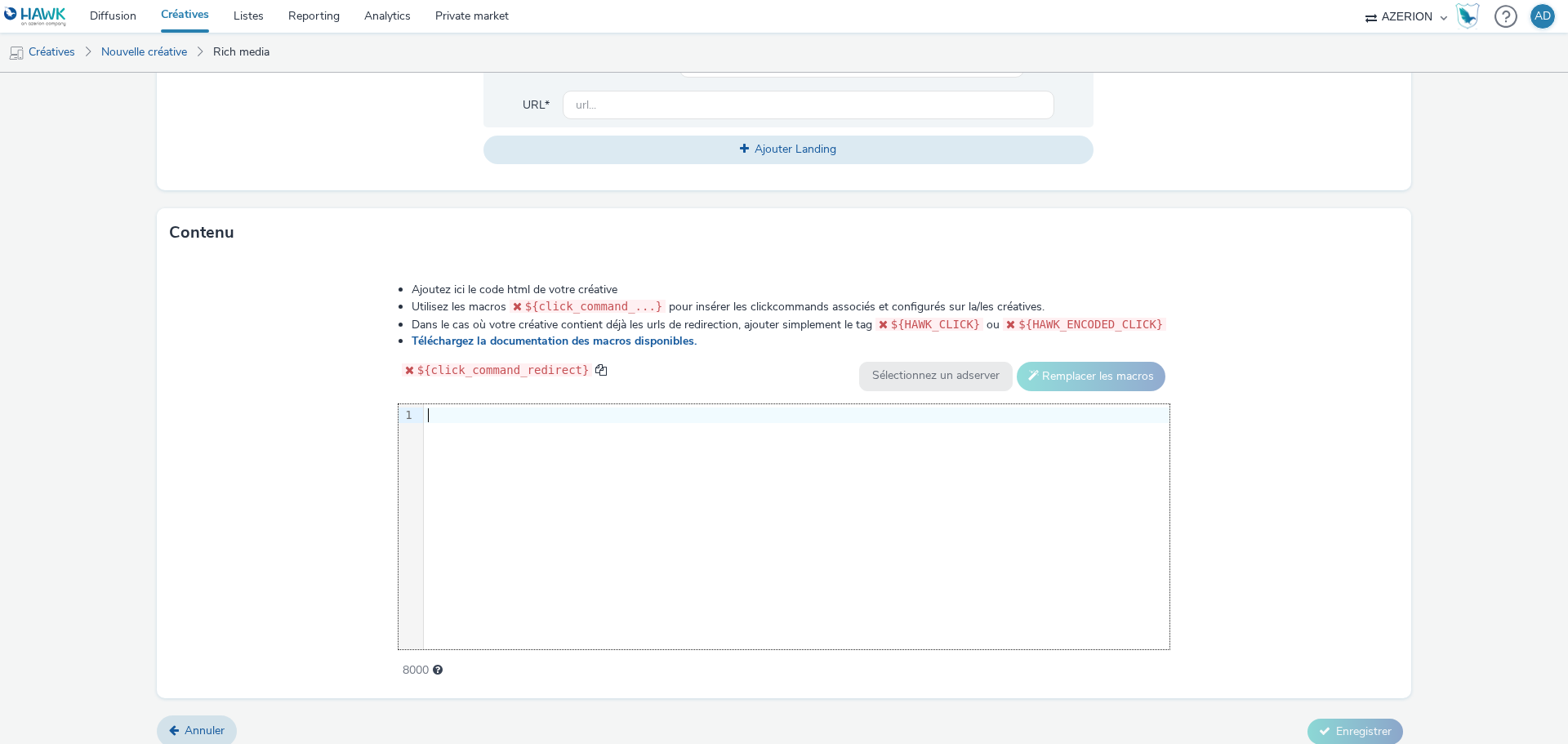
click at [451, 413] on div at bounding box center [797, 415] width 746 height 16
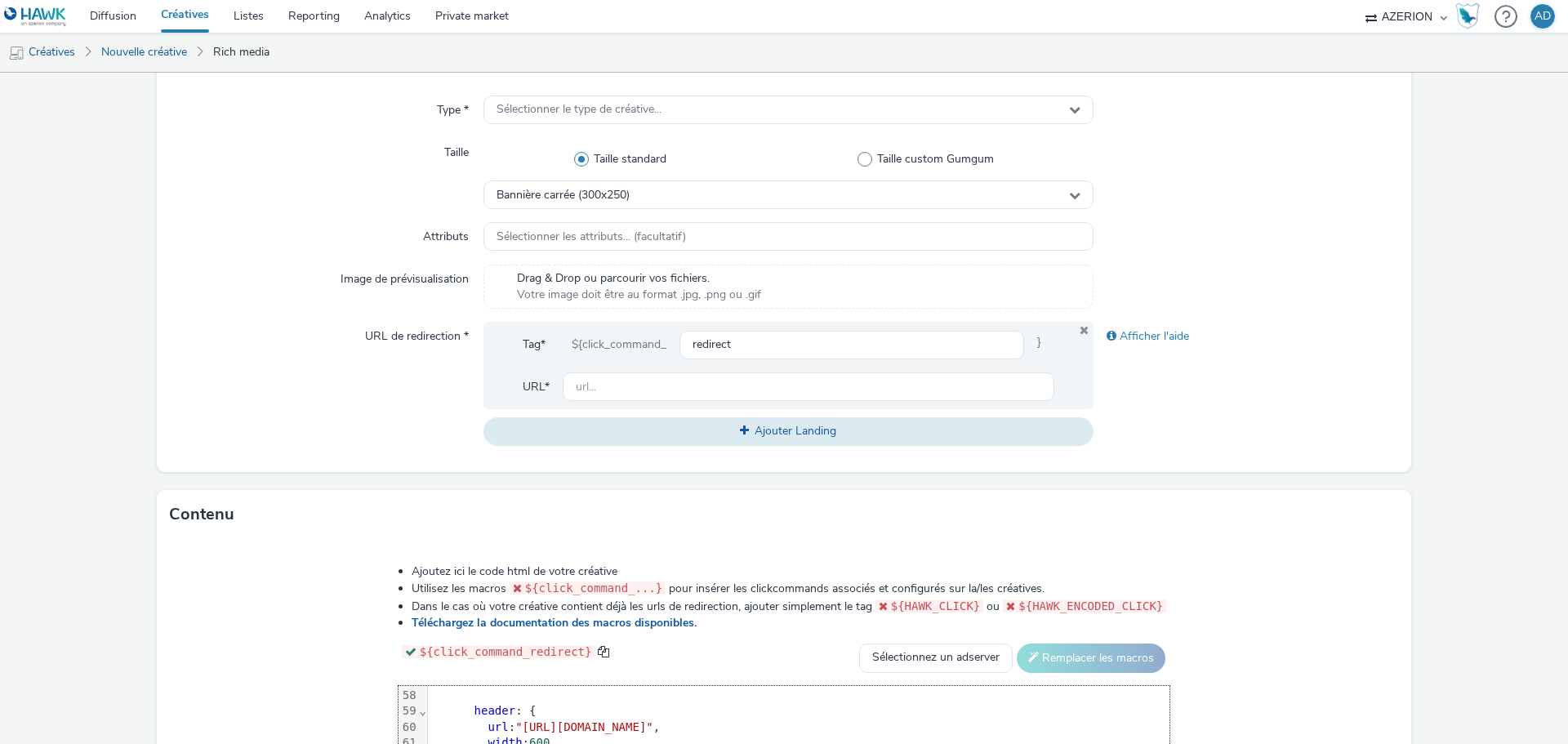
scroll to position [245, 0]
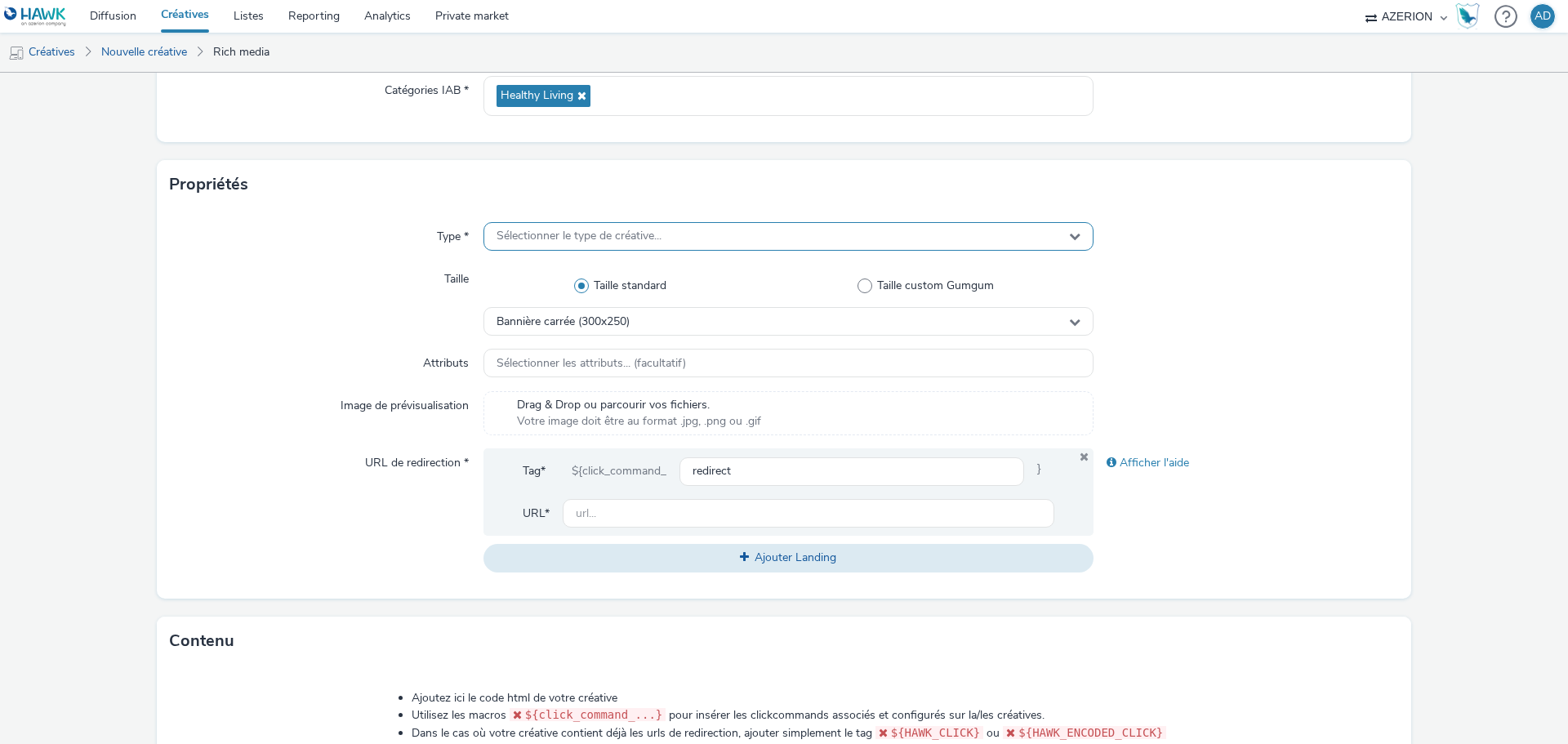
click at [588, 237] on span "Sélectionner le type de créative..." at bounding box center [578, 236] width 165 height 14
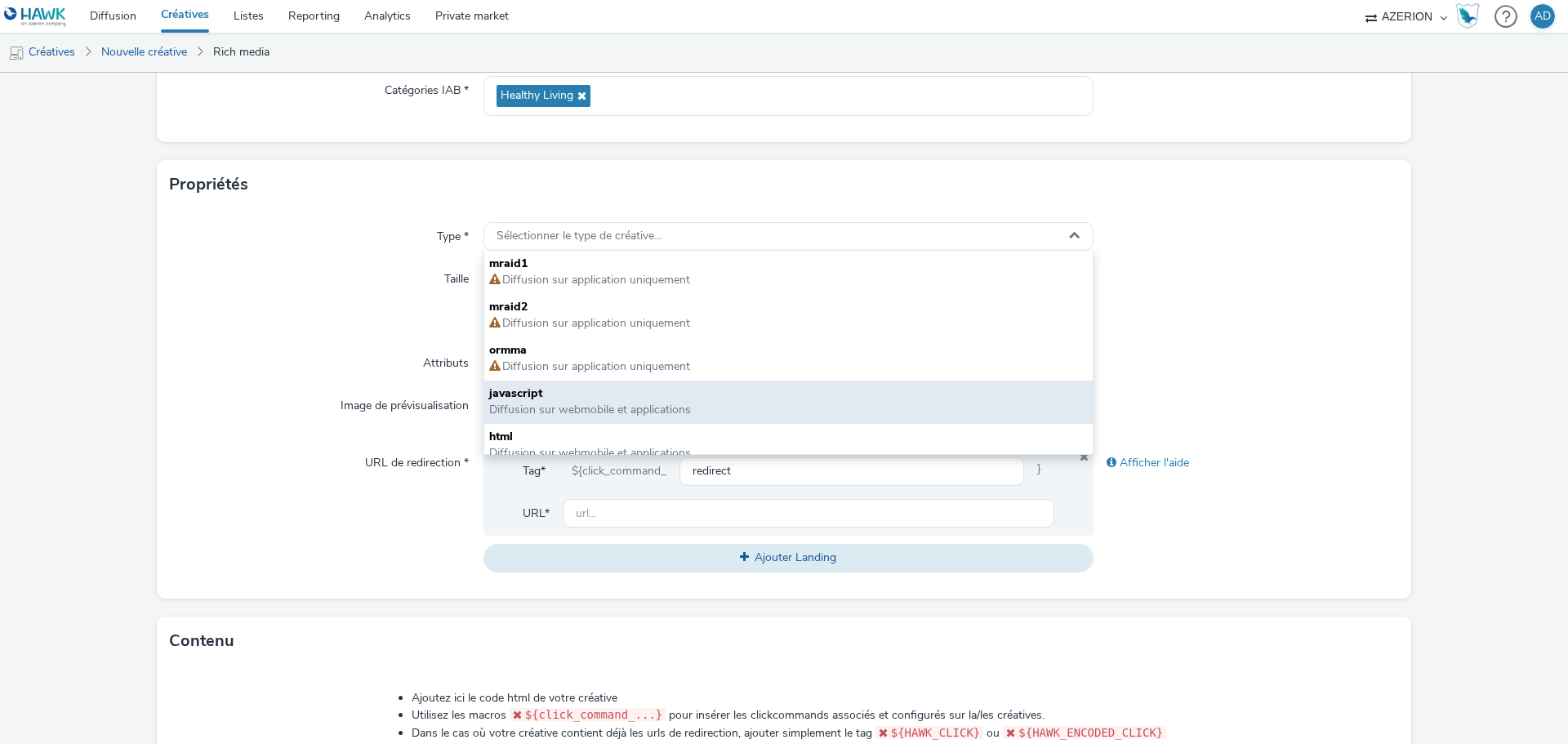
scroll to position [12, 0]
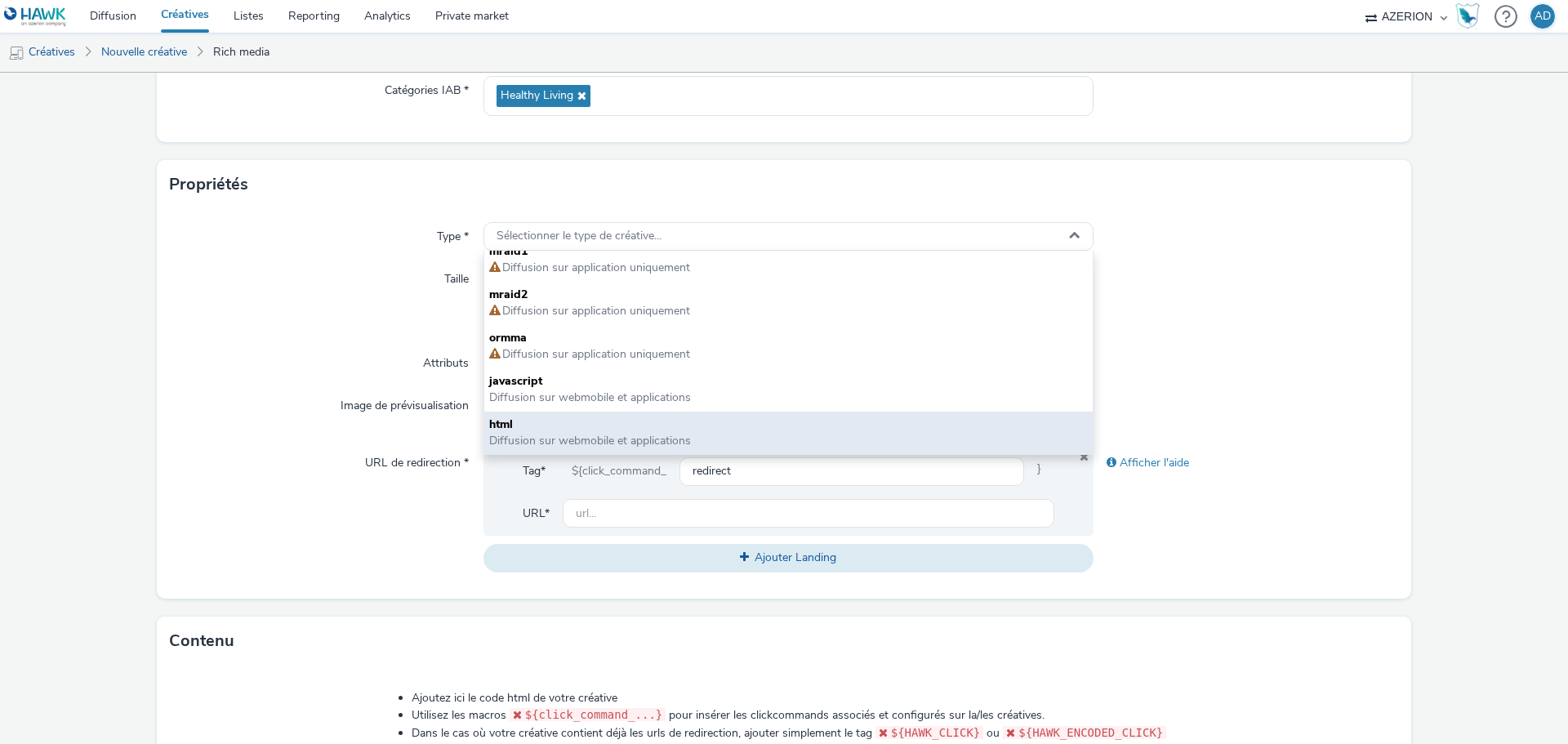
click at [586, 419] on span "html" at bounding box center [789, 424] width 599 height 16
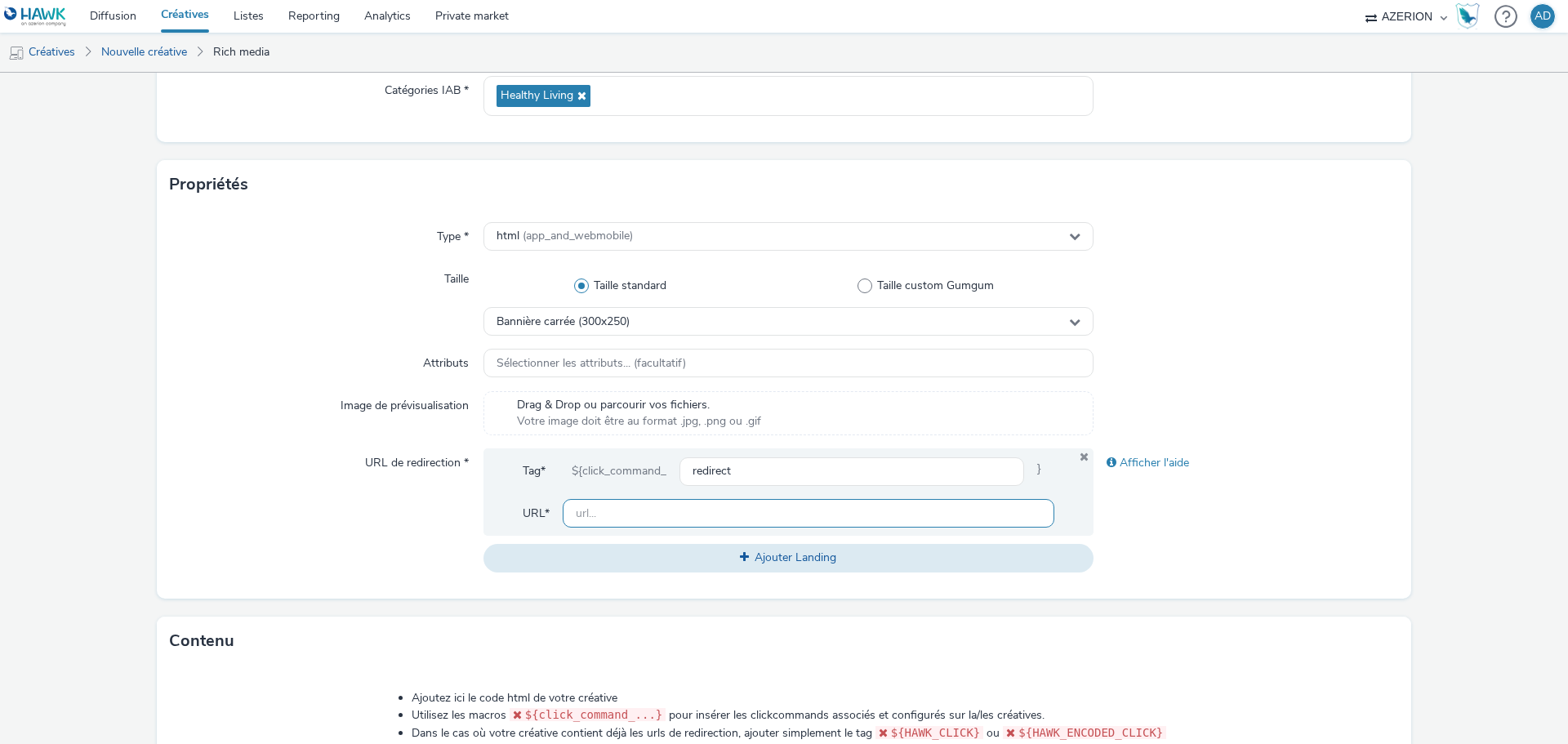
click at [639, 513] on input "text" at bounding box center [809, 513] width 492 height 28
paste input "[URL][DOMAIN_NAME]"
type input "[URL][DOMAIN_NAME]"
click at [1180, 526] on div "Afficher l'aide" at bounding box center [1246, 509] width 305 height 123
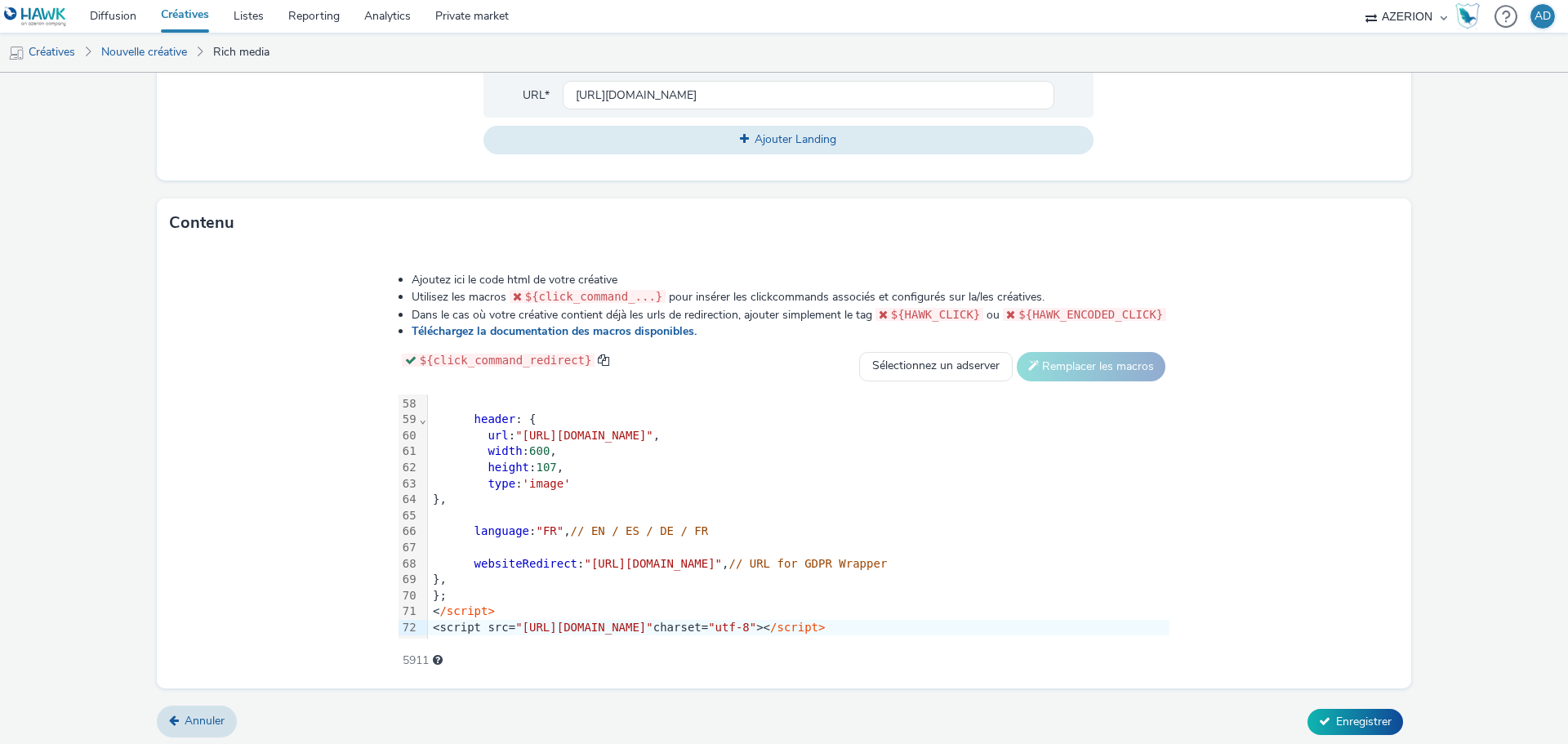
scroll to position [668, 0]
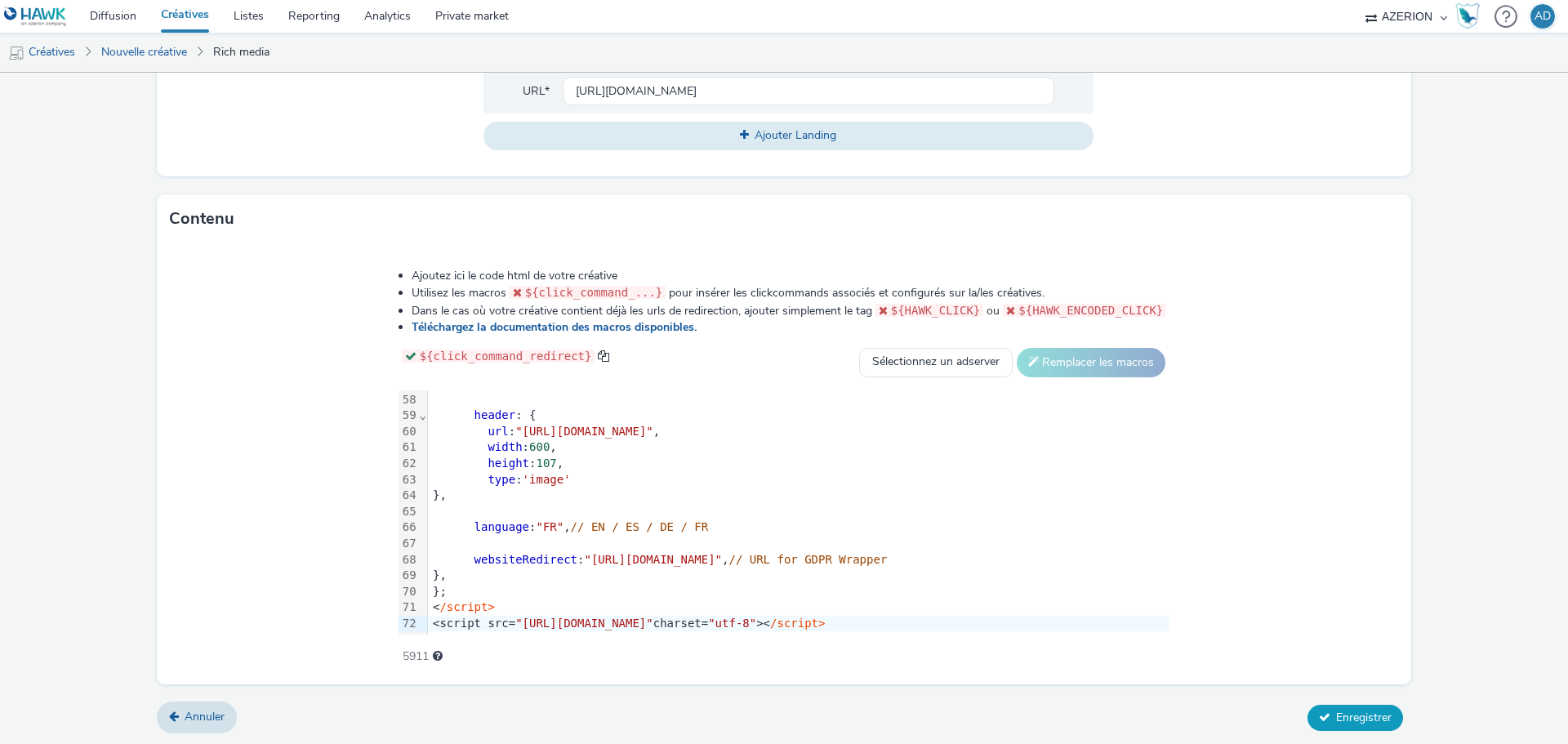
click at [1344, 717] on span "Enregistrer" at bounding box center [1364, 718] width 56 height 15
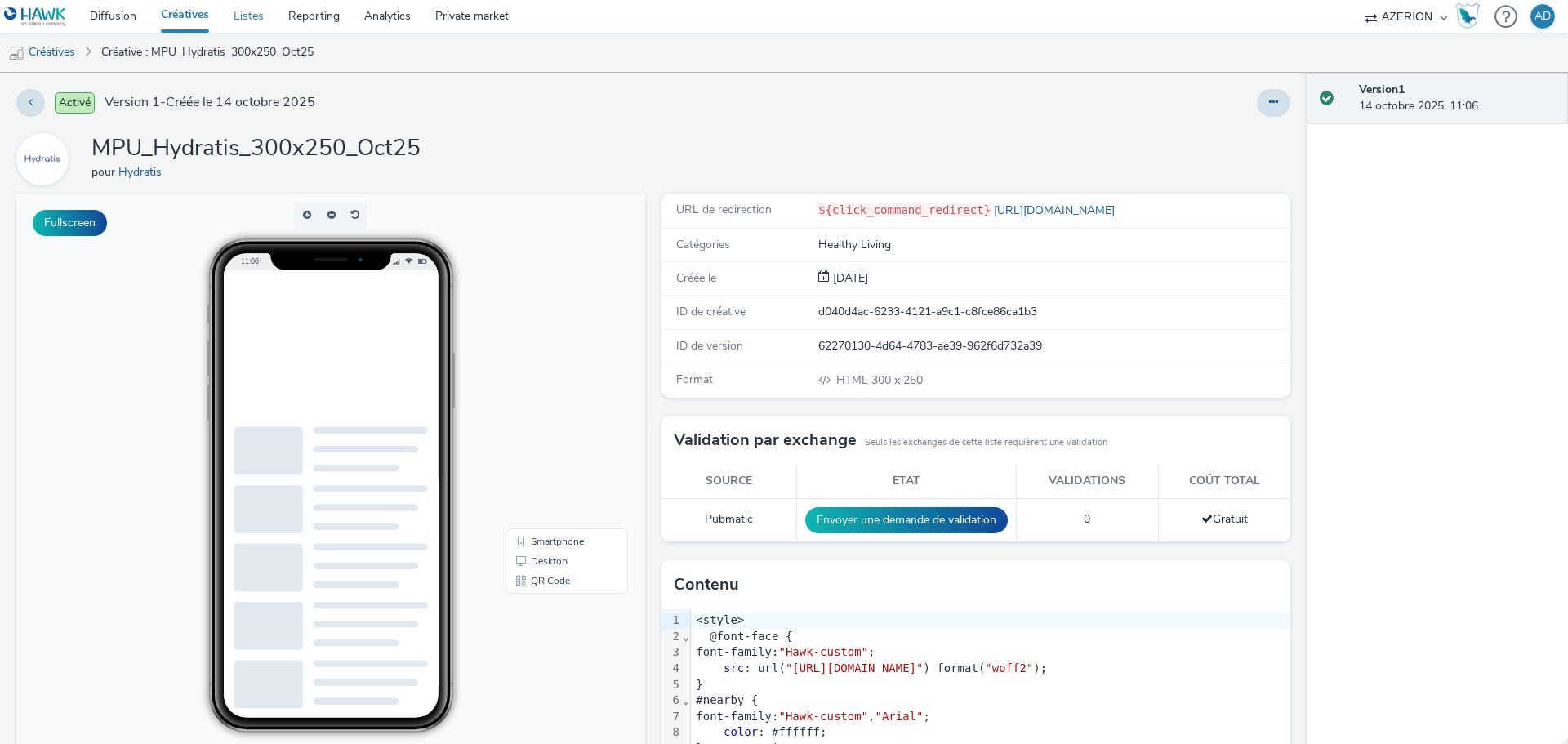
click at [249, 24] on link "Listes" at bounding box center [249, 16] width 55 height 33
